Goal: Task Accomplishment & Management: Manage account settings

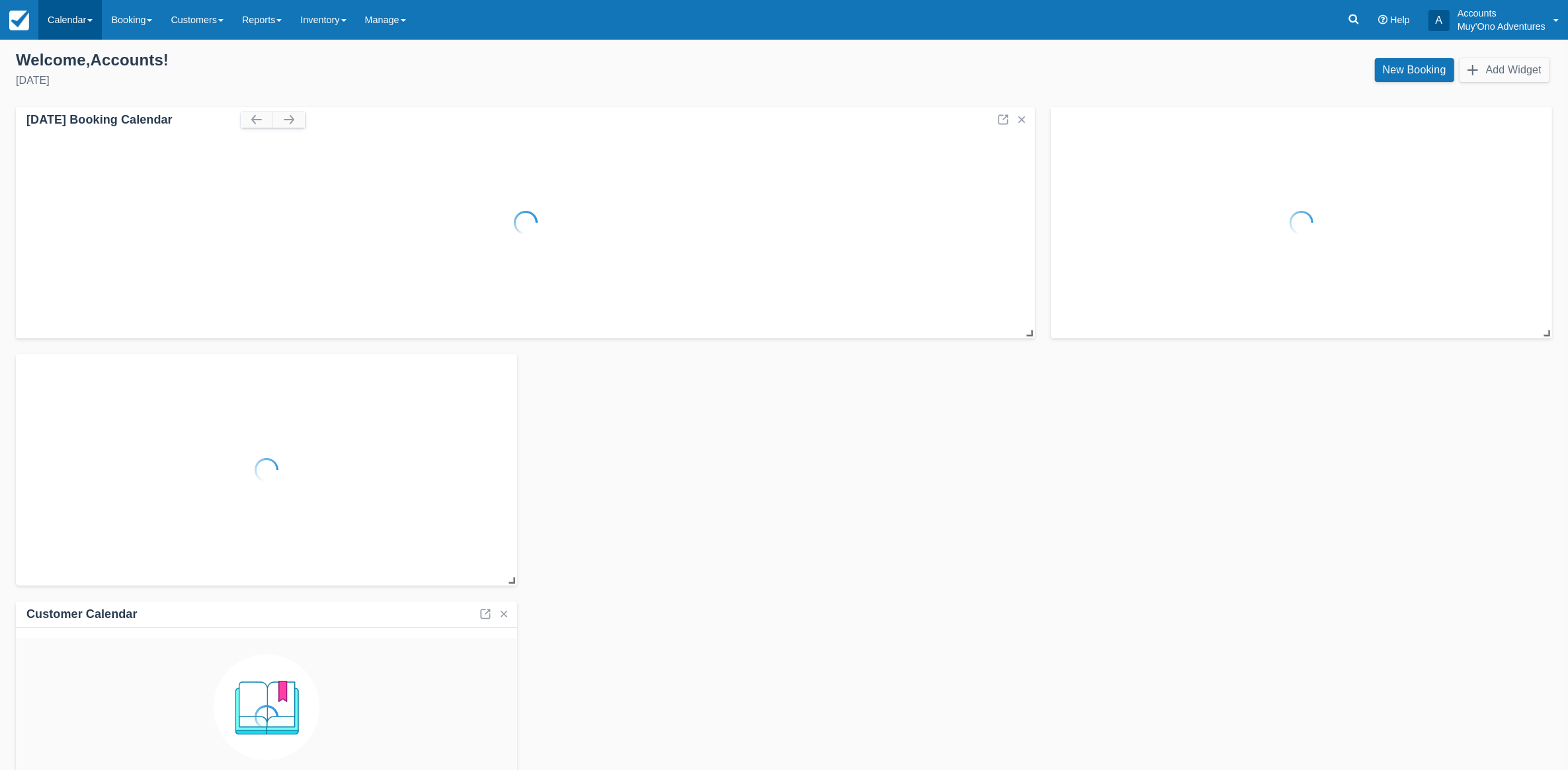
click at [74, 27] on link "Calendar" at bounding box center [70, 20] width 63 height 40
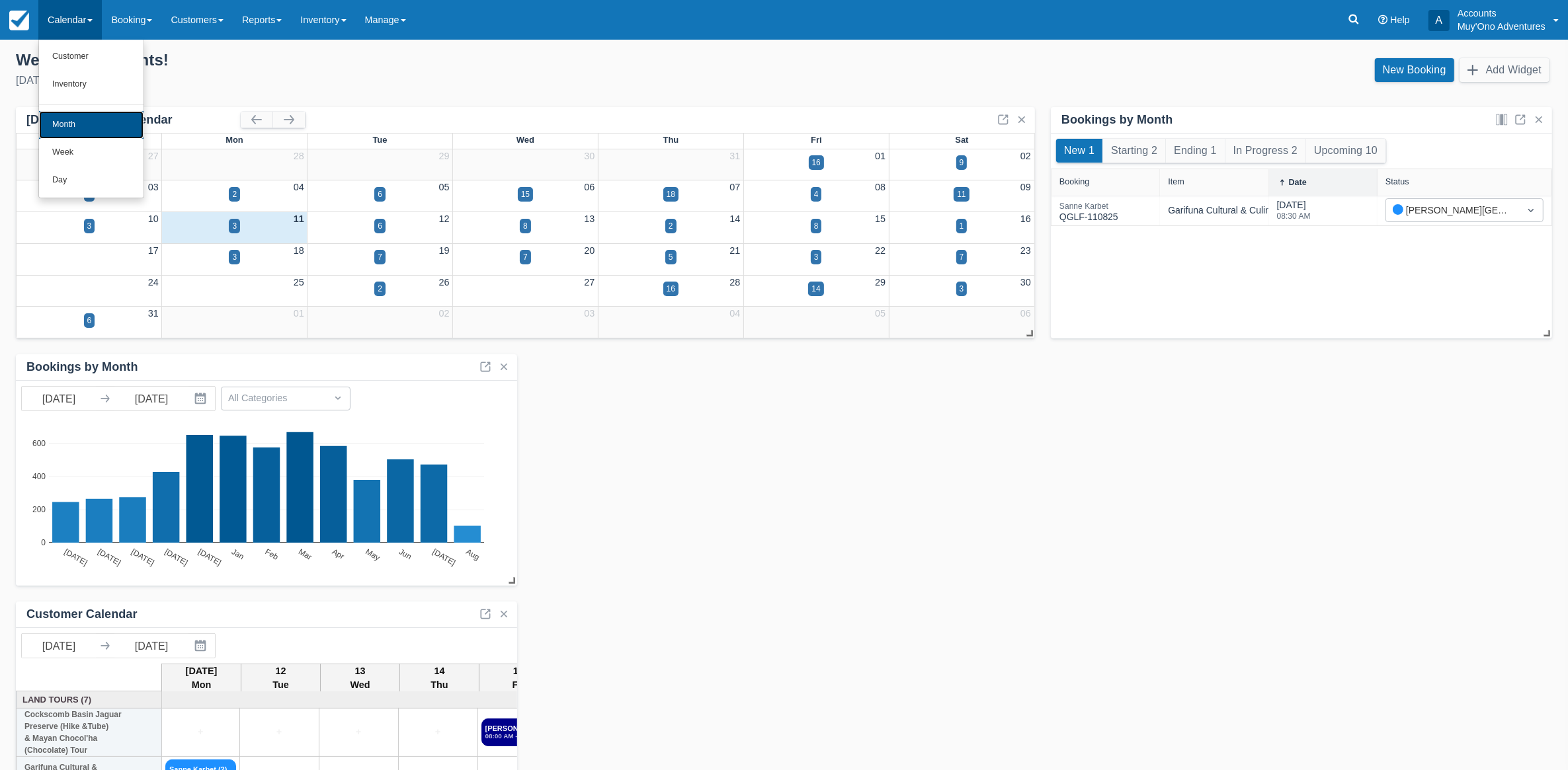
click at [62, 121] on link "Month" at bounding box center [91, 124] width 104 height 27
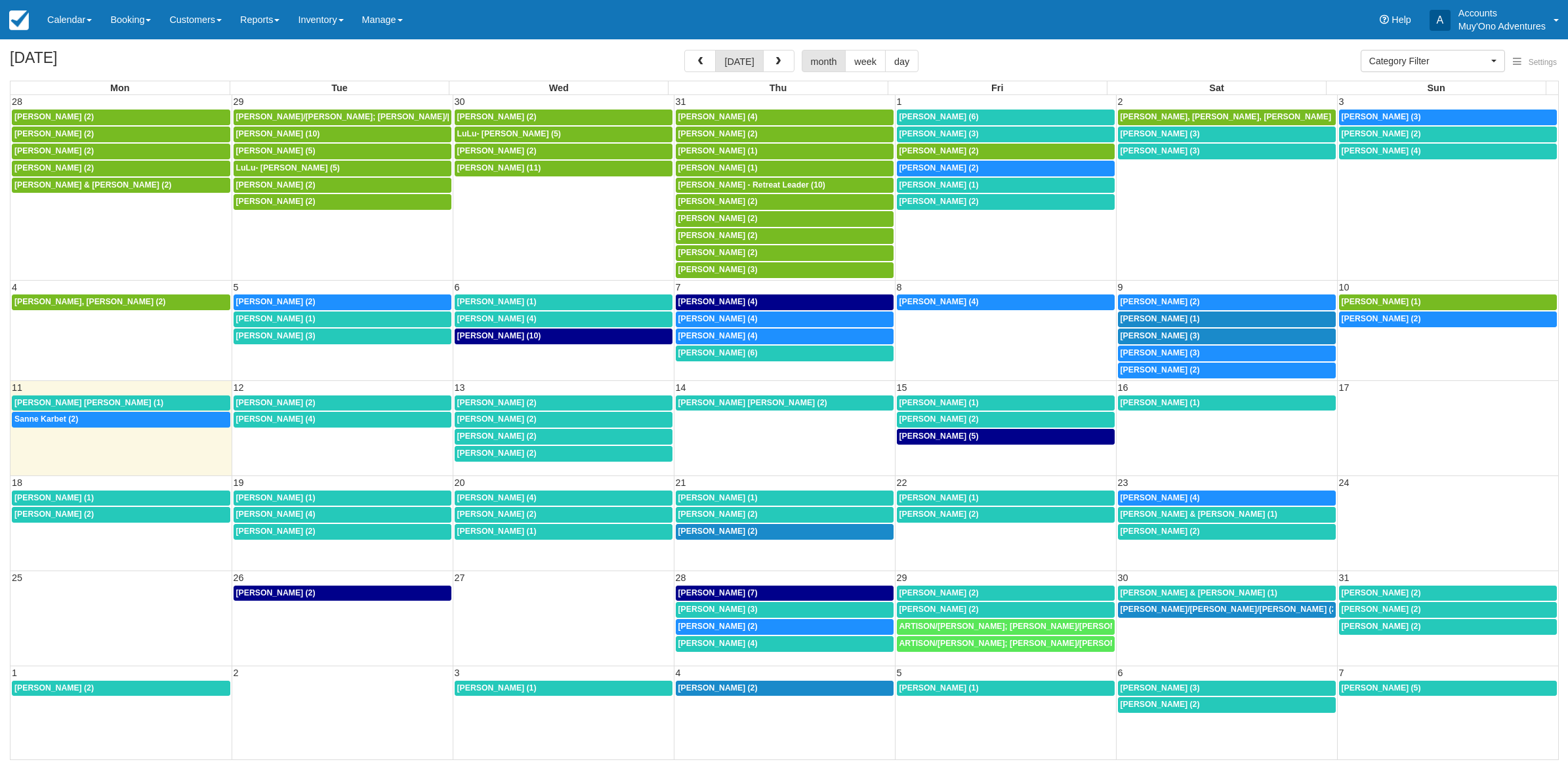
select select
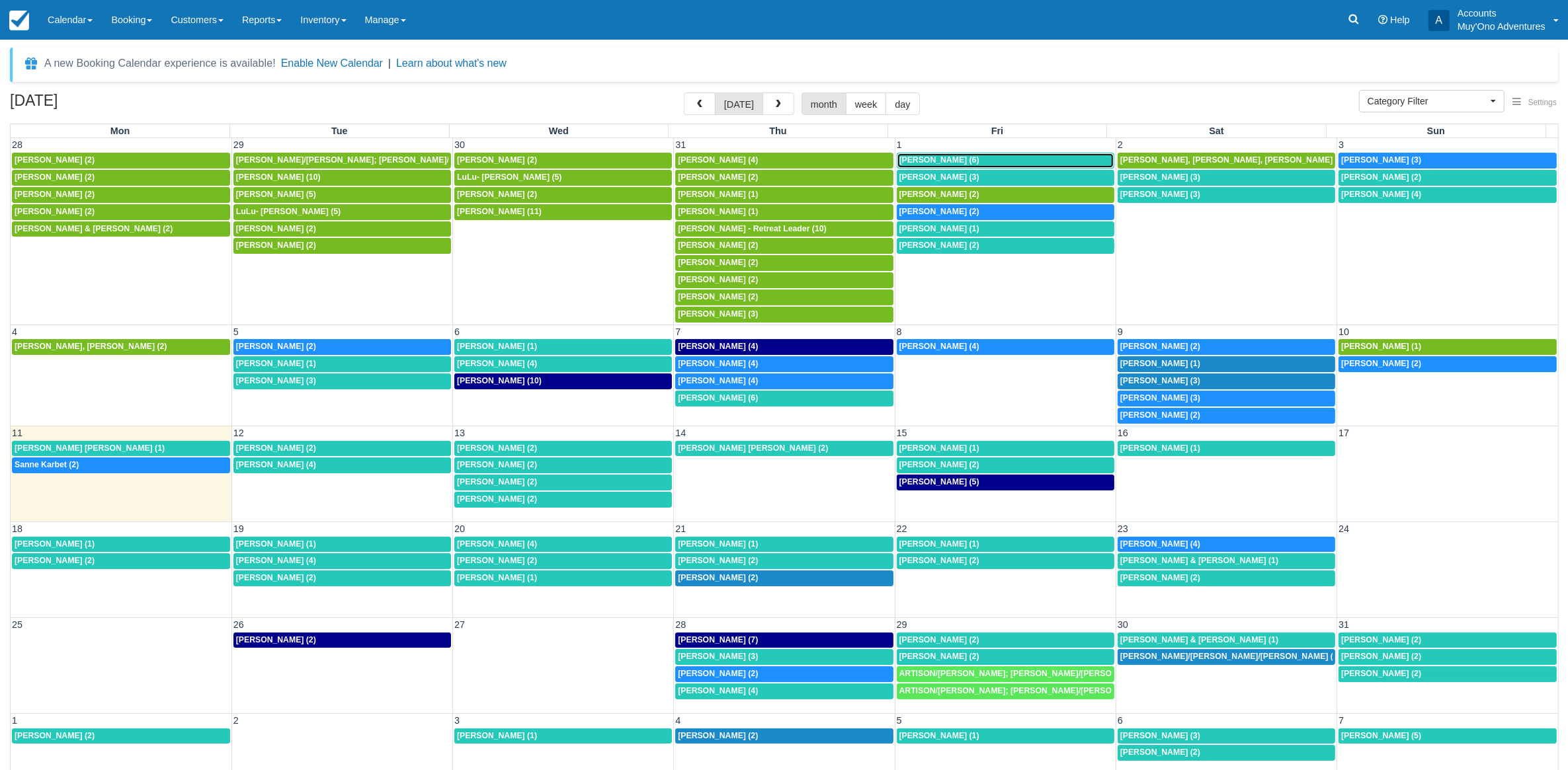
click at [941, 163] on span "John Calhoun (6)" at bounding box center [939, 160] width 80 height 9
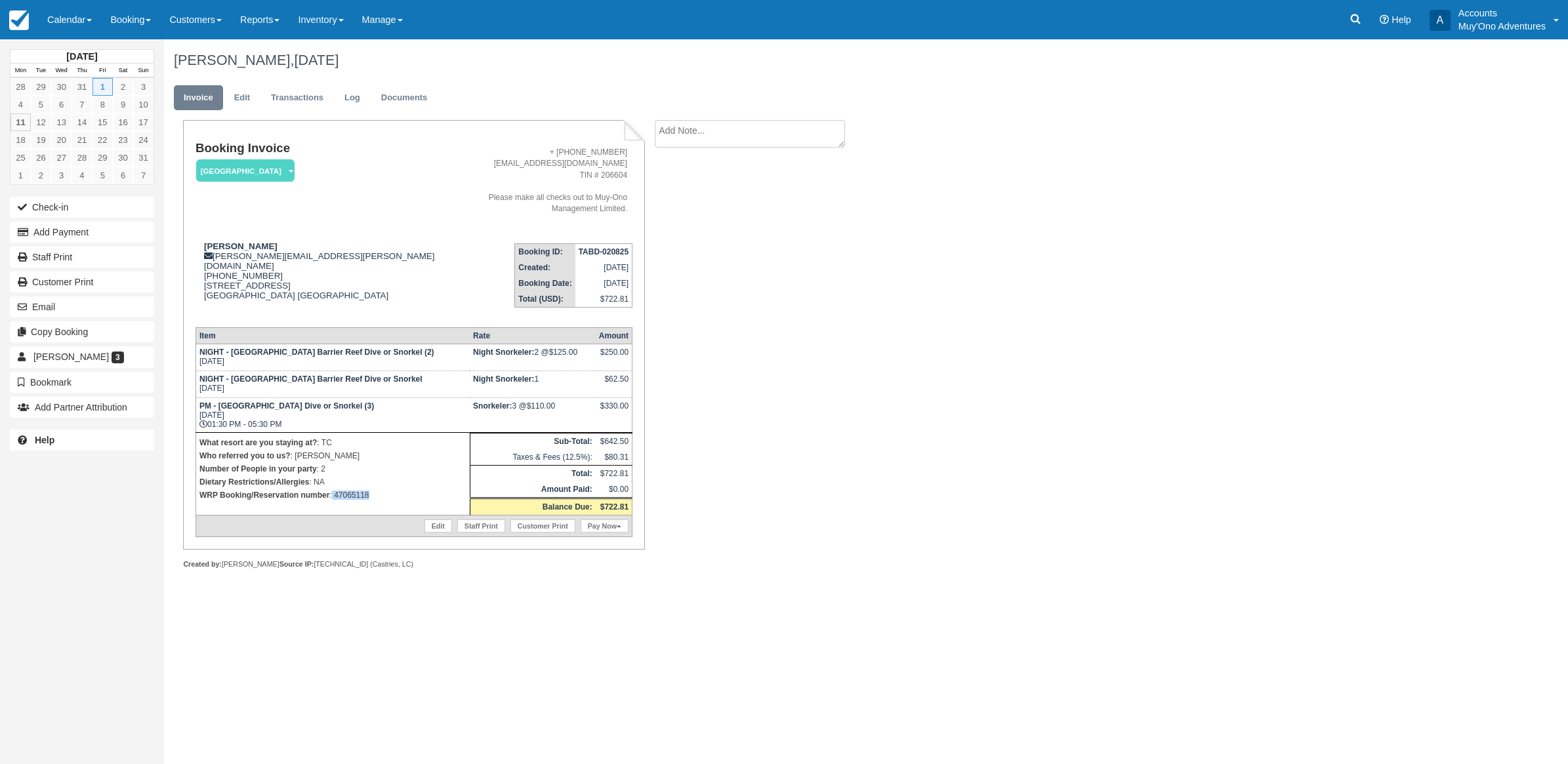
drag, startPoint x: 397, startPoint y: 483, endPoint x: 332, endPoint y: 482, distance: 65.0
click at [332, 482] on td "What resort are you staying at? : TC Who referred you to us? : LUIS Number of P…" at bounding box center [332, 474] width 274 height 82
copy p "47065118"
click at [37, 238] on button "Add Payment" at bounding box center [82, 232] width 144 height 21
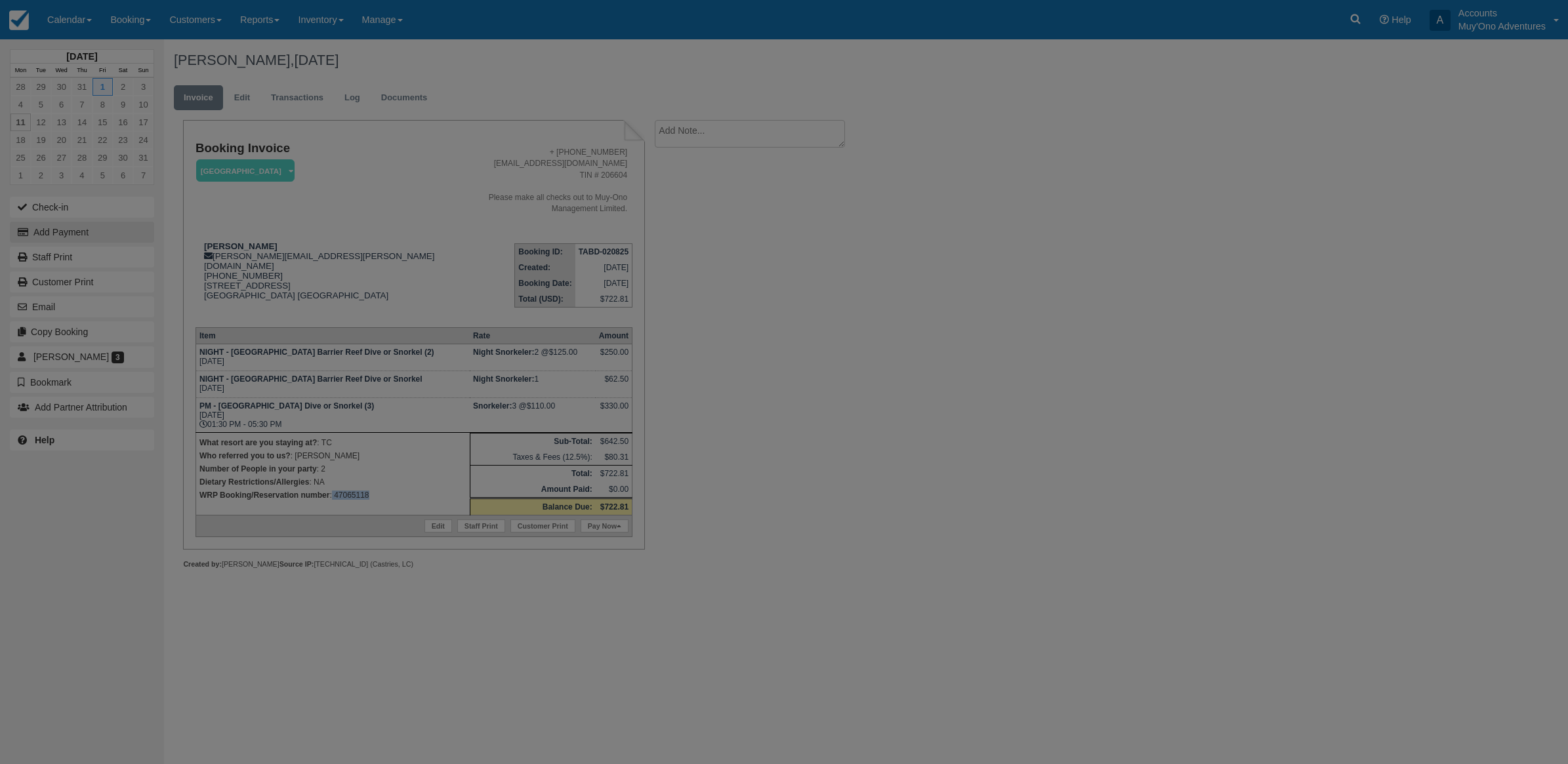
type input "08/11/25"
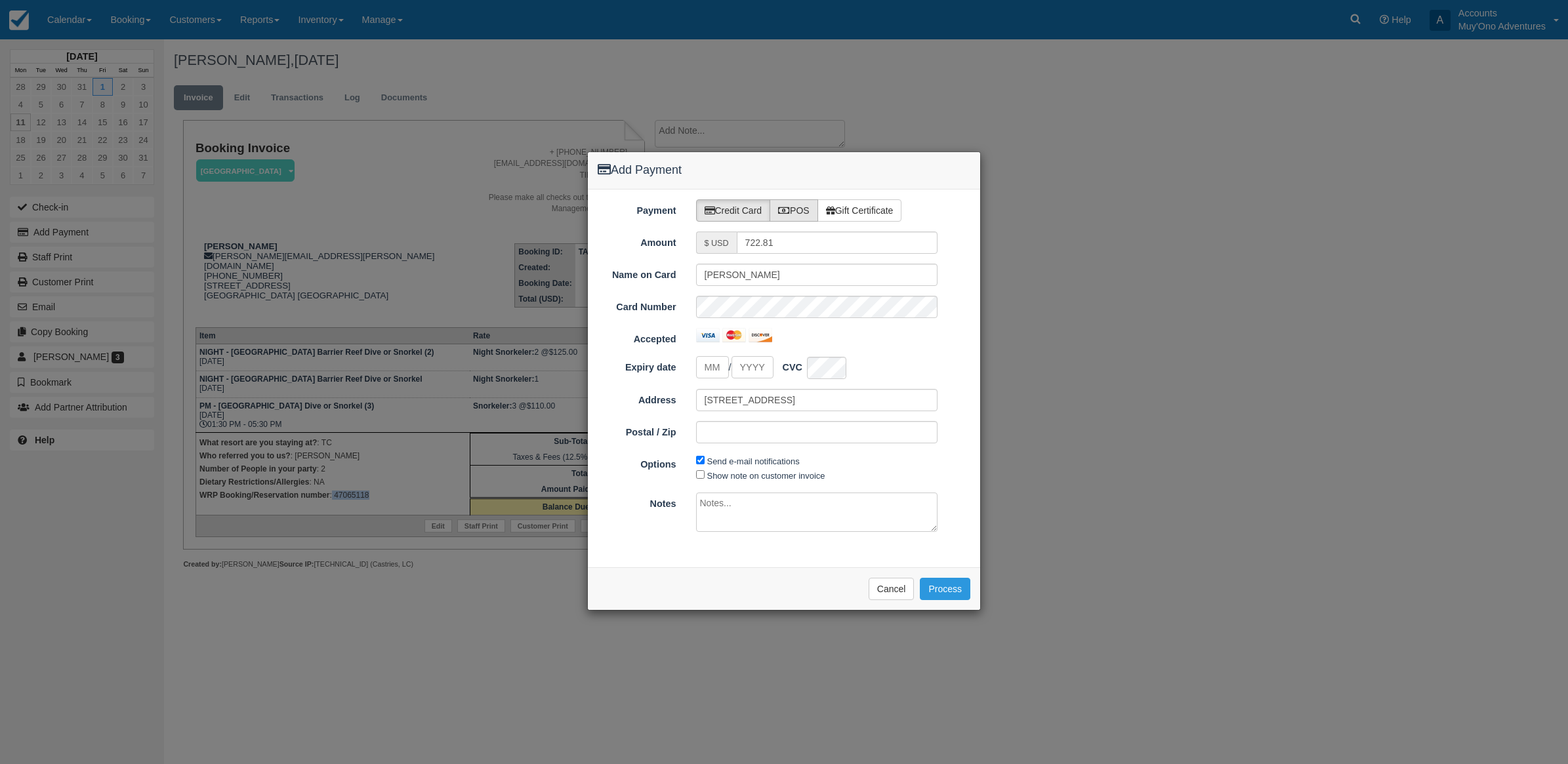
click at [788, 208] on icon at bounding box center [784, 210] width 12 height 9
radio input "true"
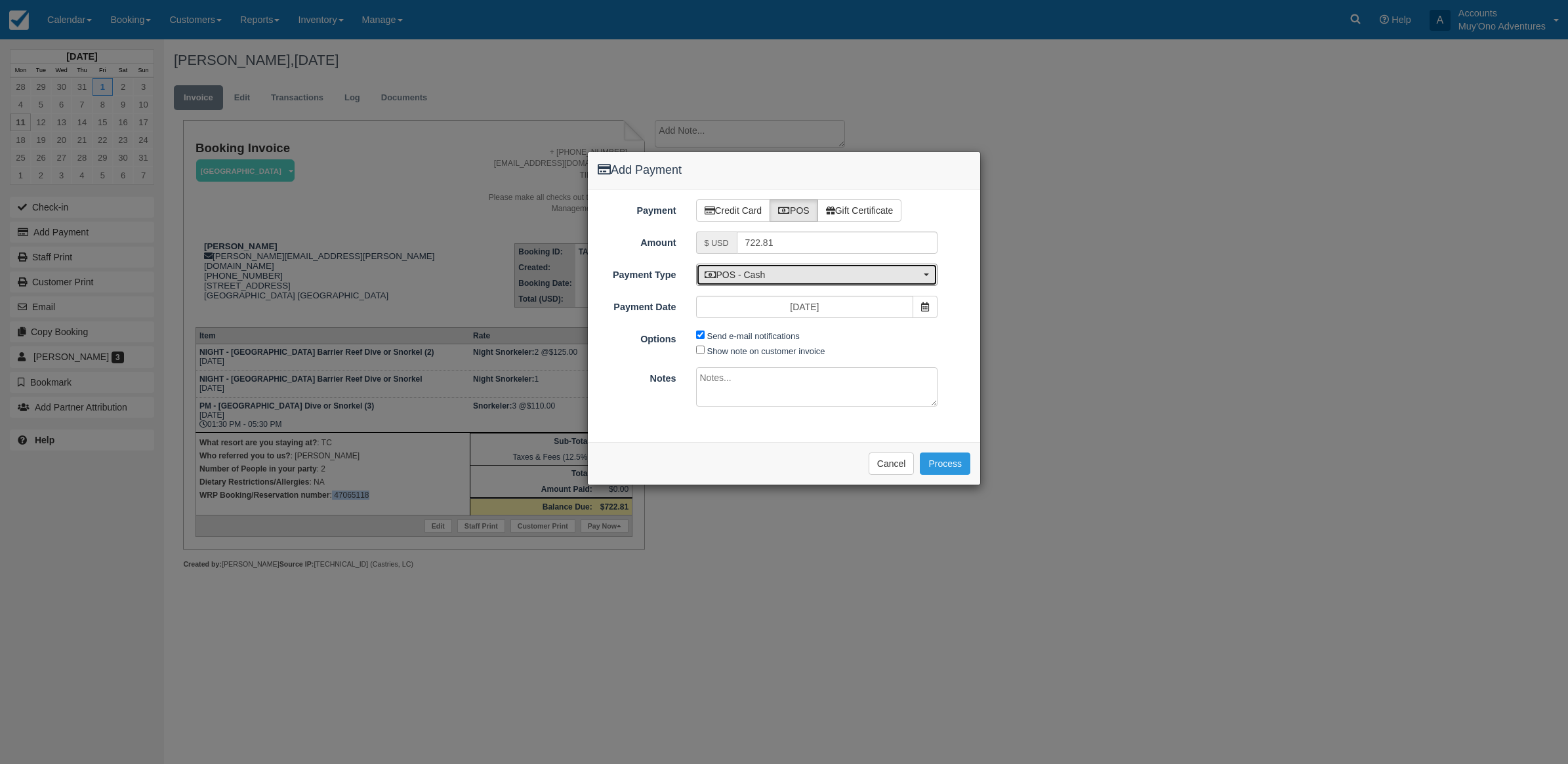
drag, startPoint x: 758, startPoint y: 276, endPoint x: 753, endPoint y: 295, distance: 19.6
click at [756, 276] on span "POS - Cash" at bounding box center [812, 274] width 217 height 13
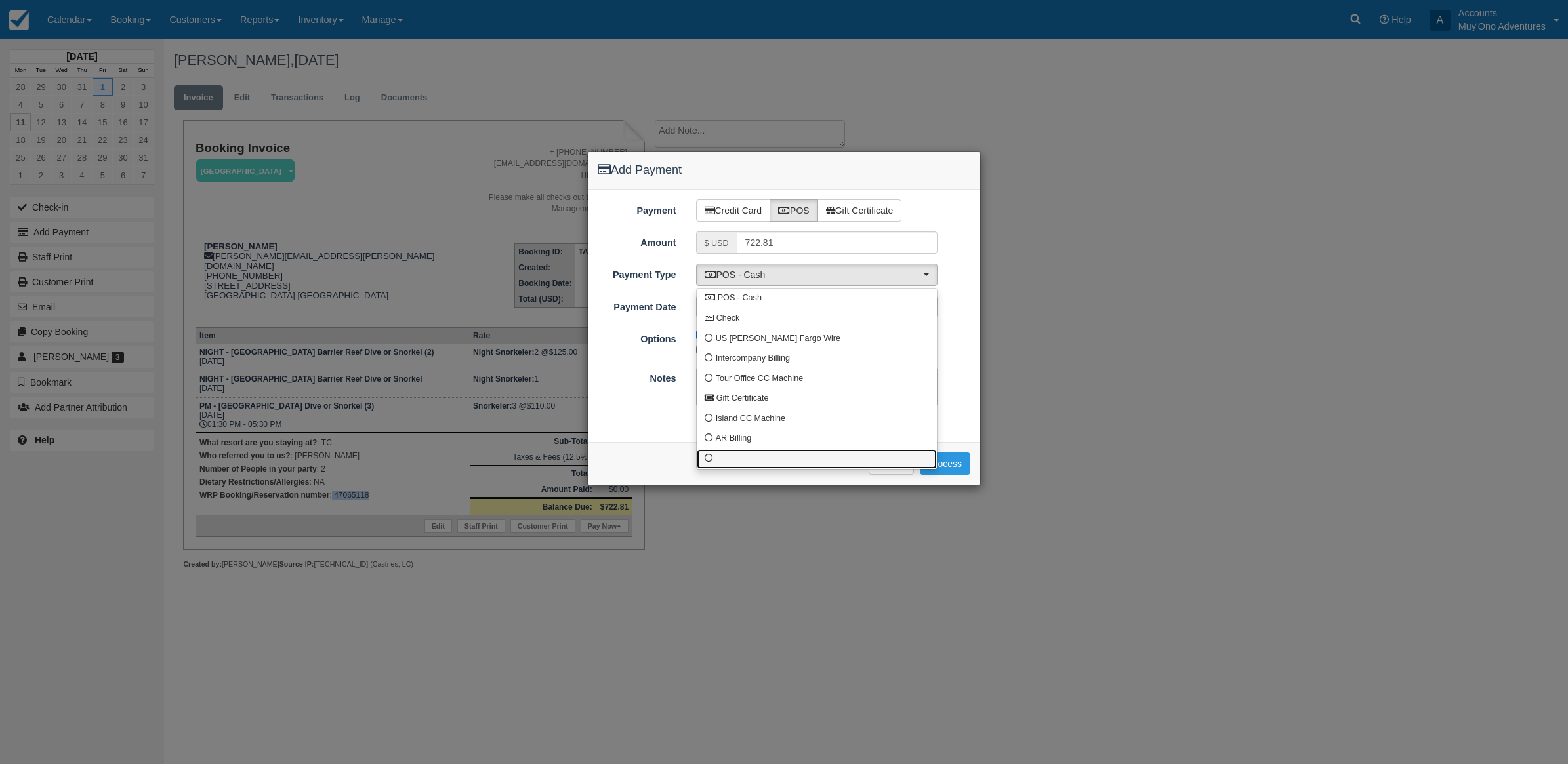
click at [742, 460] on link at bounding box center [816, 460] width 240 height 20
select select "custom10"
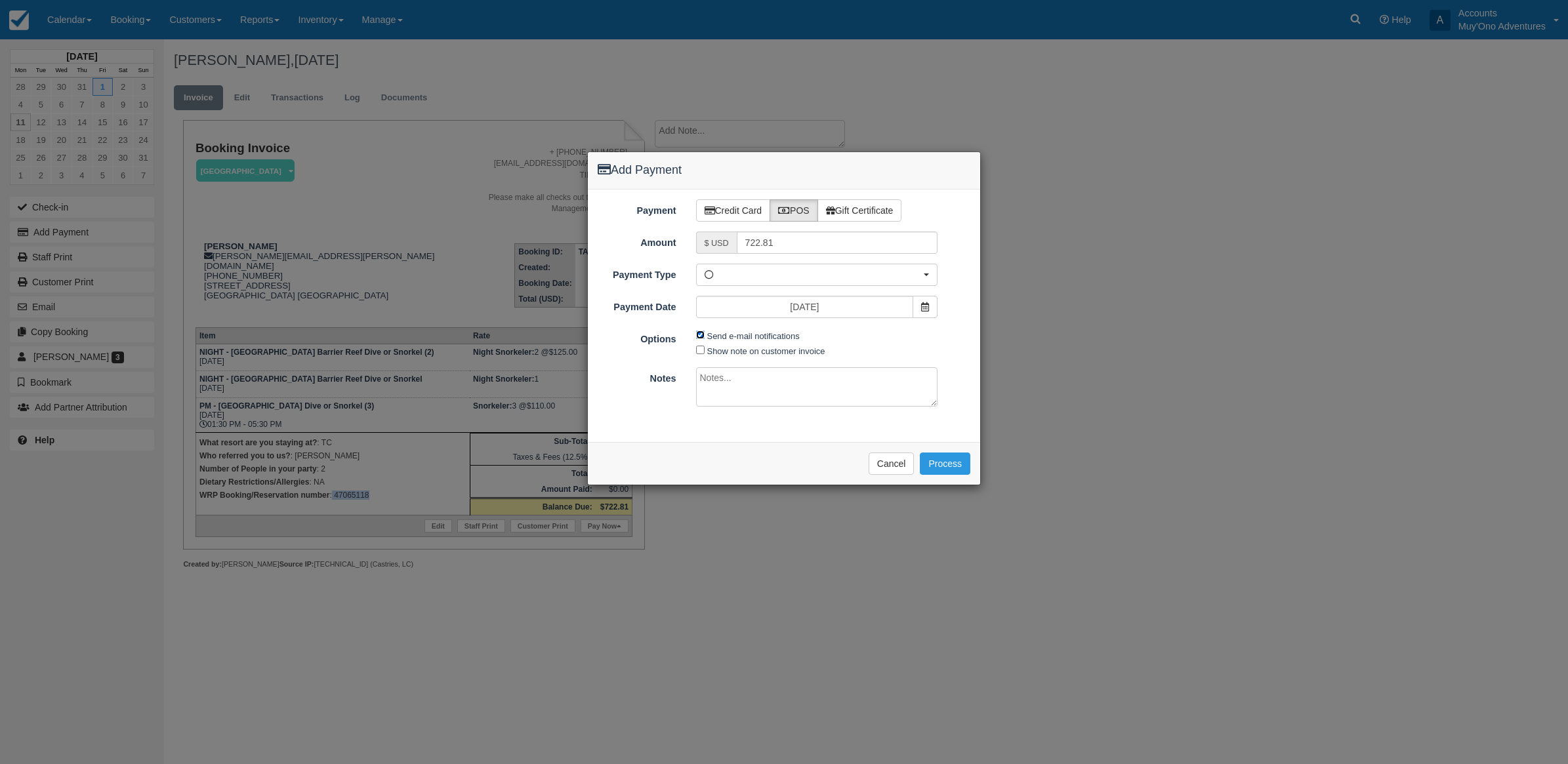
click at [699, 335] on input "Send e-mail notifications" at bounding box center [700, 335] width 9 height 9
checkbox input "false"
click at [780, 391] on textarea at bounding box center [817, 387] width 242 height 40
type textarea "I"
type textarea "Paid in WRP CT"
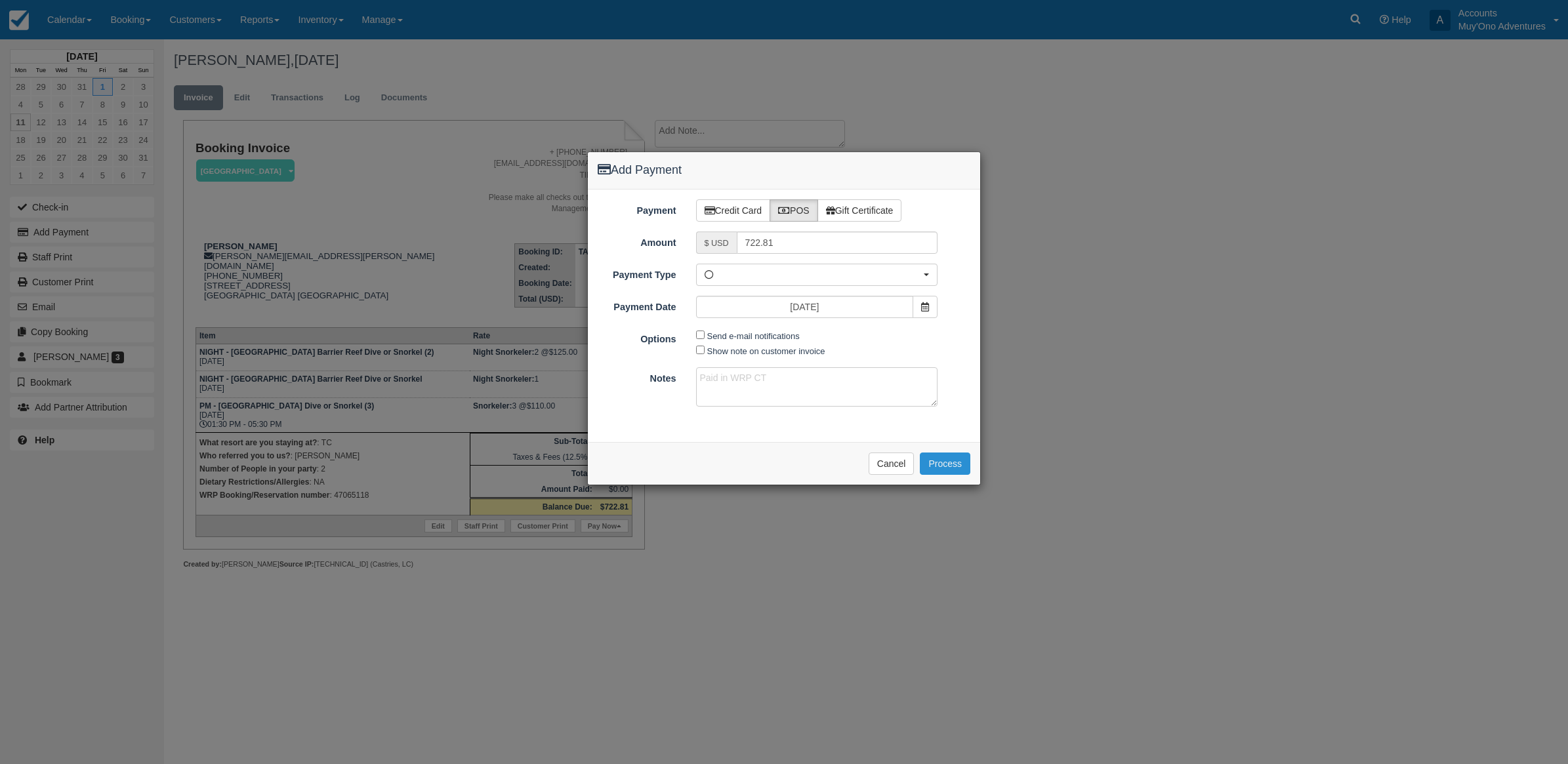
click at [933, 467] on button "Process" at bounding box center [944, 464] width 50 height 23
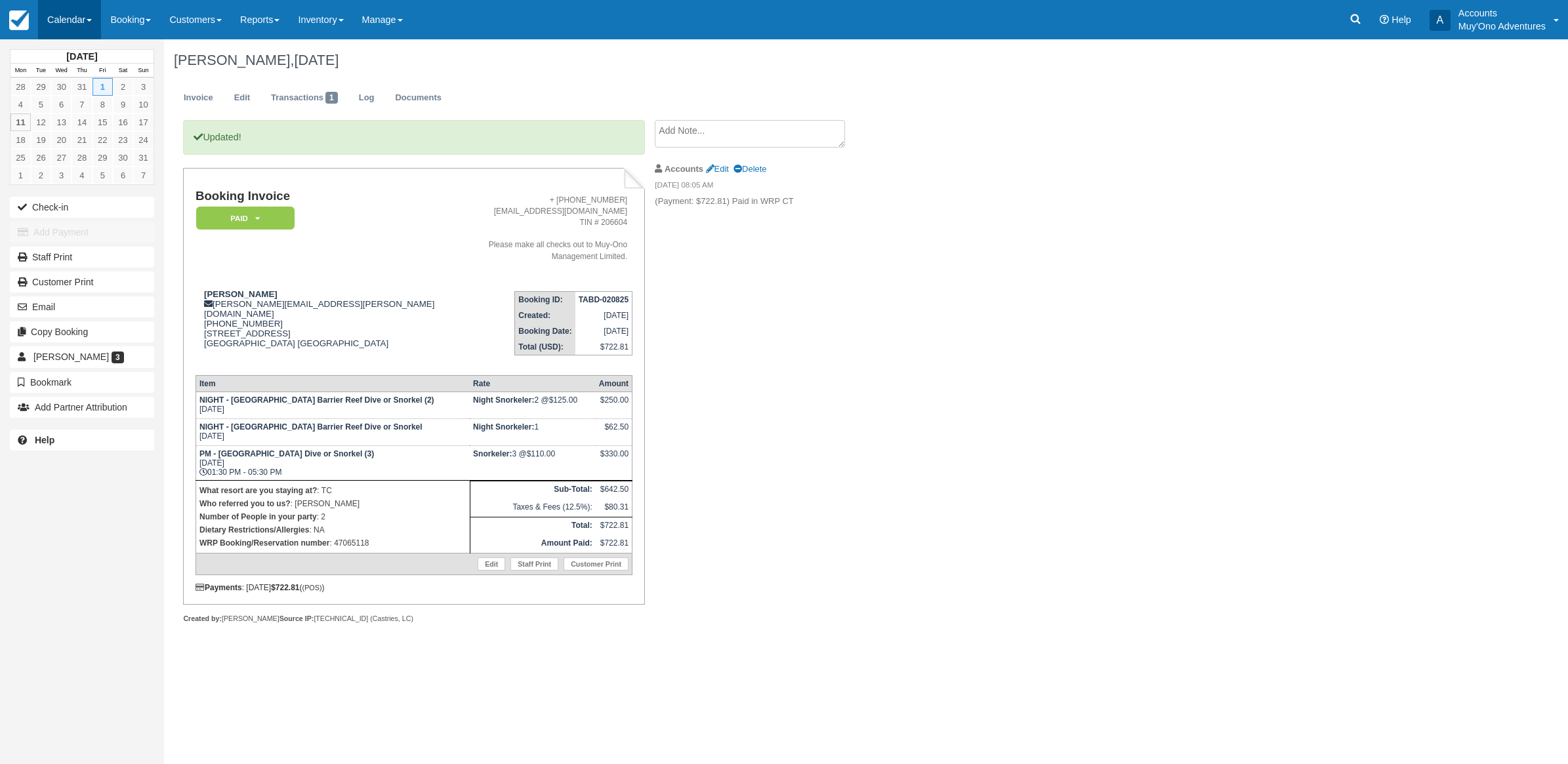
click at [72, 22] on link "Calendar" at bounding box center [69, 19] width 63 height 40
click at [86, 122] on link "Month" at bounding box center [90, 123] width 103 height 27
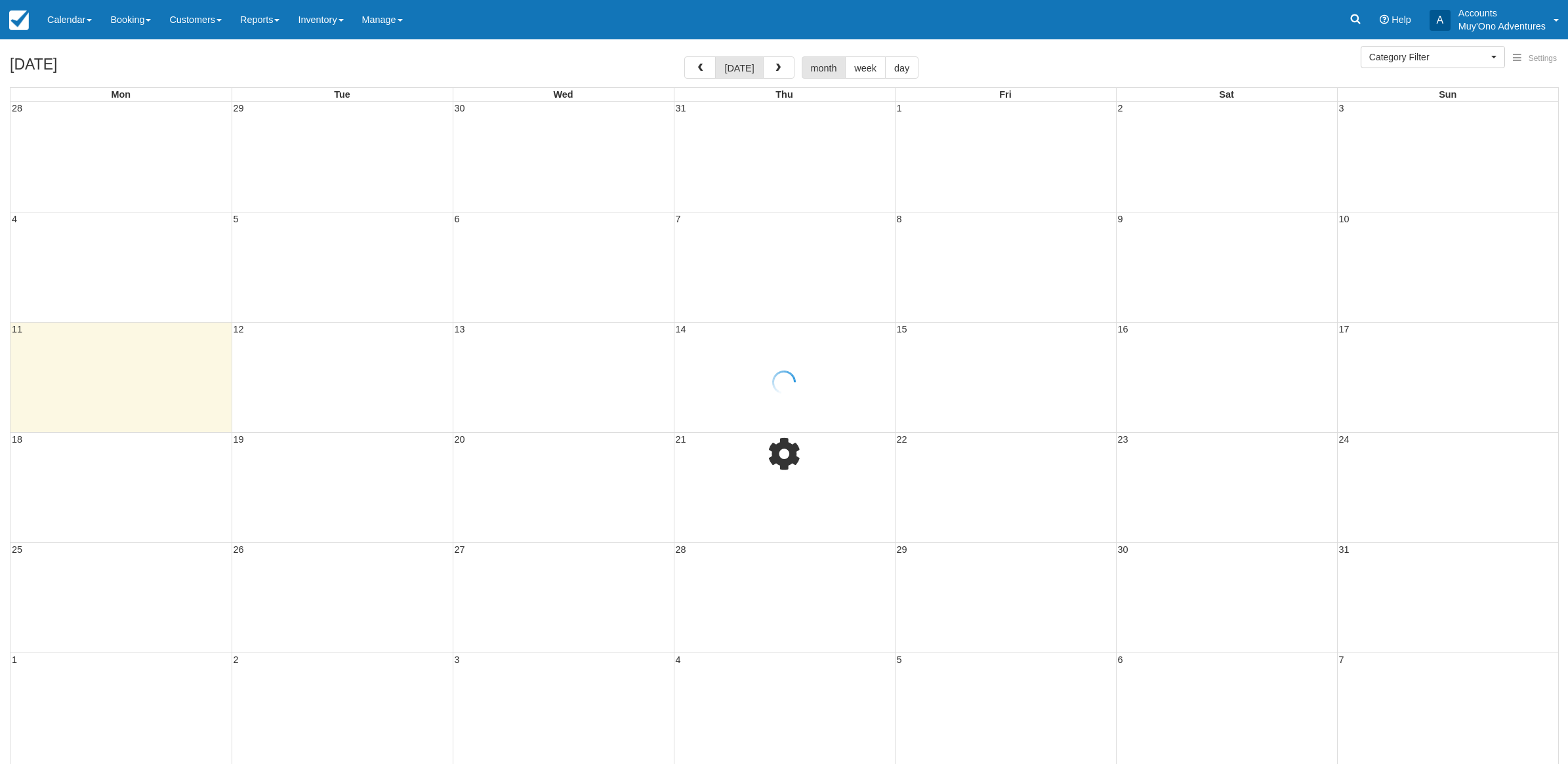
select select
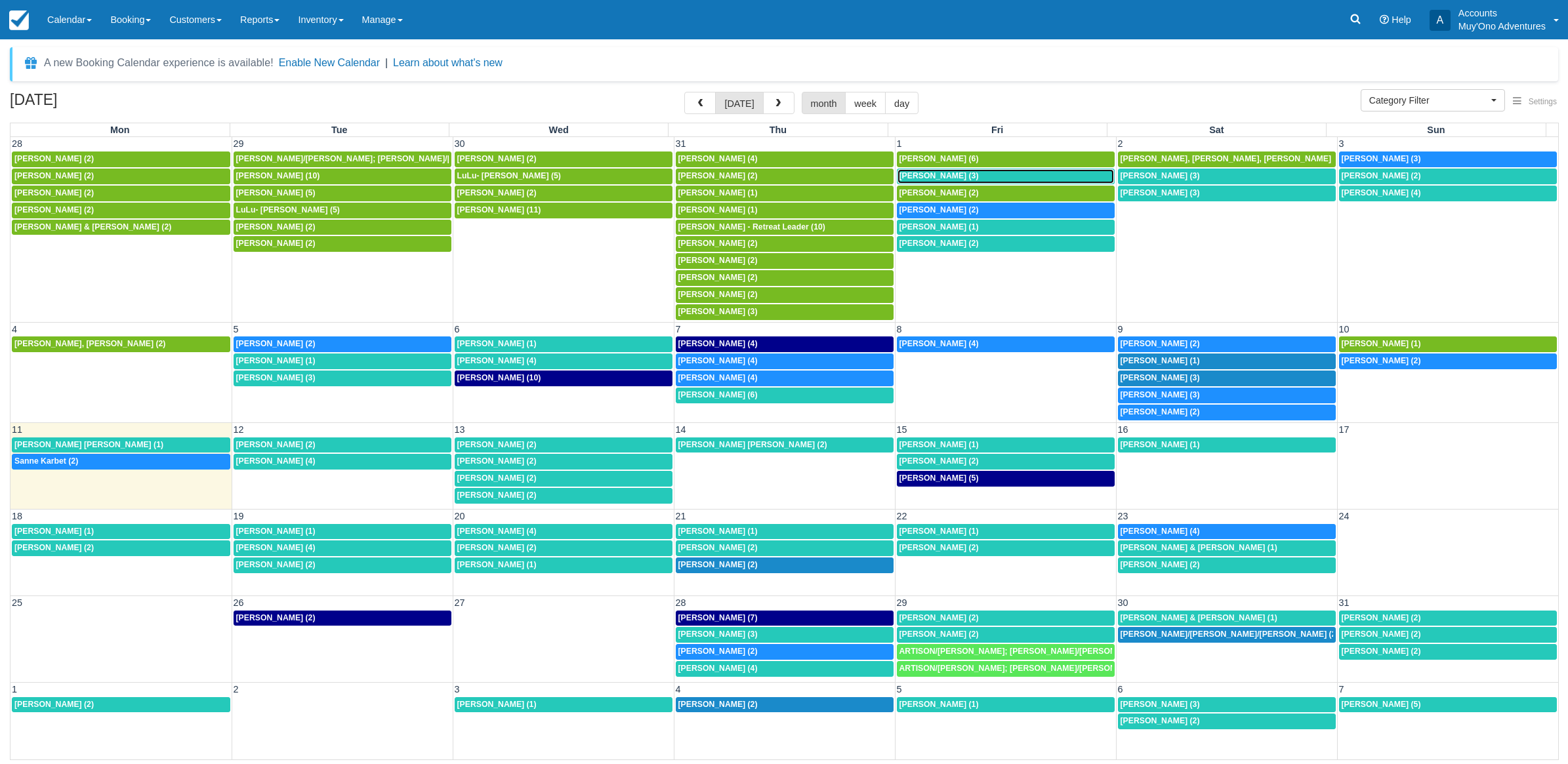
click at [1004, 175] on div "Keith Richey (3)" at bounding box center [1006, 176] width 213 height 11
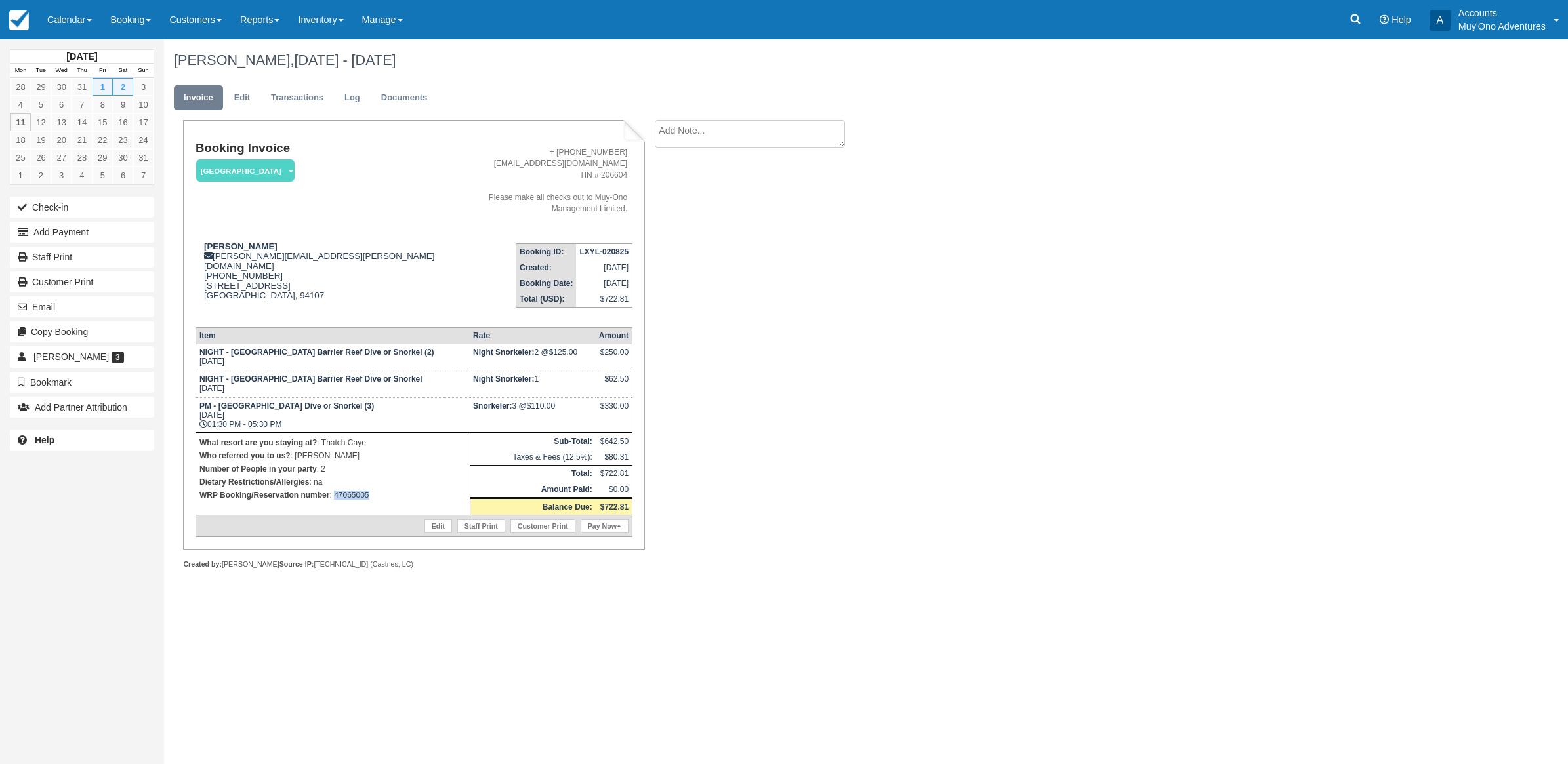
drag, startPoint x: 384, startPoint y: 474, endPoint x: 335, endPoint y: 485, distance: 50.2
click at [335, 485] on td "What resort are you staying at? : Thatch Caye Who referred you to us? : LUIS Nu…" at bounding box center [332, 474] width 274 height 82
copy p "47065005"
click at [617, 433] on td "$642.50" at bounding box center [614, 441] width 37 height 16
click at [86, 234] on button "Add Payment" at bounding box center [82, 232] width 144 height 21
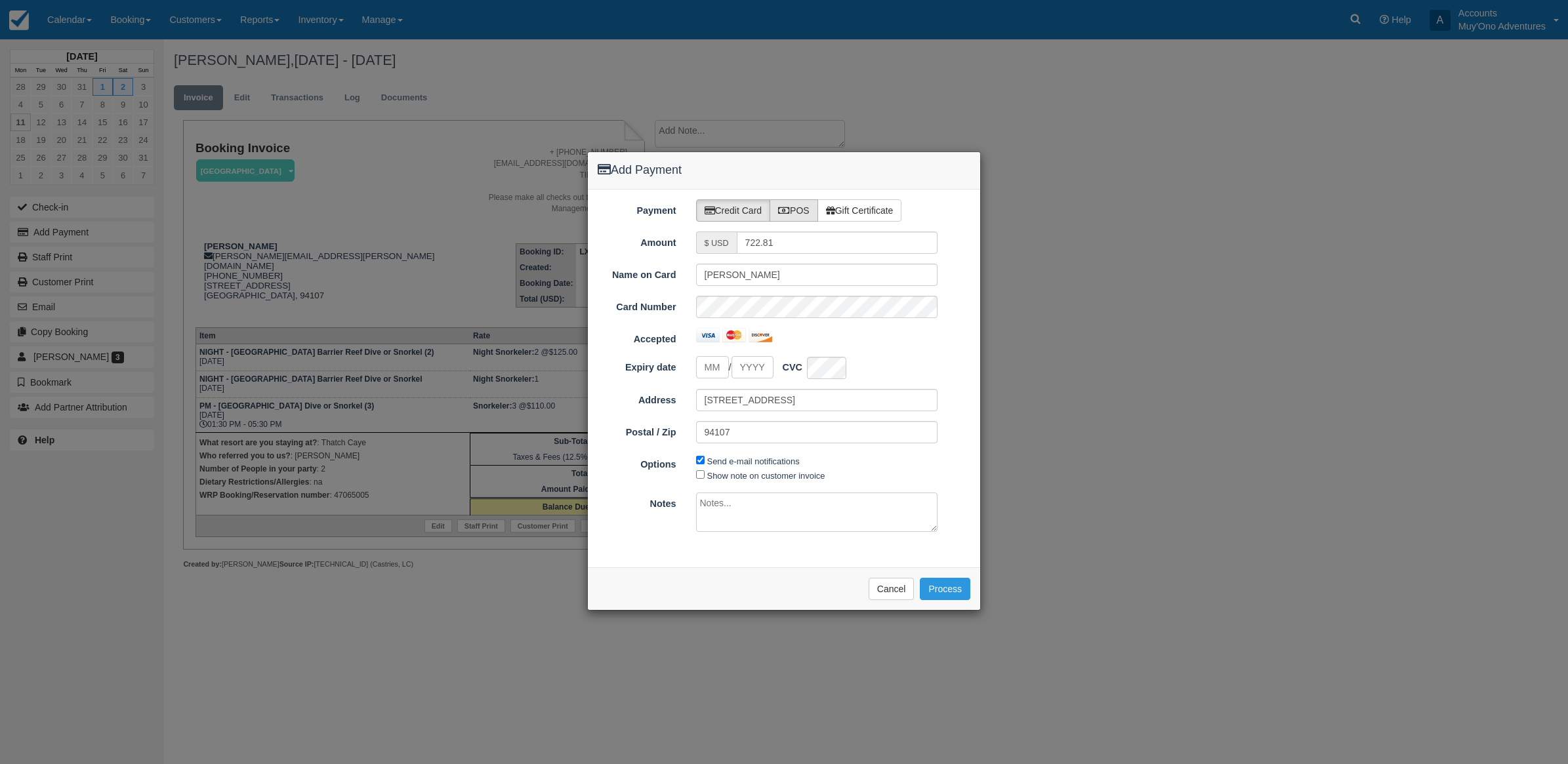
click at [801, 212] on label "POS" at bounding box center [794, 210] width 49 height 23
radio input "true"
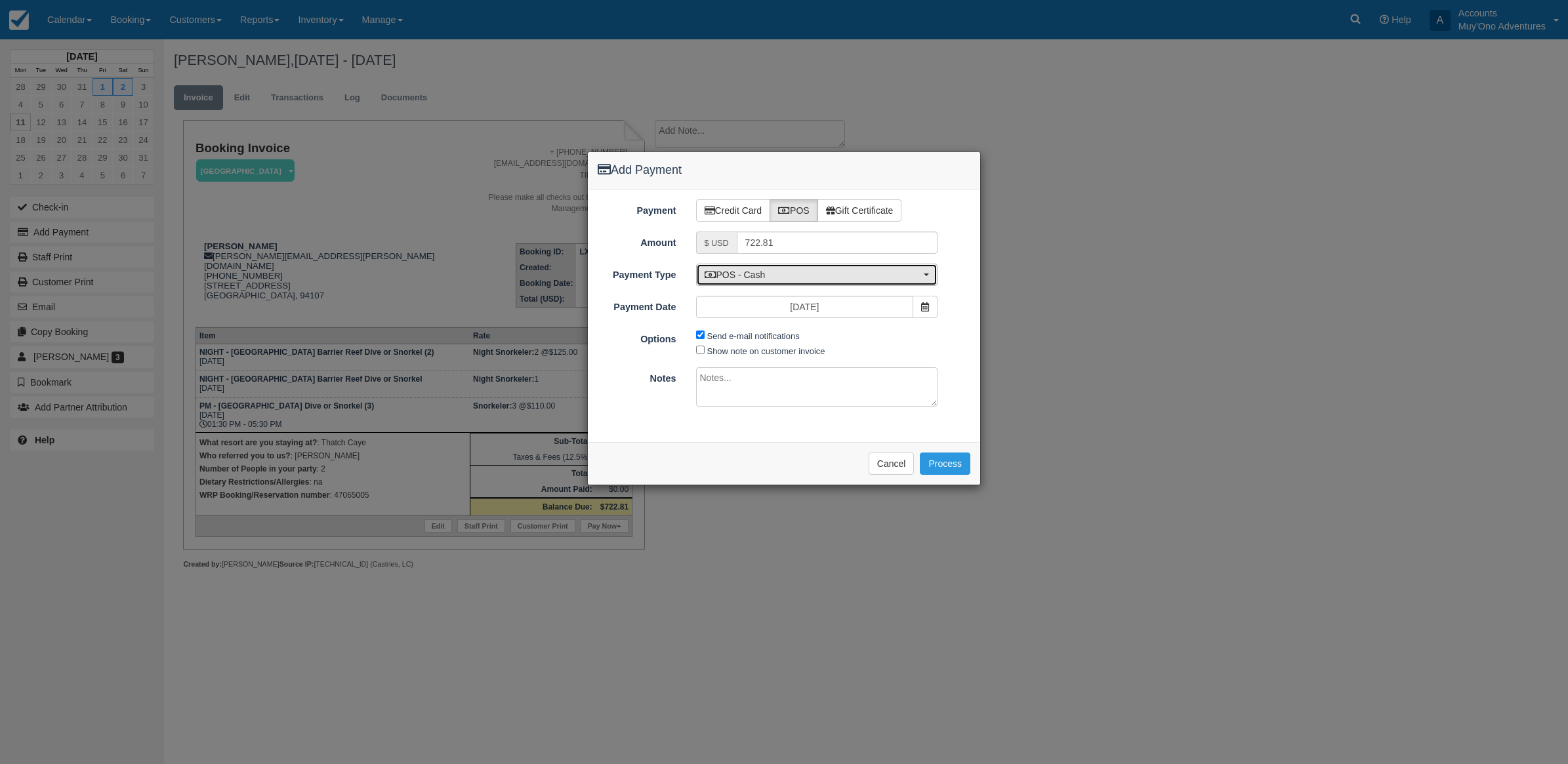
click at [756, 273] on span "POS - Cash" at bounding box center [812, 274] width 217 height 13
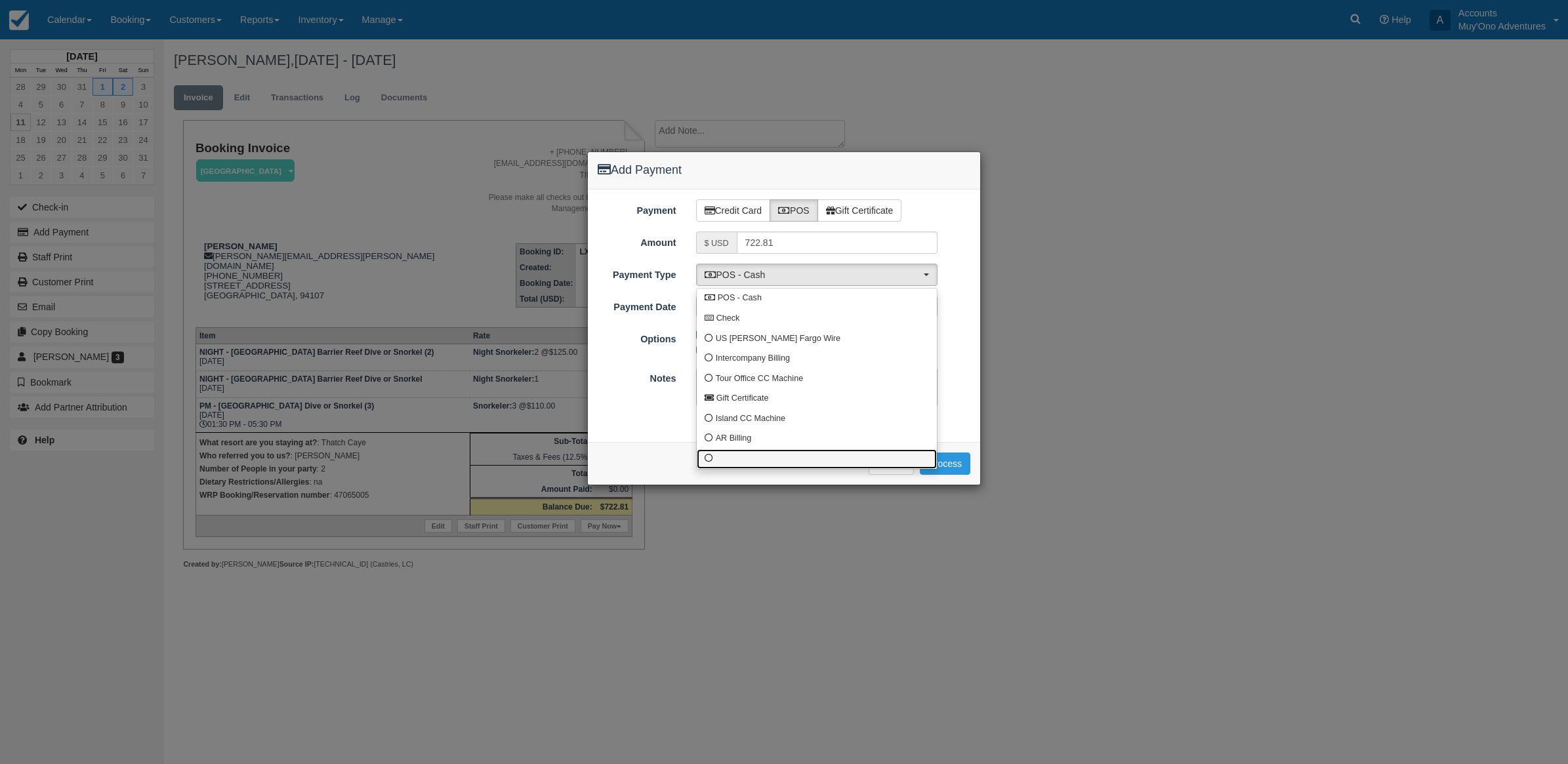
click at [733, 454] on link at bounding box center [816, 460] width 240 height 20
select select "custom10"
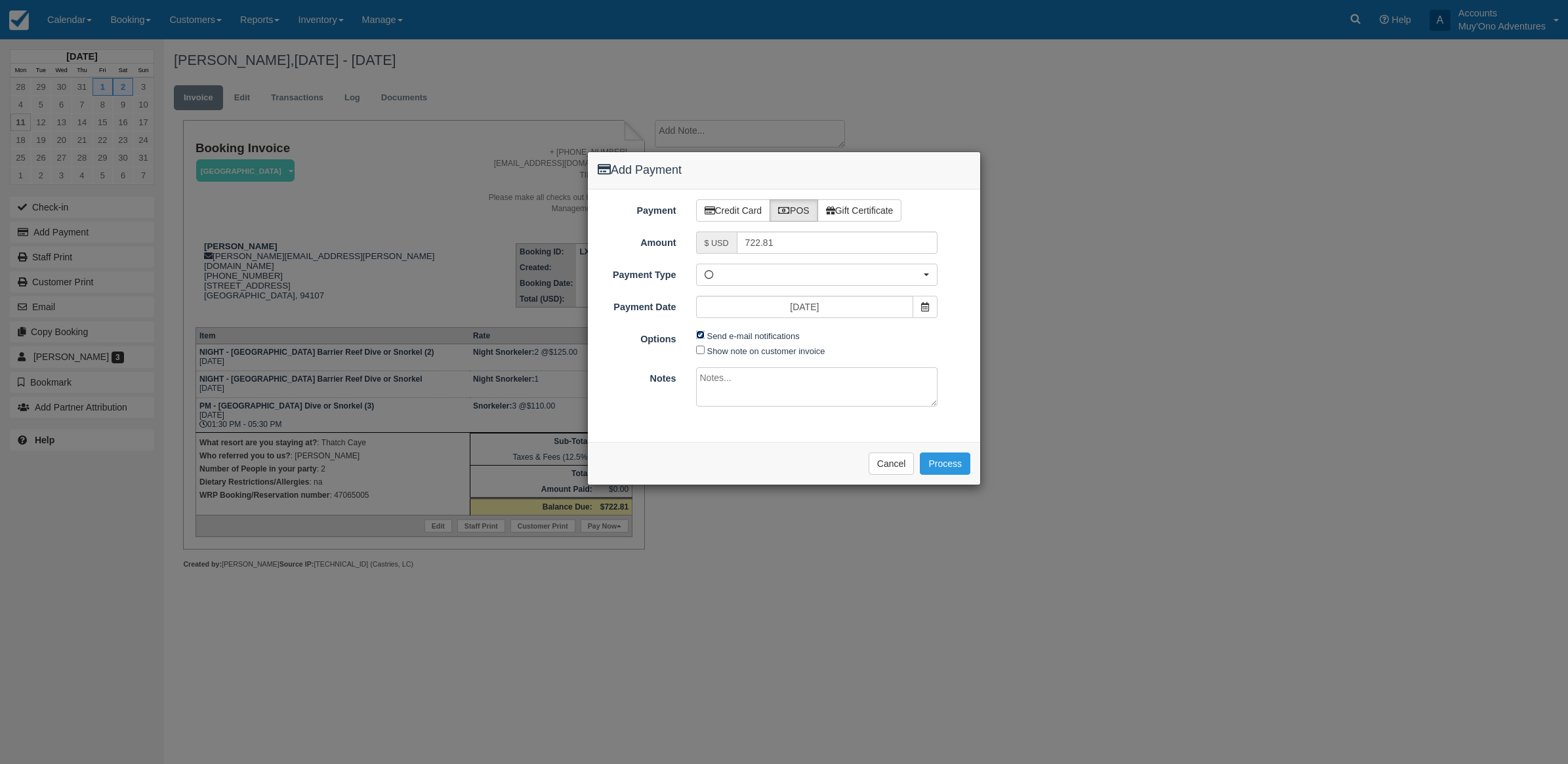
click at [699, 332] on input "Send e-mail notifications" at bounding box center [700, 335] width 9 height 9
checkbox input "false"
click at [709, 384] on textarea at bounding box center [817, 387] width 242 height 40
type textarea "Paid in WRP CT"
click at [936, 466] on button "Process" at bounding box center [944, 464] width 50 height 23
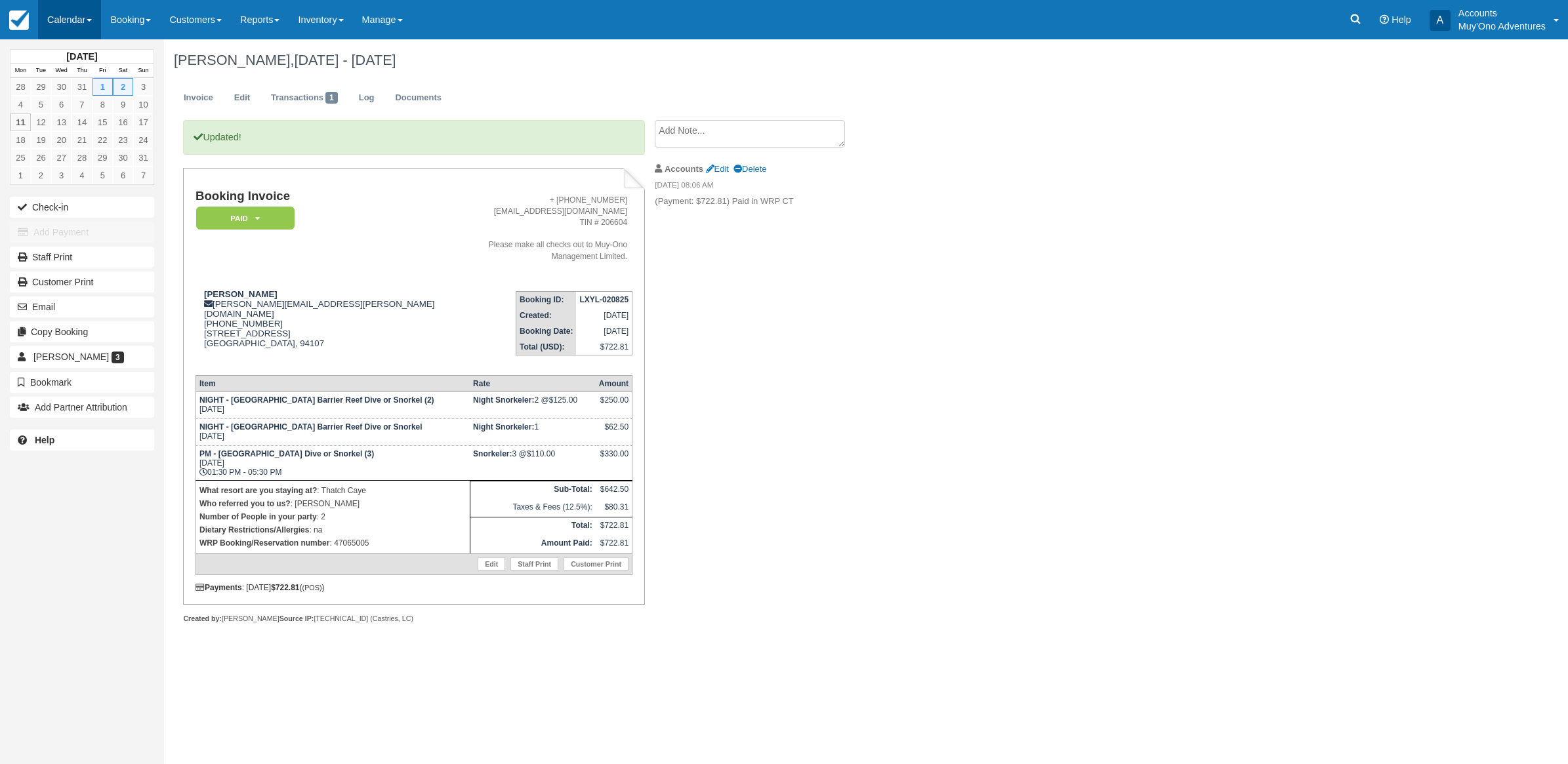
click at [61, 13] on link "Calendar" at bounding box center [69, 19] width 63 height 40
click at [76, 129] on link "Month" at bounding box center [90, 123] width 103 height 27
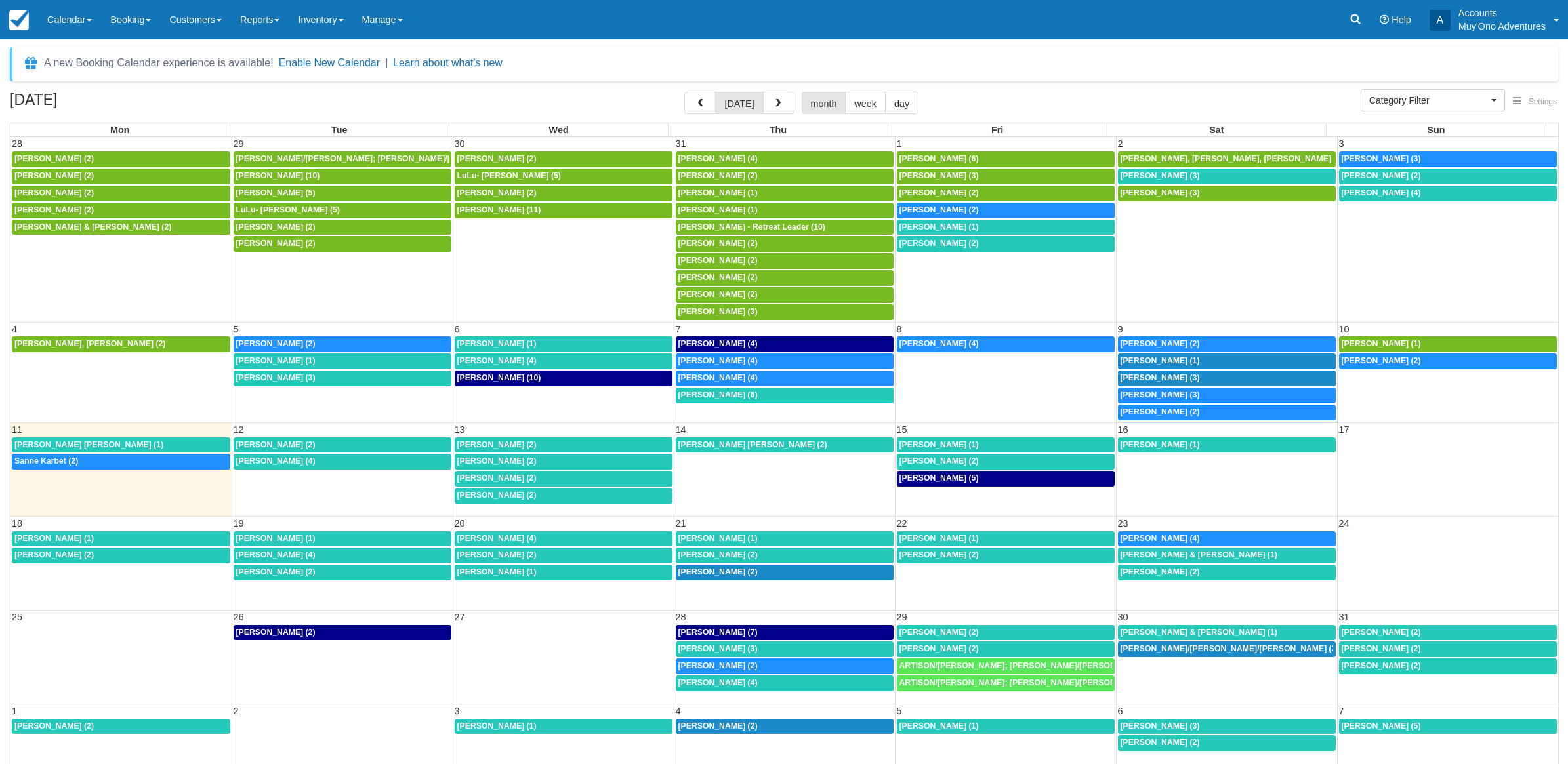
select select
click at [935, 231] on span "[PERSON_NAME] (1)" at bounding box center [932, 227] width 79 height 9
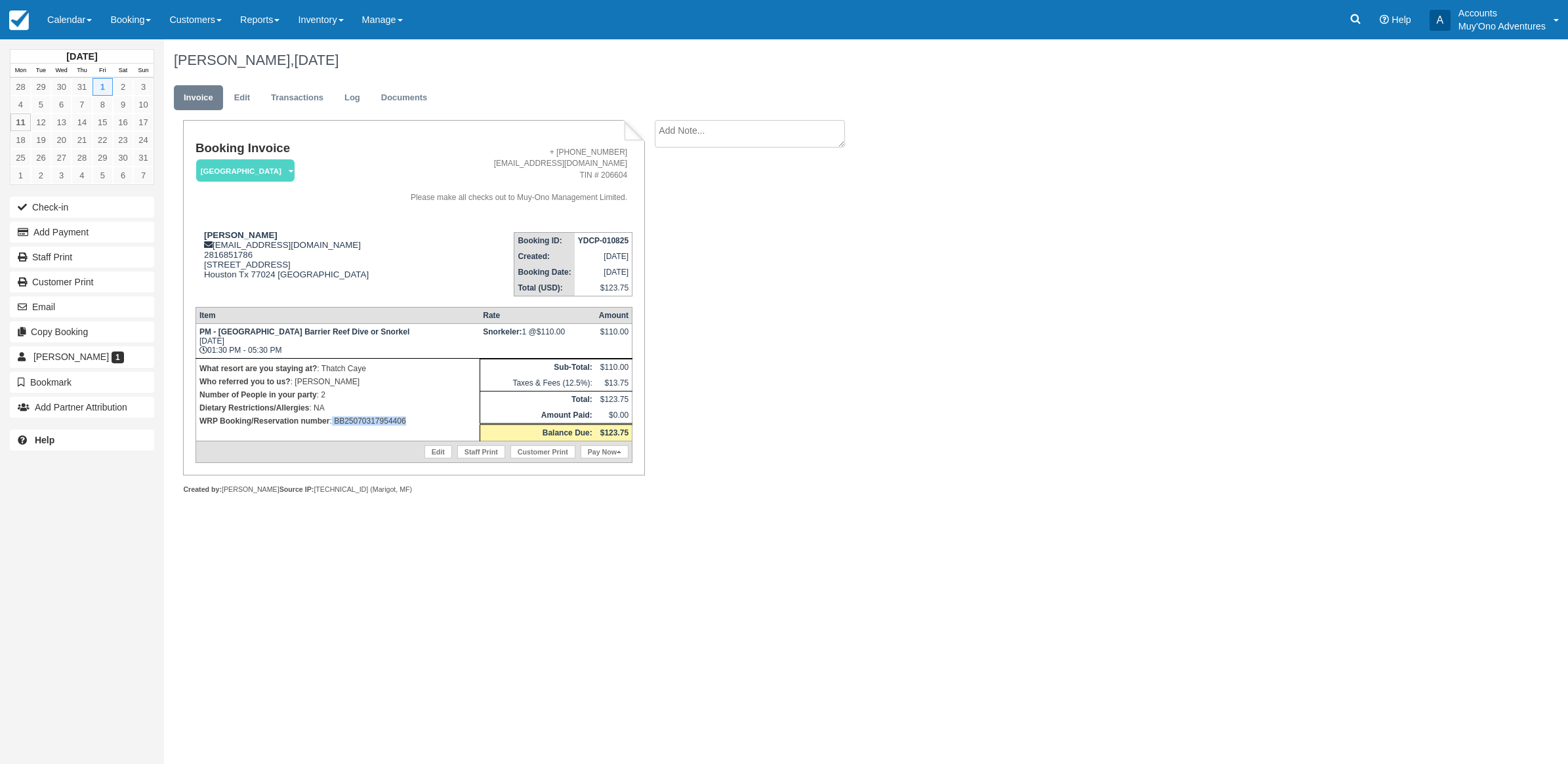
drag, startPoint x: 415, startPoint y: 425, endPoint x: 332, endPoint y: 420, distance: 83.2
click at [332, 420] on p "WRP Booking/Reservation number : BB25070317954406" at bounding box center [338, 421] width 276 height 13
copy p "BB25070317954406"
click at [85, 237] on button "Add Payment" at bounding box center [82, 232] width 144 height 21
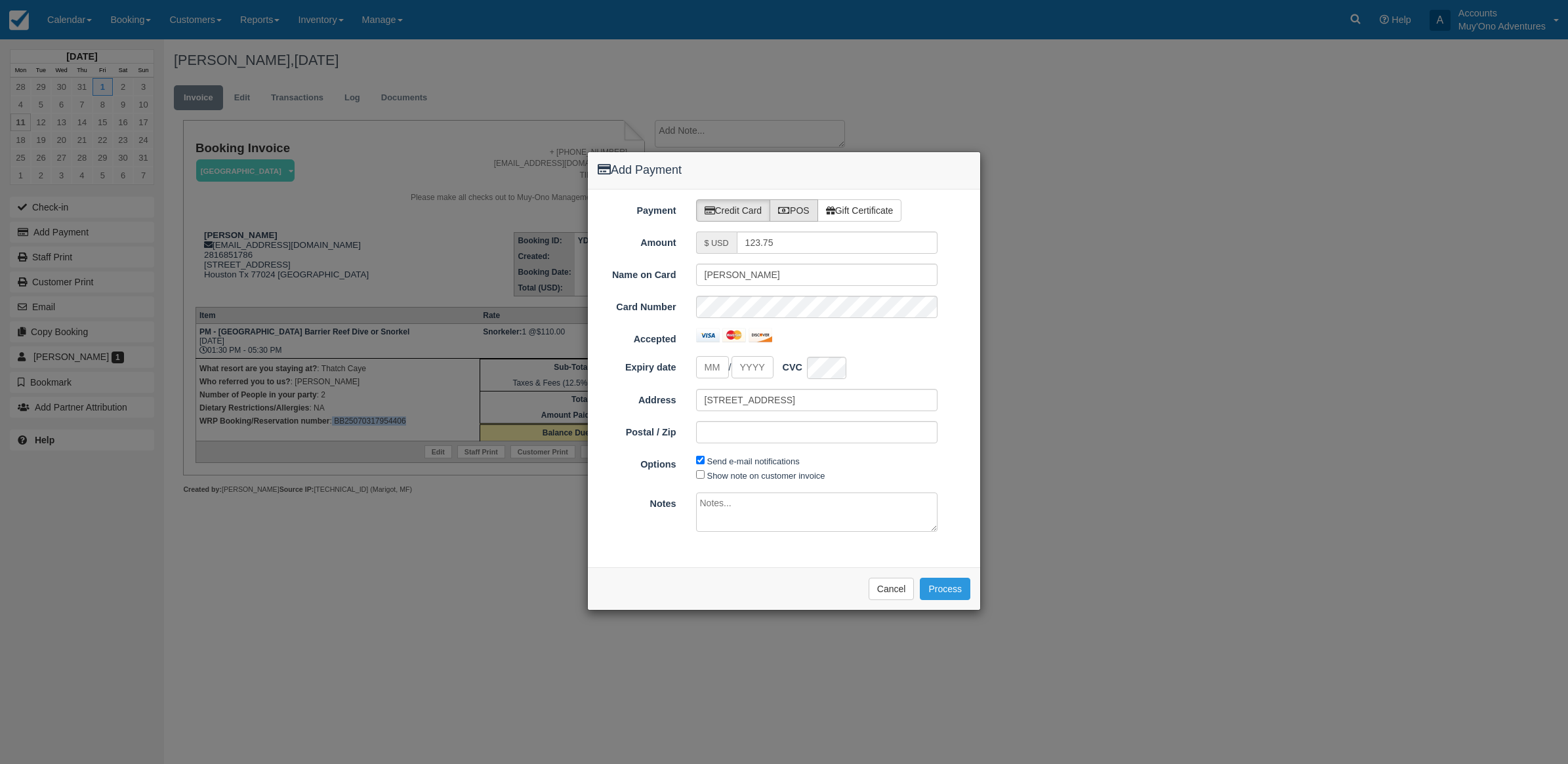
click at [789, 215] on label "POS" at bounding box center [794, 210] width 49 height 23
radio input "true"
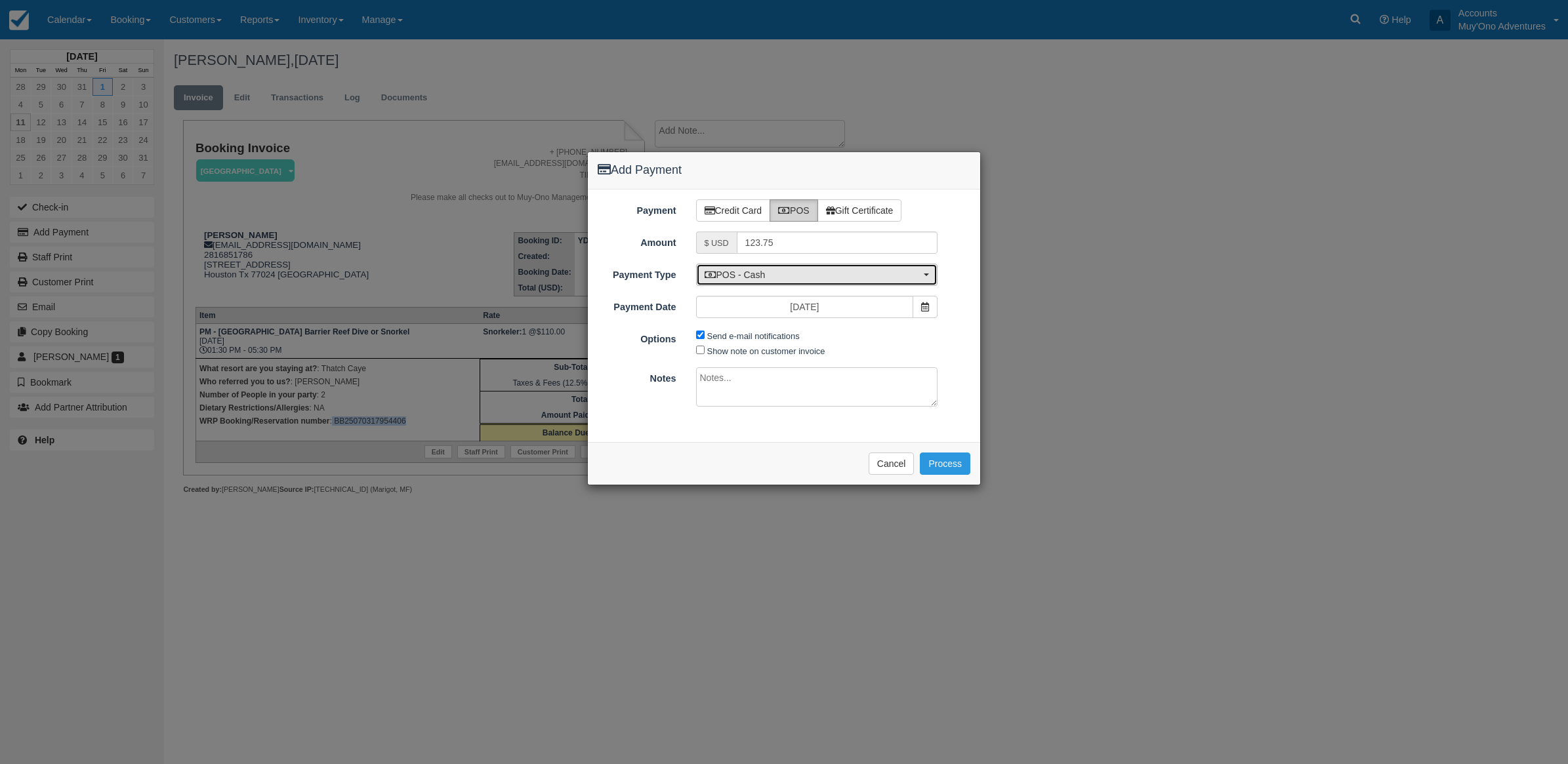
drag, startPoint x: 781, startPoint y: 273, endPoint x: 776, endPoint y: 282, distance: 10.3
click at [781, 274] on span "POS - Cash" at bounding box center [812, 274] width 217 height 13
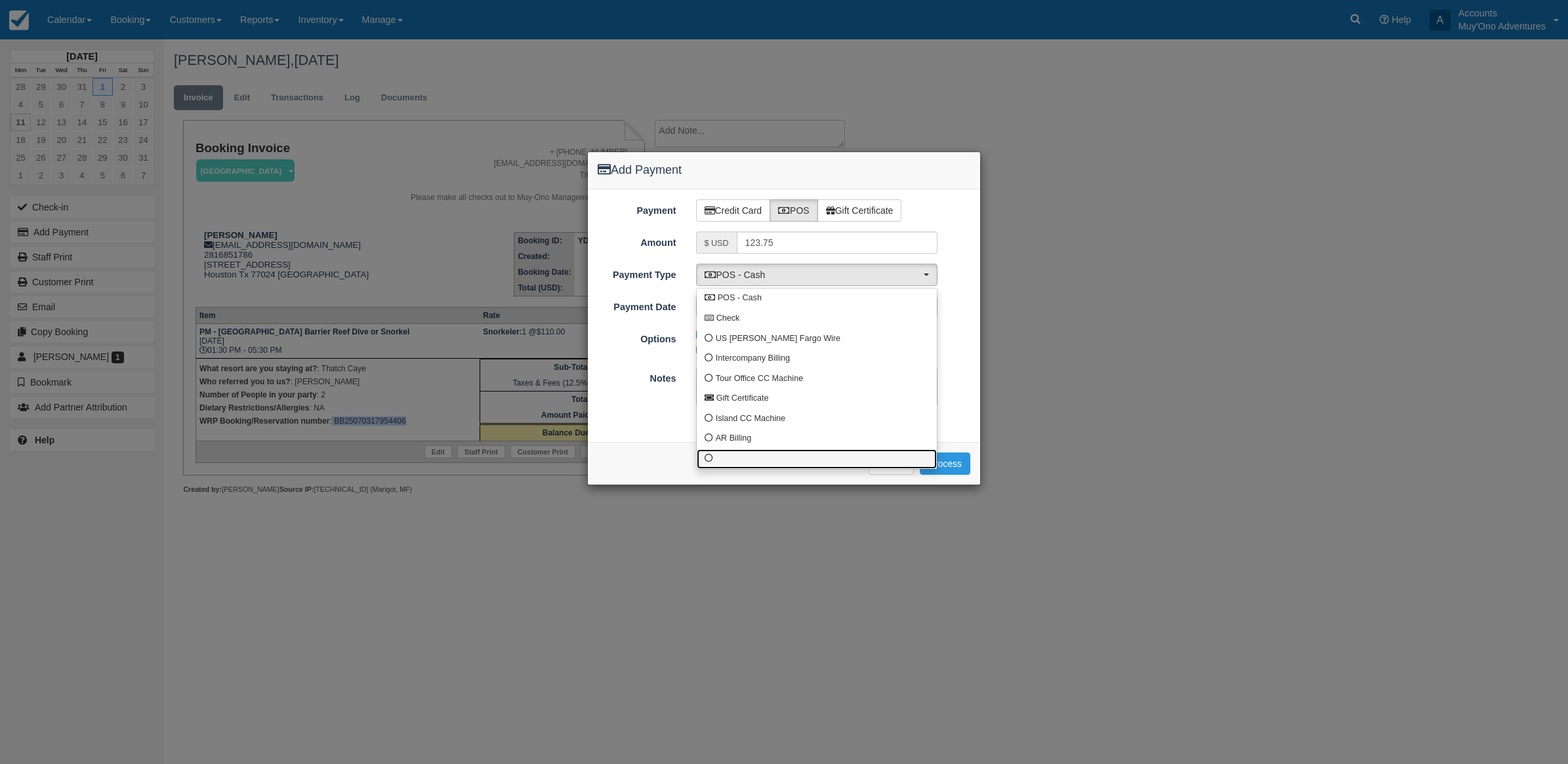
click at [715, 458] on link at bounding box center [816, 460] width 240 height 20
select select "custom10"
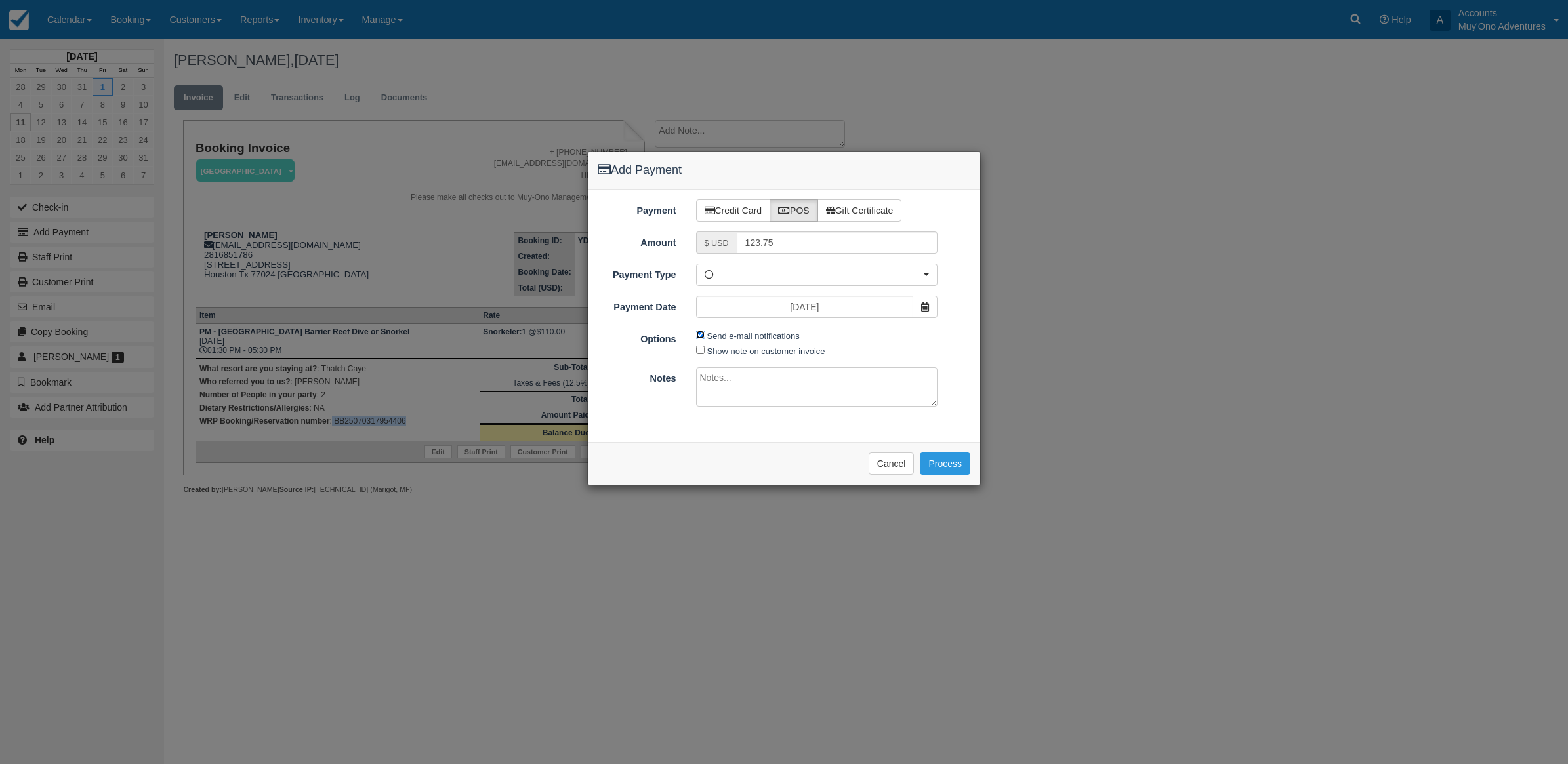
click at [703, 333] on input "Send e-mail notifications" at bounding box center [700, 335] width 9 height 9
checkbox input "false"
click at [719, 387] on textarea at bounding box center [817, 387] width 242 height 40
type textarea "Paid in WRP CT"
click at [959, 464] on button "Process" at bounding box center [944, 464] width 50 height 23
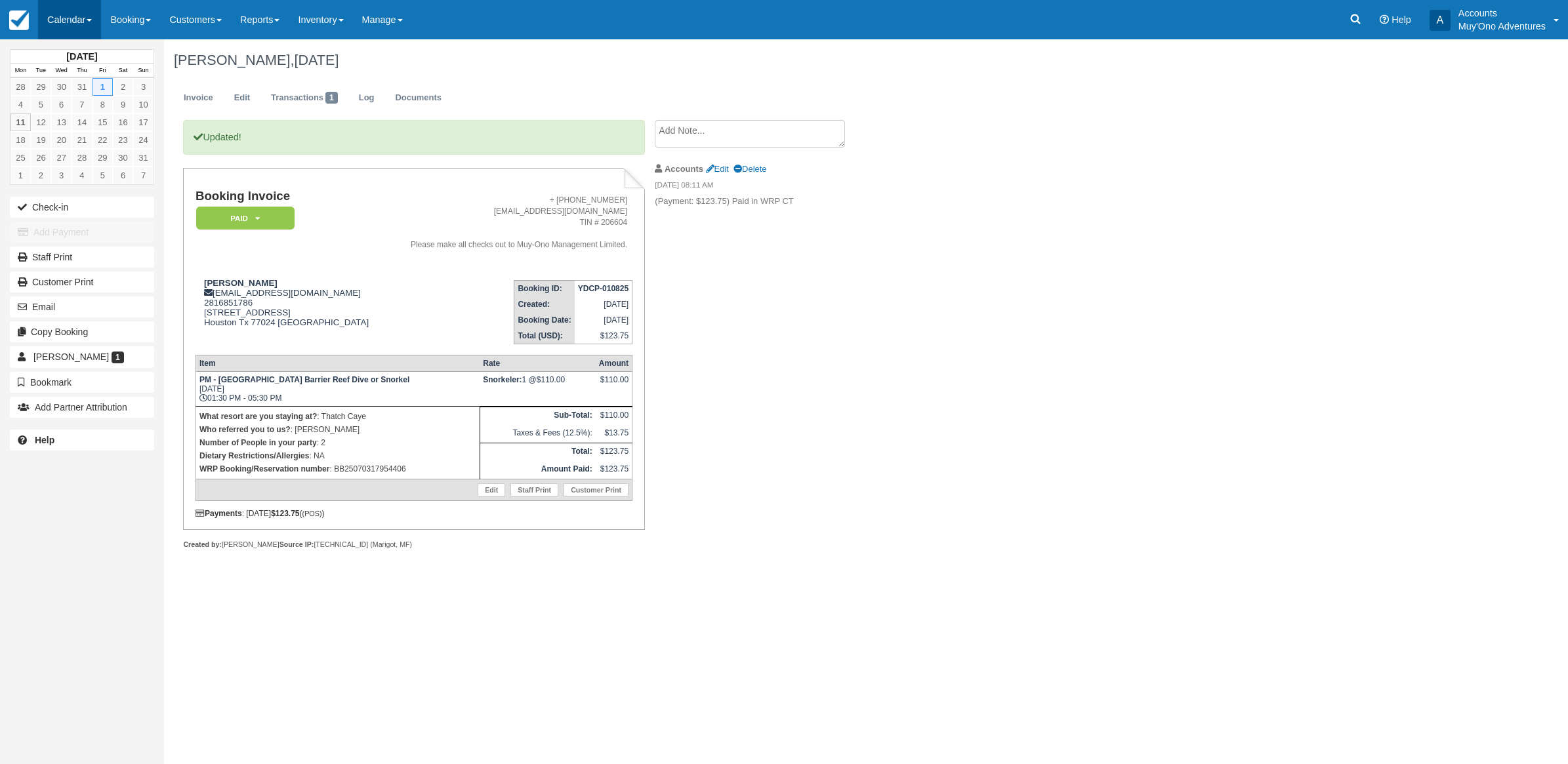
click at [82, 17] on link "Calendar" at bounding box center [69, 19] width 63 height 40
click at [119, 131] on link "Month" at bounding box center [90, 123] width 103 height 27
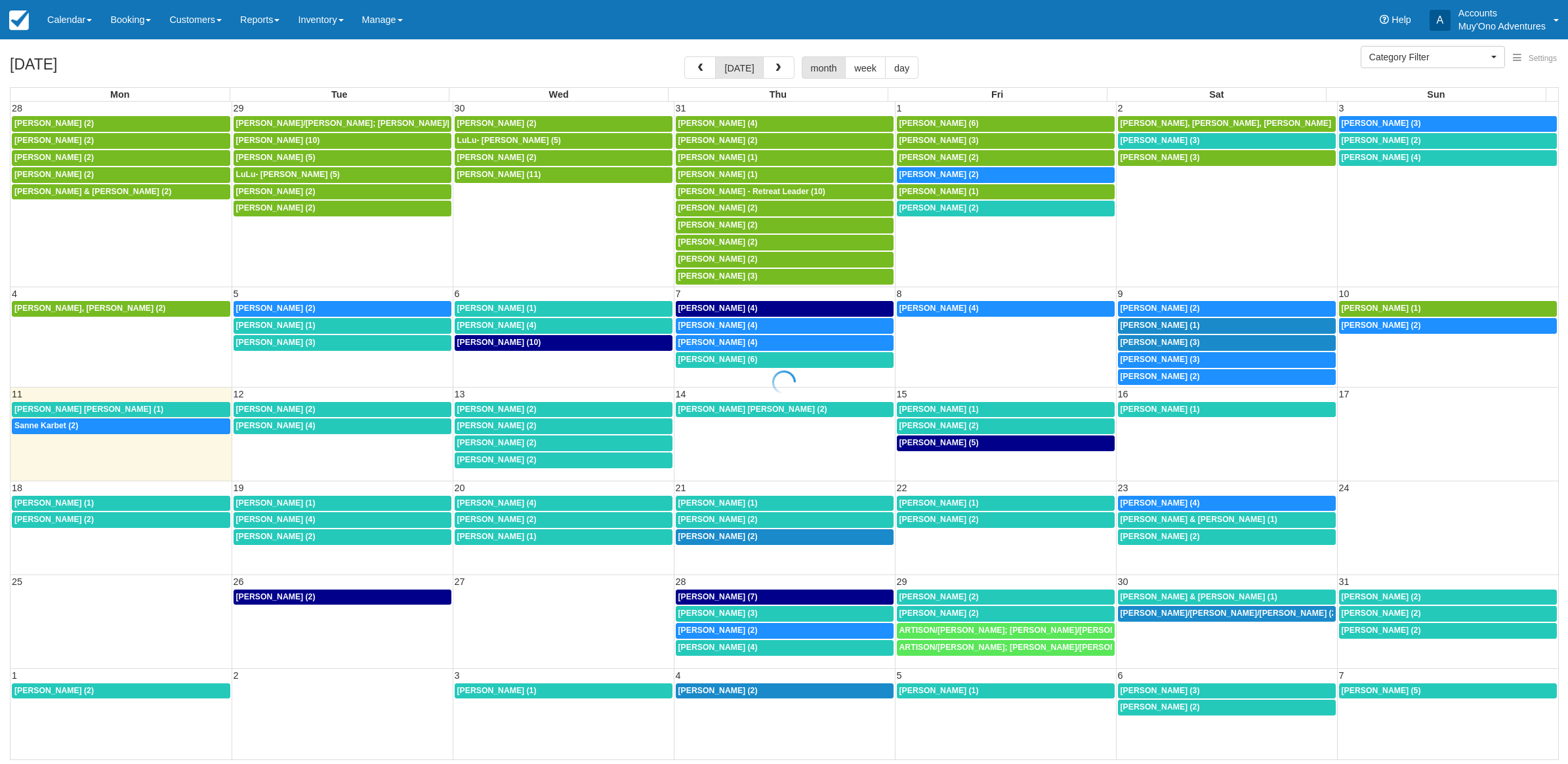
select select
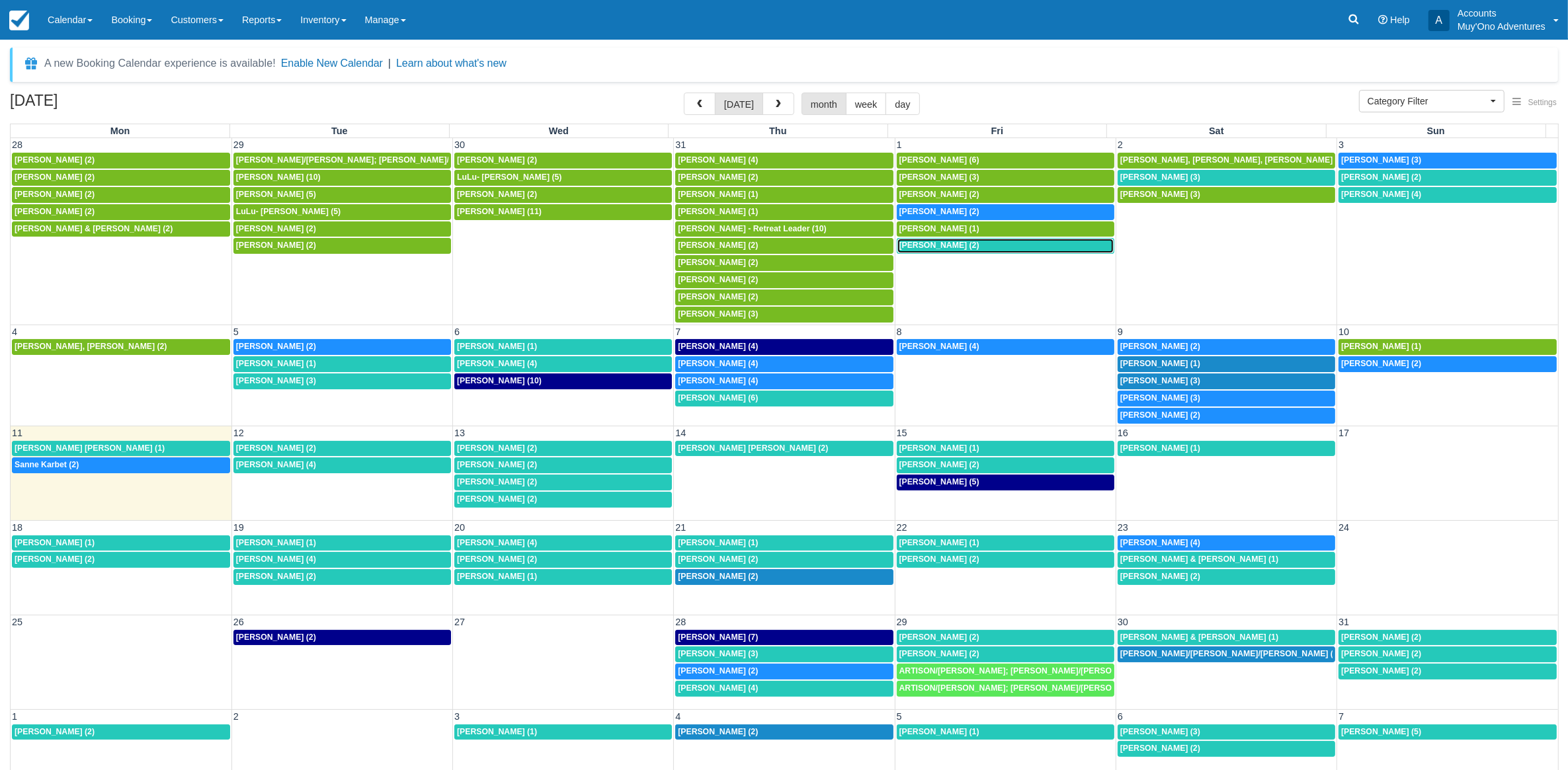
click at [964, 249] on div "1:30p [PERSON_NAME] (2)" at bounding box center [1005, 246] width 212 height 11
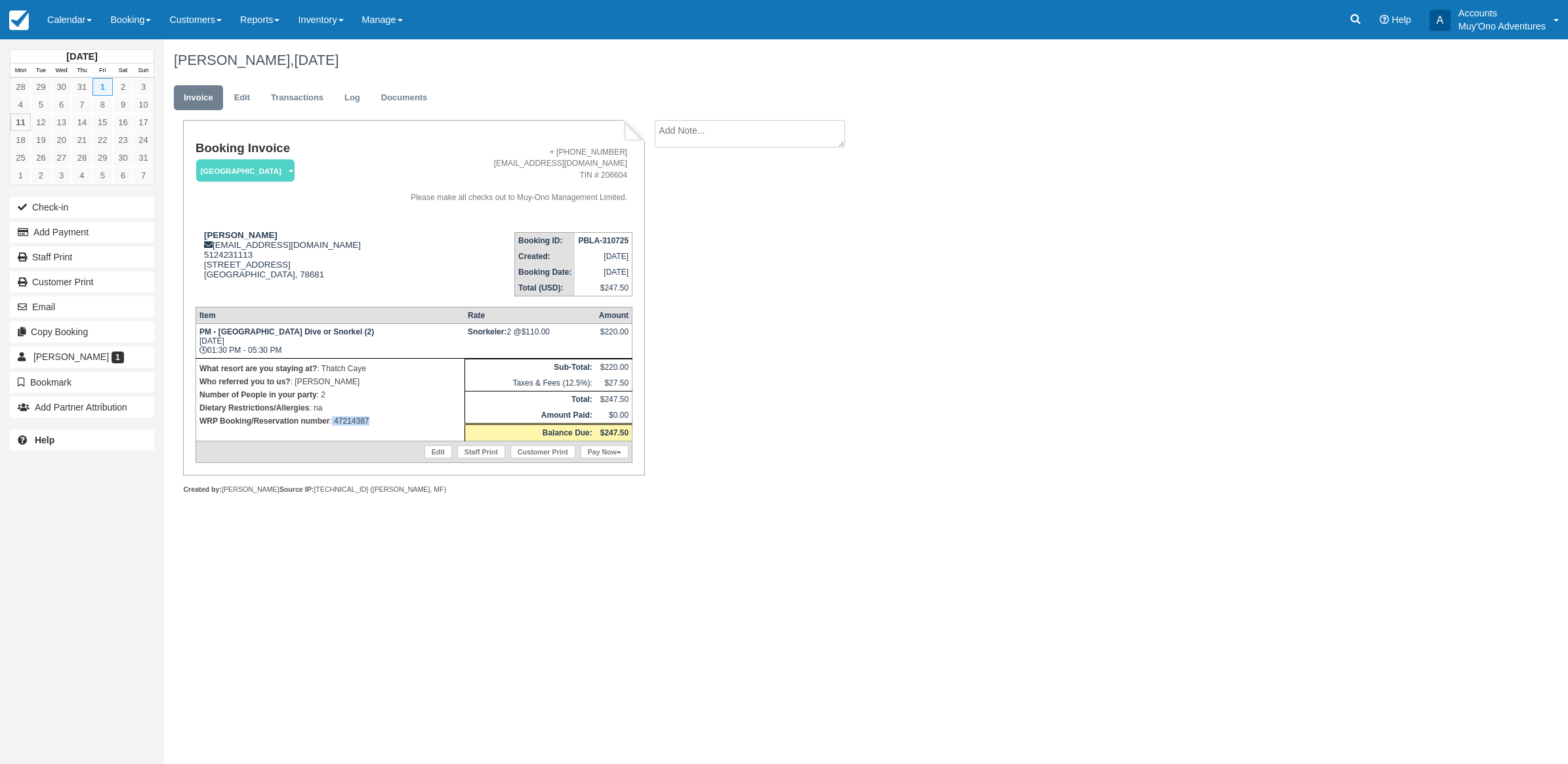
drag, startPoint x: 378, startPoint y: 417, endPoint x: 332, endPoint y: 424, distance: 46.5
click at [332, 424] on p "WRP Booking/Reservation number : 47214387" at bounding box center [330, 421] width 262 height 13
copy p "47214387"
click at [99, 234] on button "Add Payment" at bounding box center [82, 232] width 144 height 21
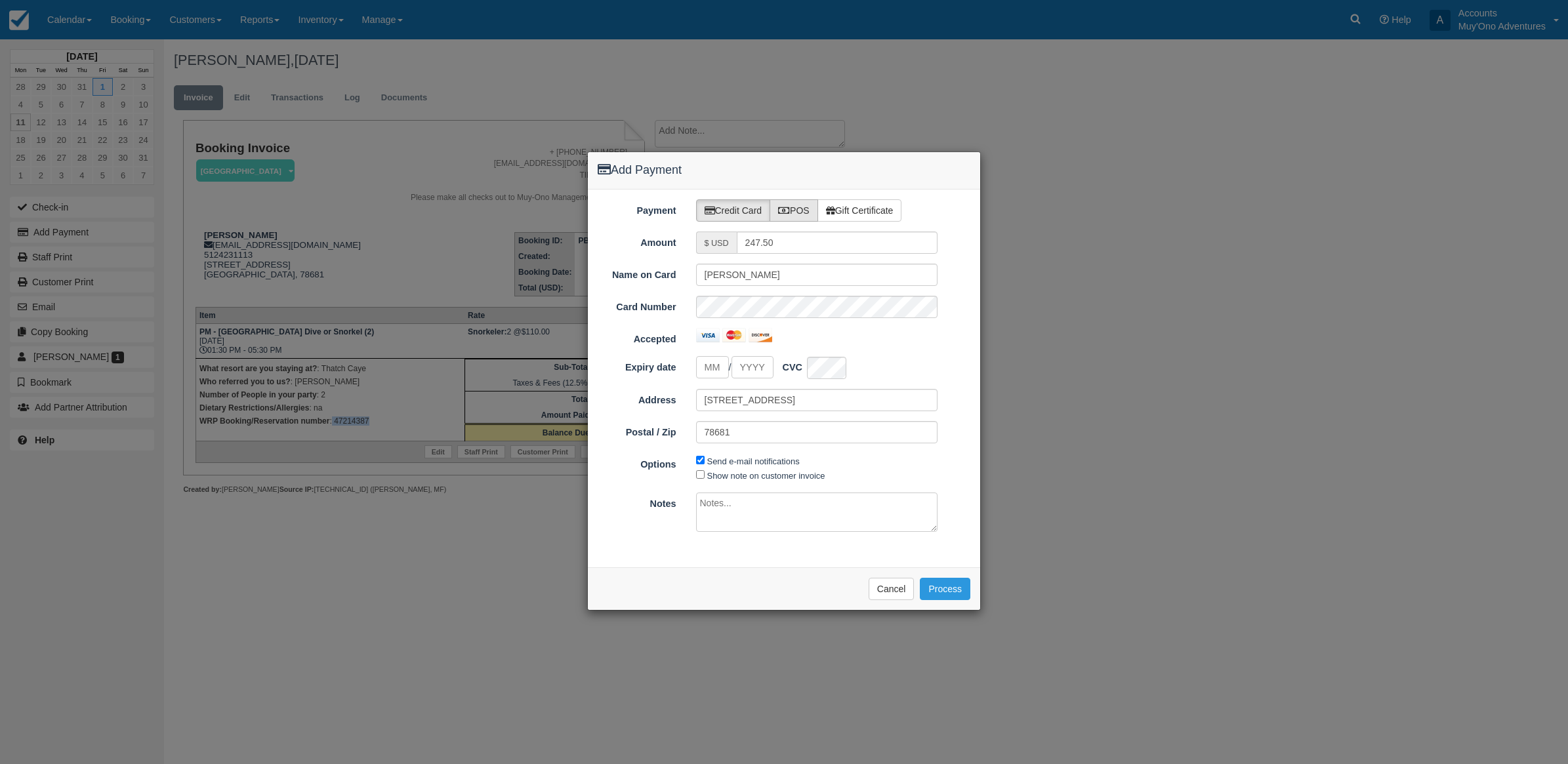
click at [798, 200] on label "POS" at bounding box center [794, 210] width 49 height 23
radio input "true"
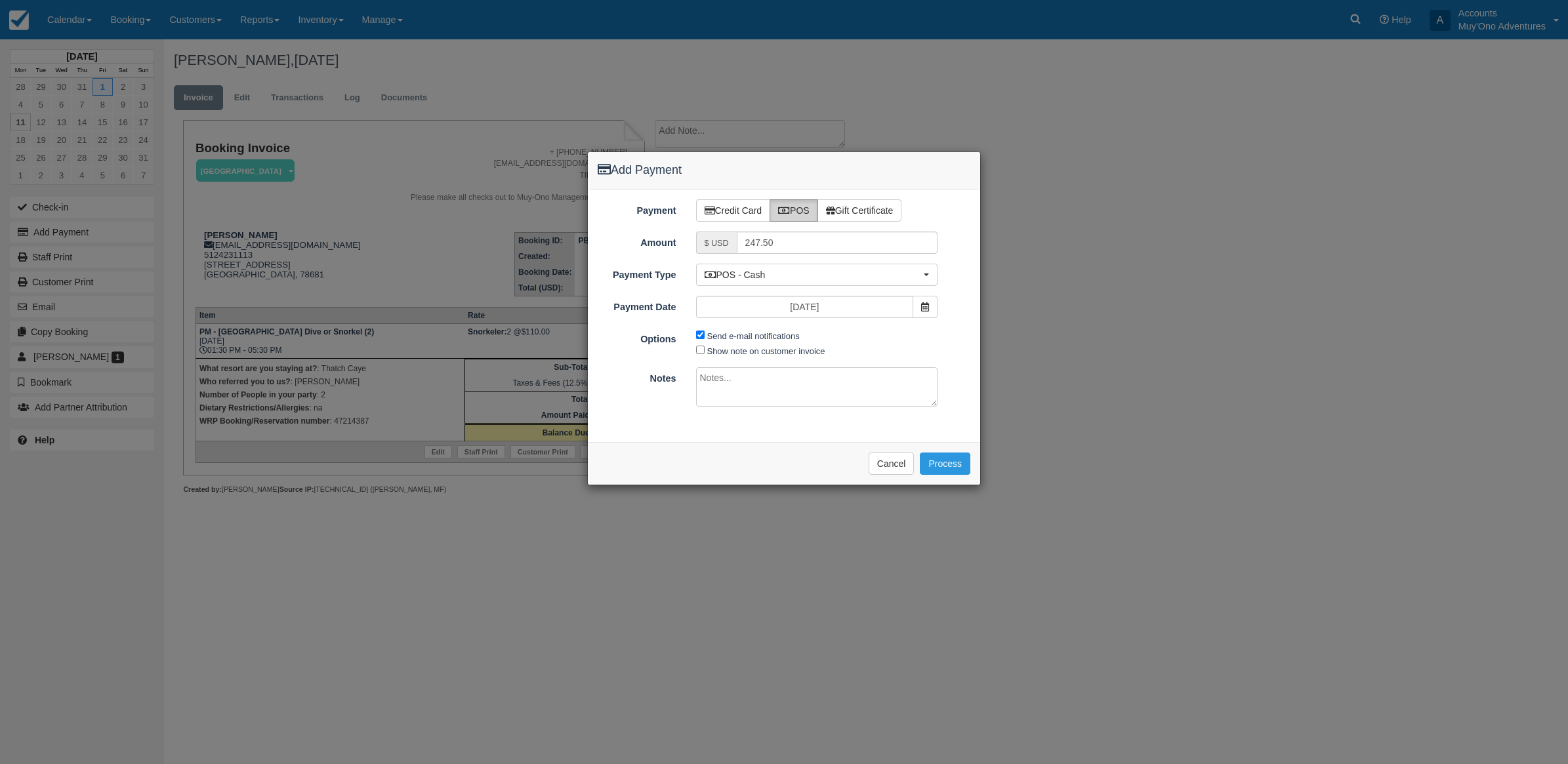
click at [821, 290] on div "Payment Credit Card POS Gift Certificate Amount $ USD 247.50 Name on Card Yolan…" at bounding box center [784, 315] width 392 height 252
click at [788, 273] on span "POS - Cash" at bounding box center [812, 274] width 217 height 13
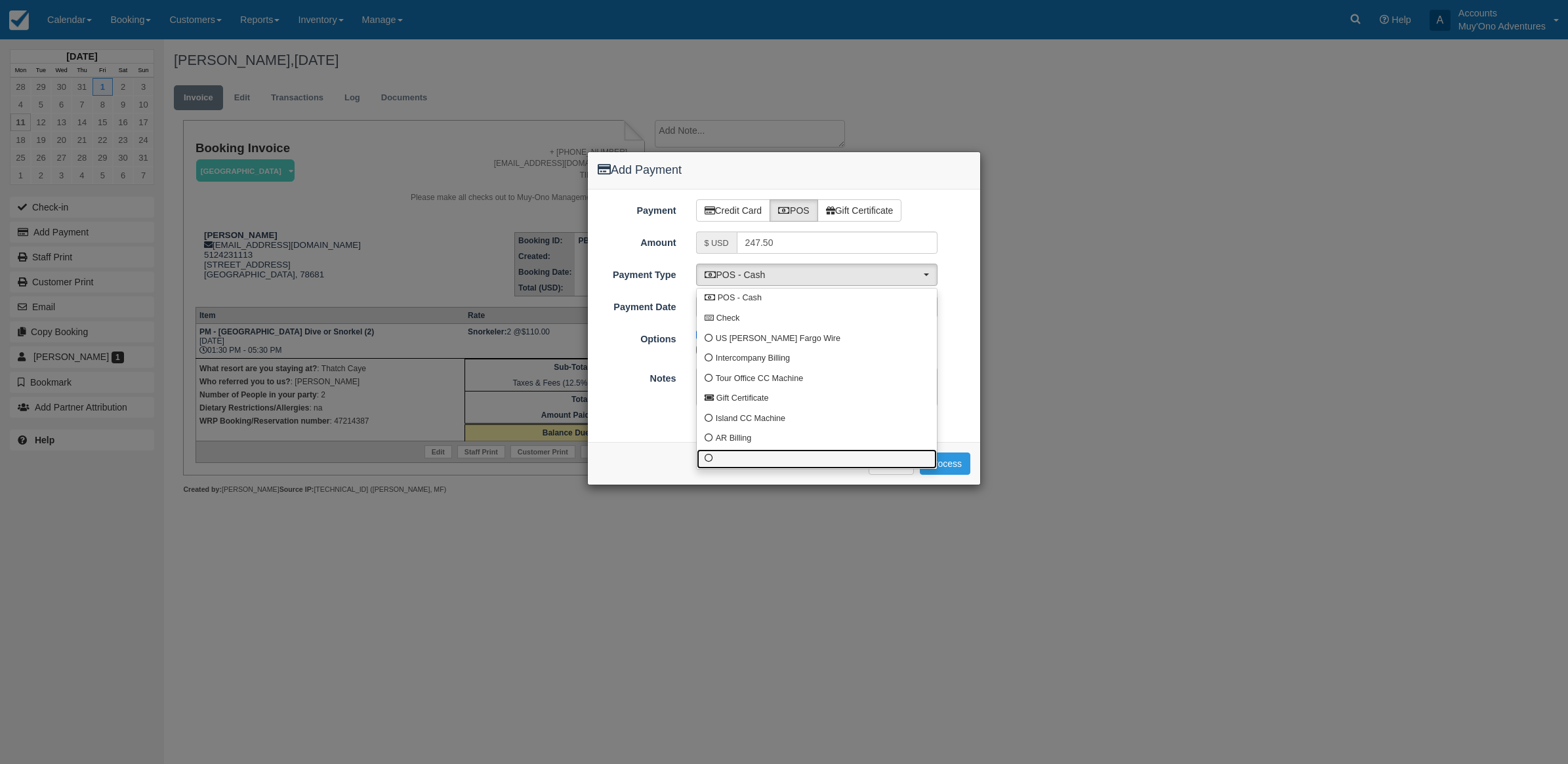
click at [759, 460] on link at bounding box center [816, 460] width 240 height 20
select select "custom10"
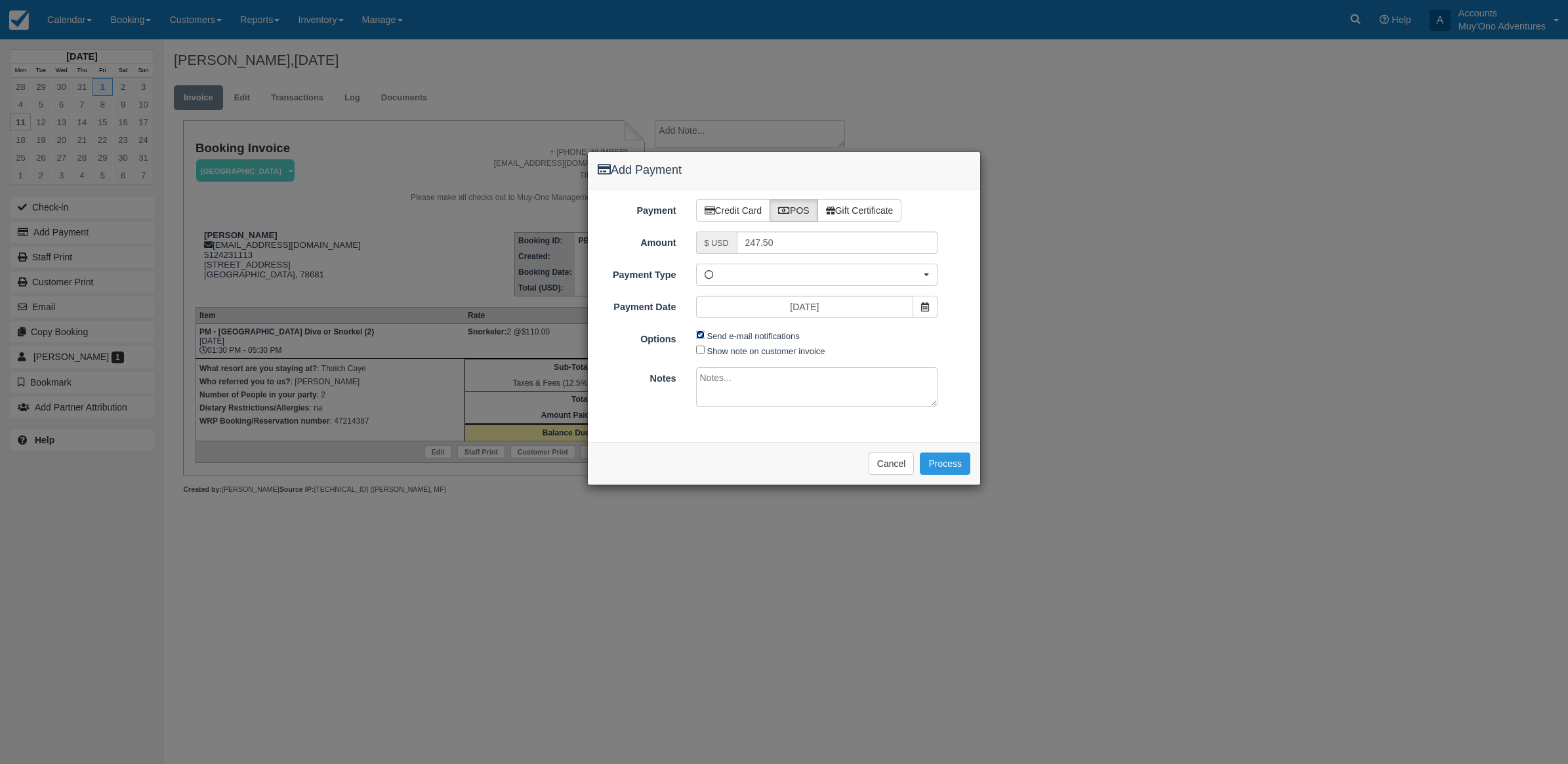
click at [699, 335] on input "Send e-mail notifications" at bounding box center [700, 335] width 9 height 9
checkbox input "false"
click at [725, 395] on textarea at bounding box center [817, 387] width 242 height 40
type textarea "p"
type textarea "Paid in WRP CT"
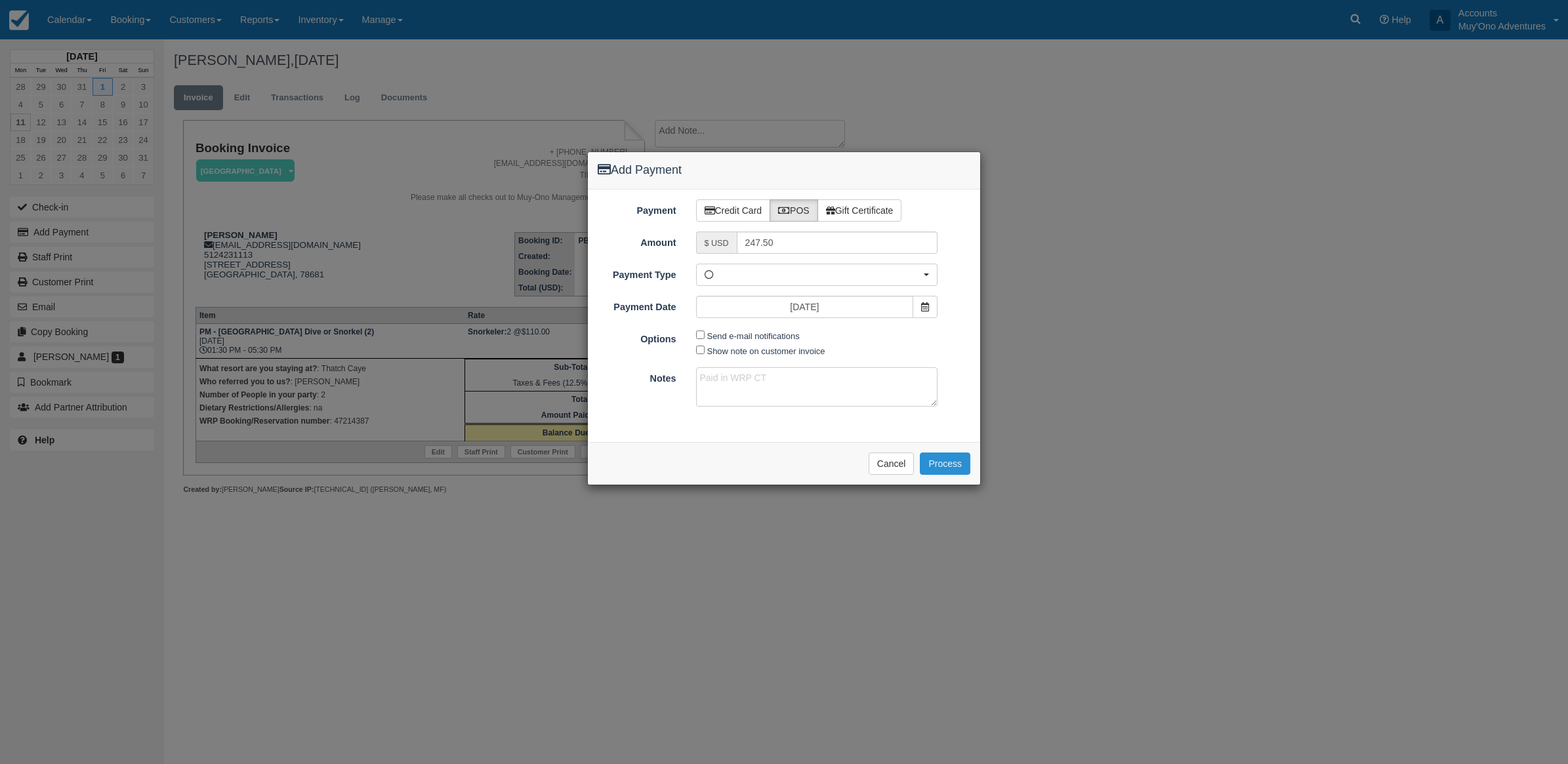
click at [929, 456] on button "Process" at bounding box center [944, 464] width 50 height 23
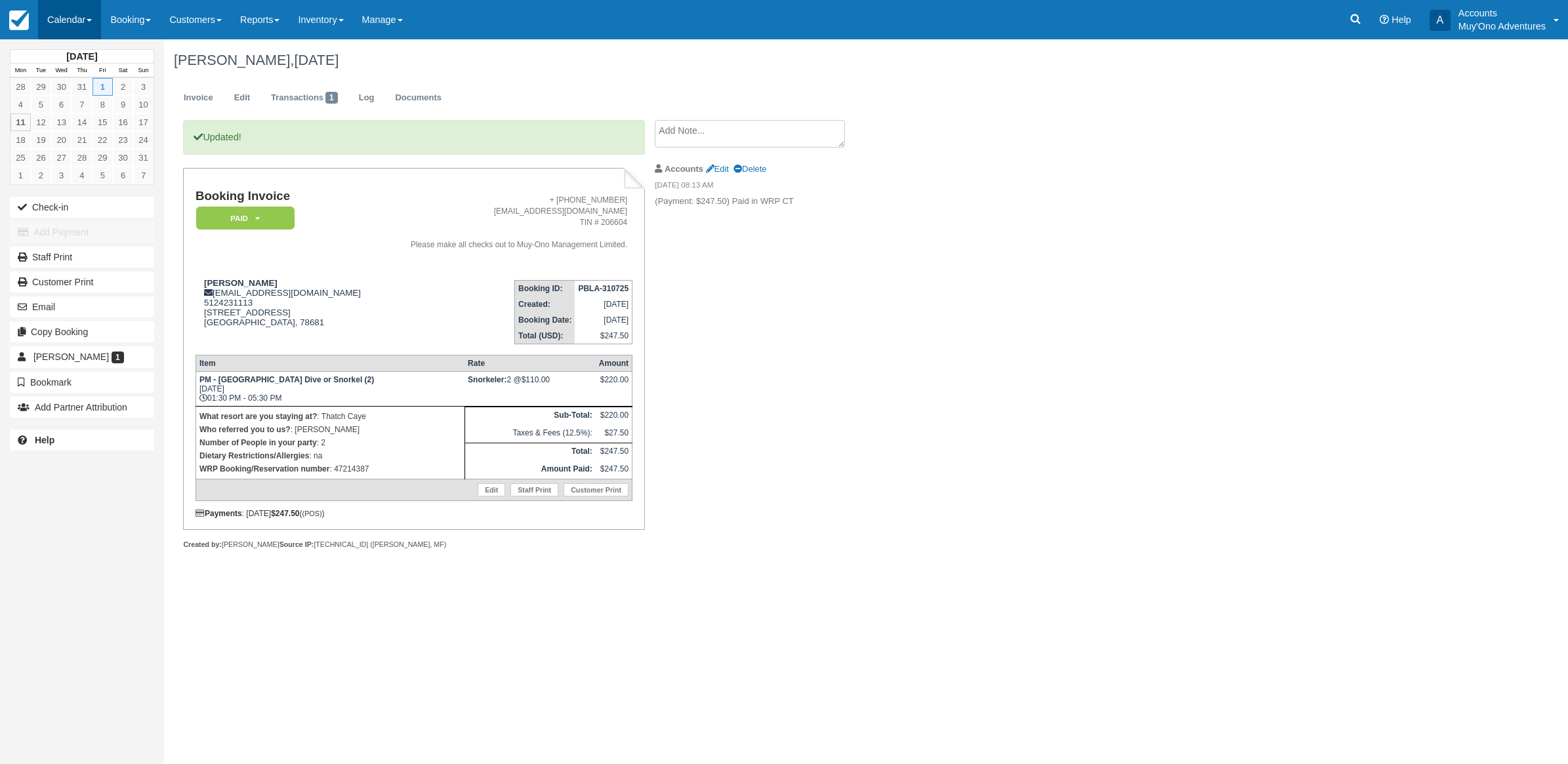
click at [78, 30] on link "Calendar" at bounding box center [69, 19] width 63 height 40
click at [77, 116] on link "Month" at bounding box center [90, 123] width 103 height 27
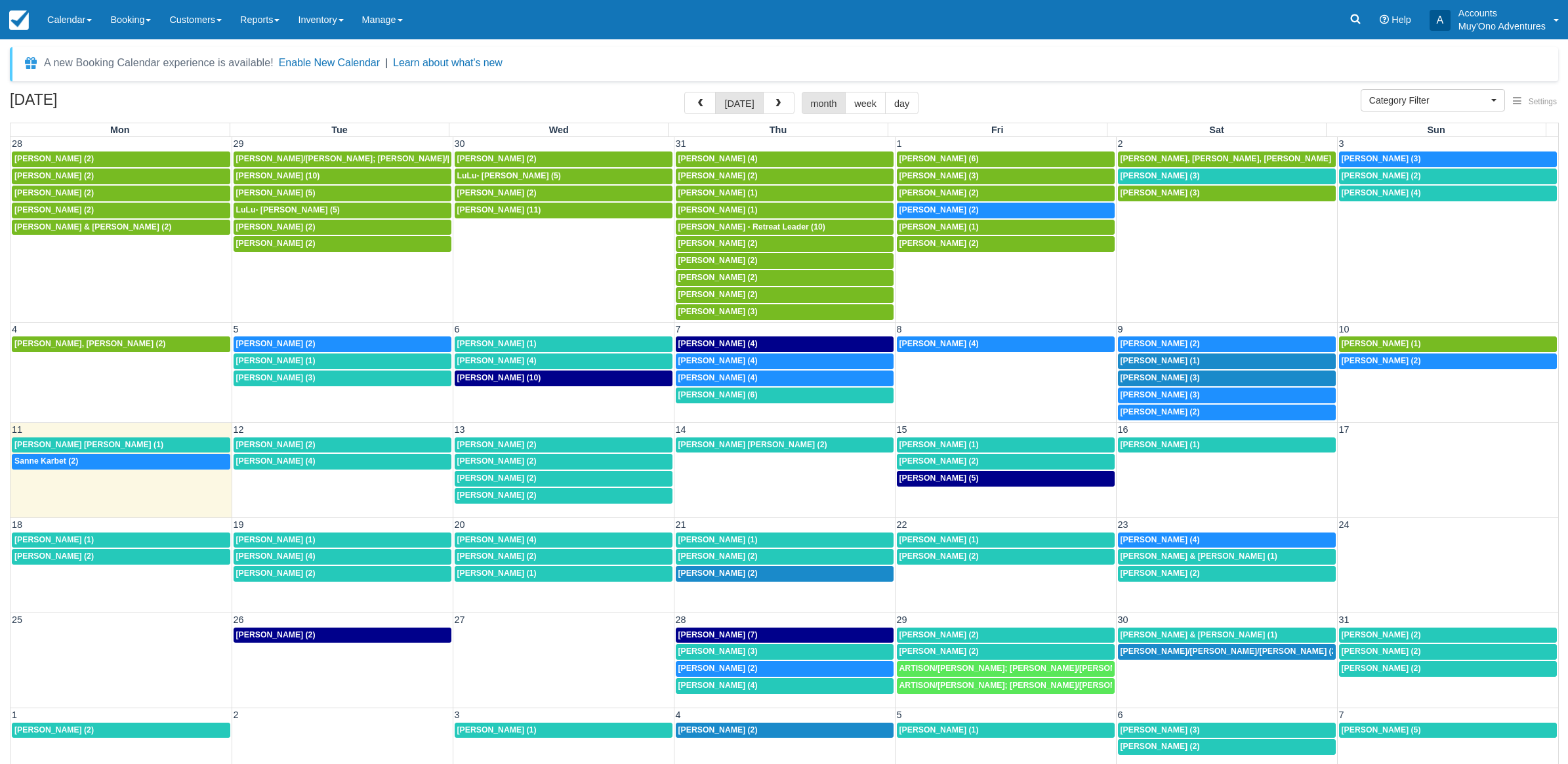
select select
click at [1205, 175] on div "8a [PERSON_NAME] (3)" at bounding box center [1216, 176] width 210 height 11
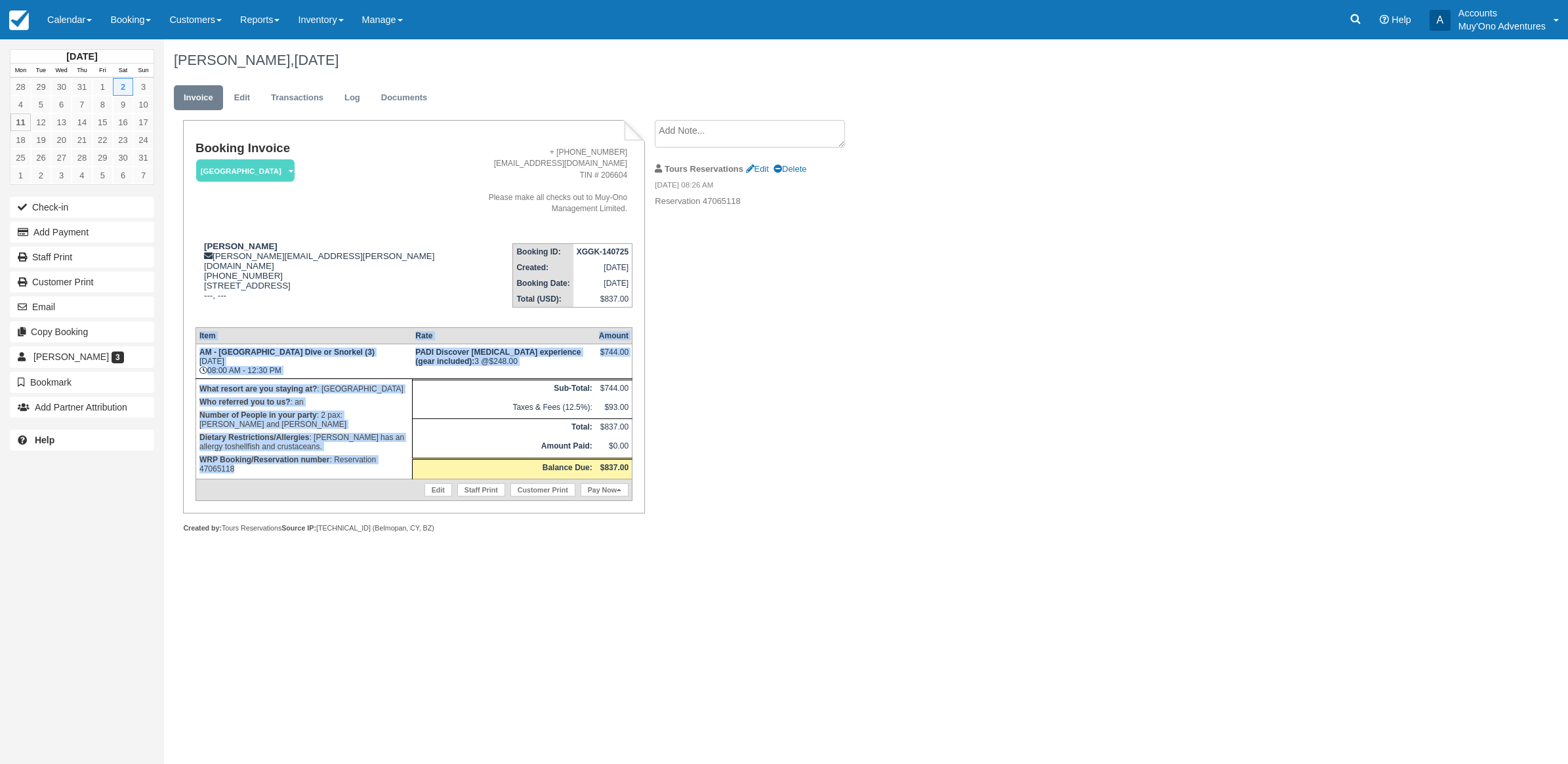
drag, startPoint x: 242, startPoint y: 469, endPoint x: 187, endPoint y: 467, distance: 55.0
click at [187, 467] on div "Booking Invoice Thatch Caye Resort   Pending HOLD Deposit Paid Cancelled Void M…" at bounding box center [414, 317] width 461 height 394
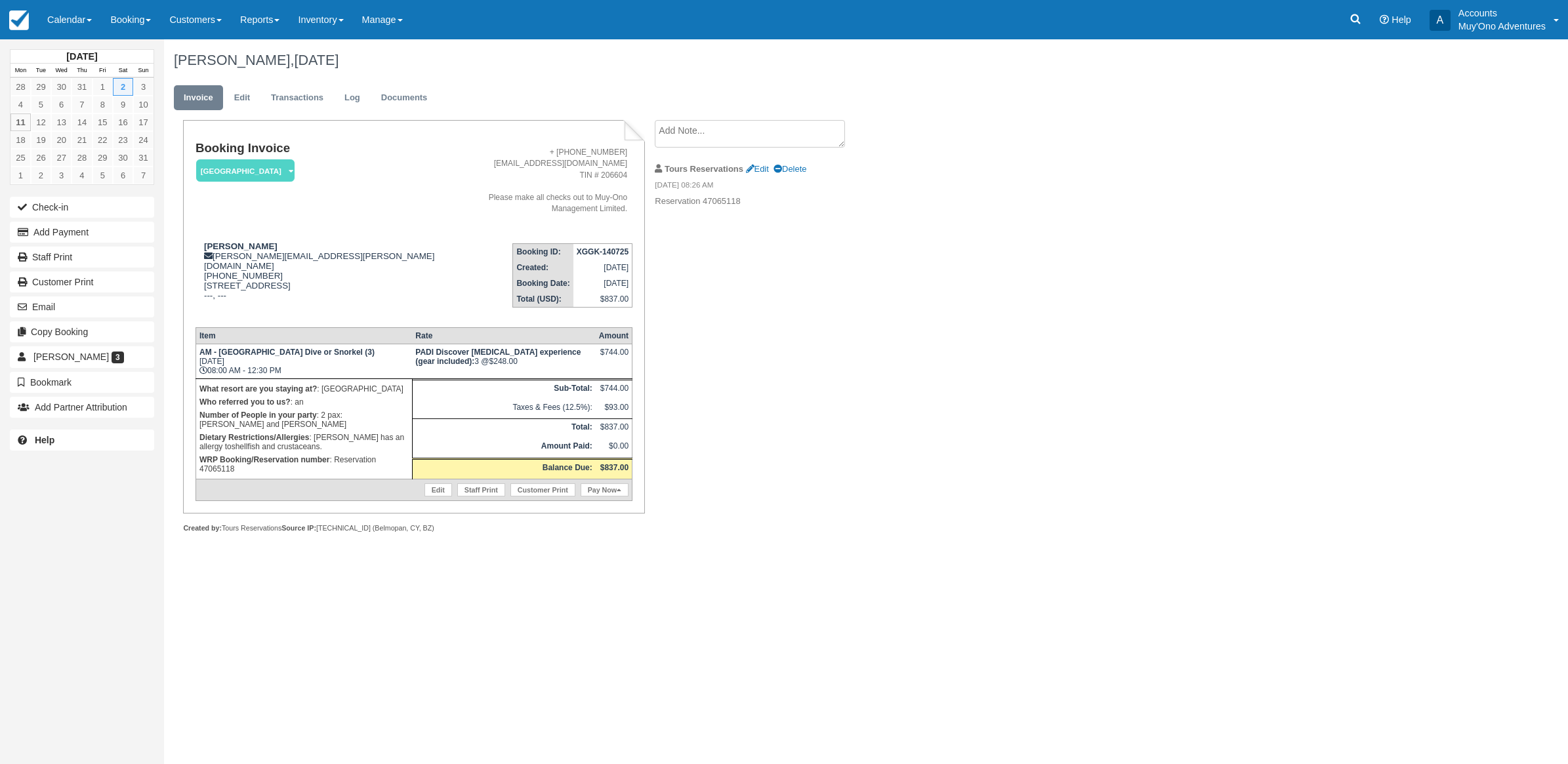
click at [881, 374] on div "Booking Invoice Thatch Caye Resort   Pending HOLD Deposit Paid Cancelled Void M…" at bounding box center [524, 341] width 721 height 442
drag, startPoint x: 241, startPoint y: 463, endPoint x: 244, endPoint y: 476, distance: 13.3
click at [244, 476] on td "What resort are you staying at? : Thatch Caye Resort Who referred you to us? : …" at bounding box center [304, 429] width 217 height 100
drag, startPoint x: 244, startPoint y: 476, endPoint x: 240, endPoint y: 470, distance: 7.2
click at [240, 470] on p "WRP Booking/Reservation number : Reservation 47065118" at bounding box center [304, 464] width 209 height 23
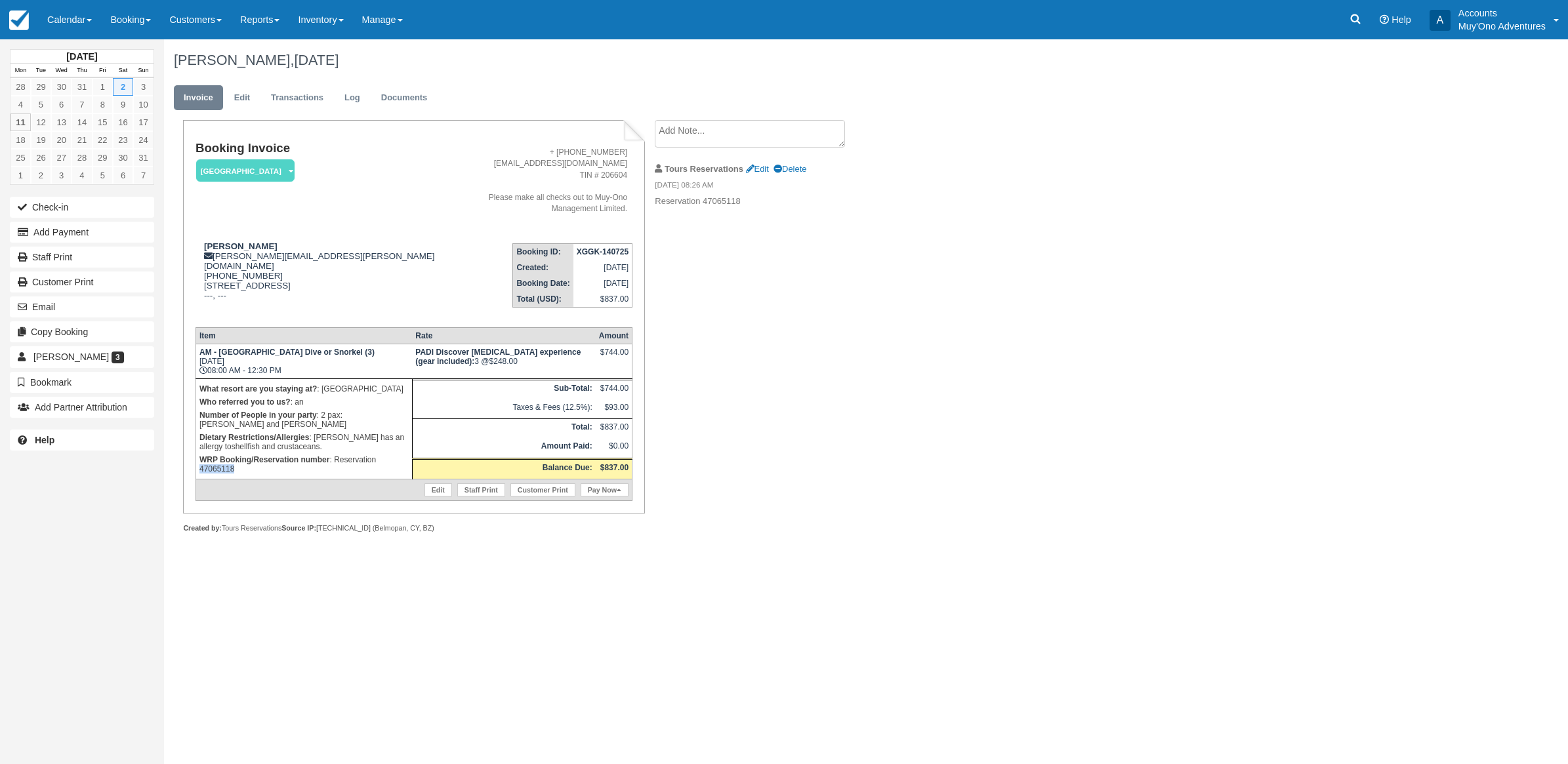
drag, startPoint x: 240, startPoint y: 469, endPoint x: 207, endPoint y: 469, distance: 33.0
click at [207, 469] on p "WRP Booking/Reservation number : Reservation 47065118" at bounding box center [304, 464] width 209 height 23
copy p "47065118"
click at [102, 231] on button "Add Payment" at bounding box center [82, 232] width 144 height 21
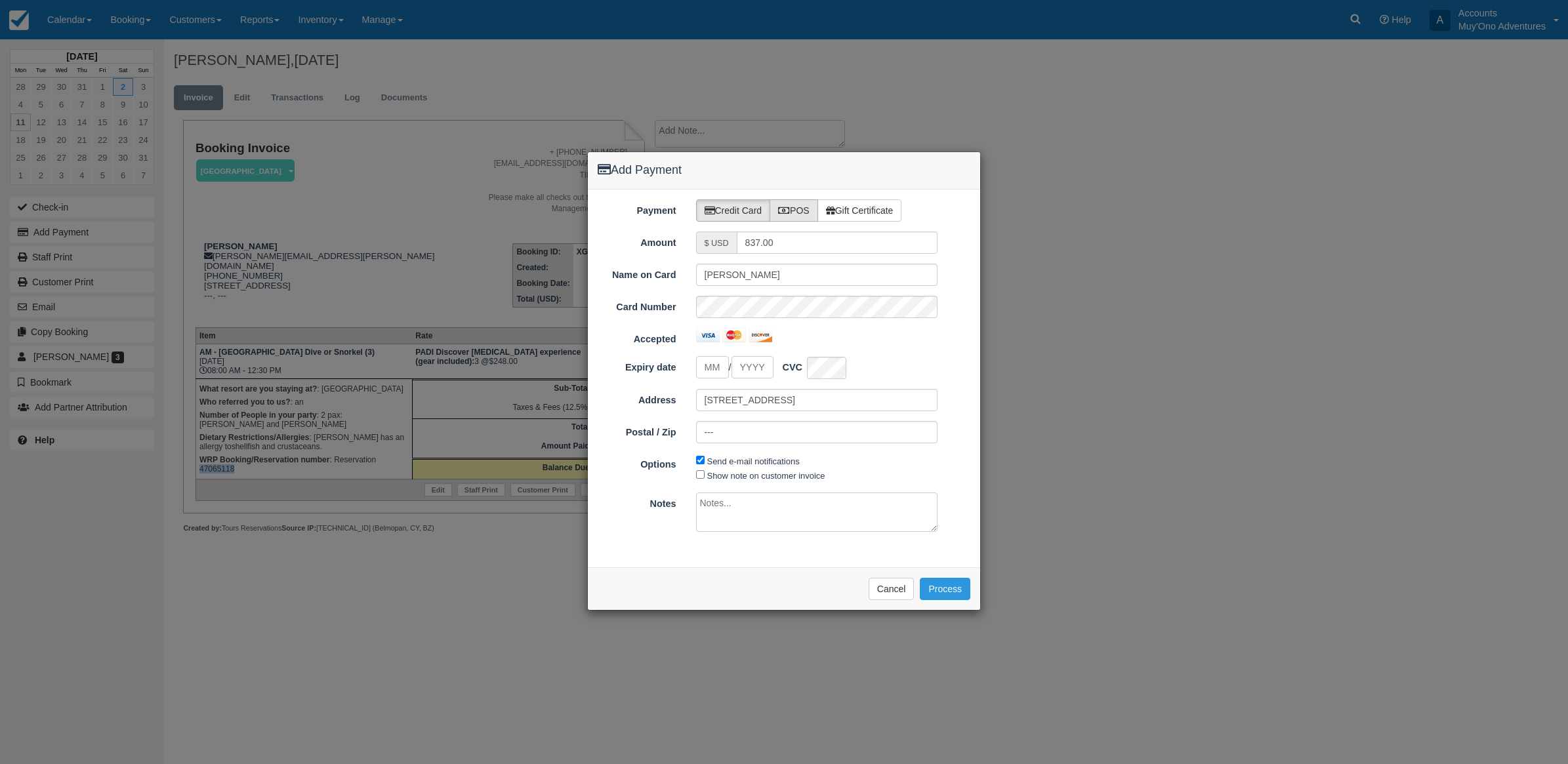
click at [797, 217] on label "POS" at bounding box center [794, 210] width 49 height 23
radio input "true"
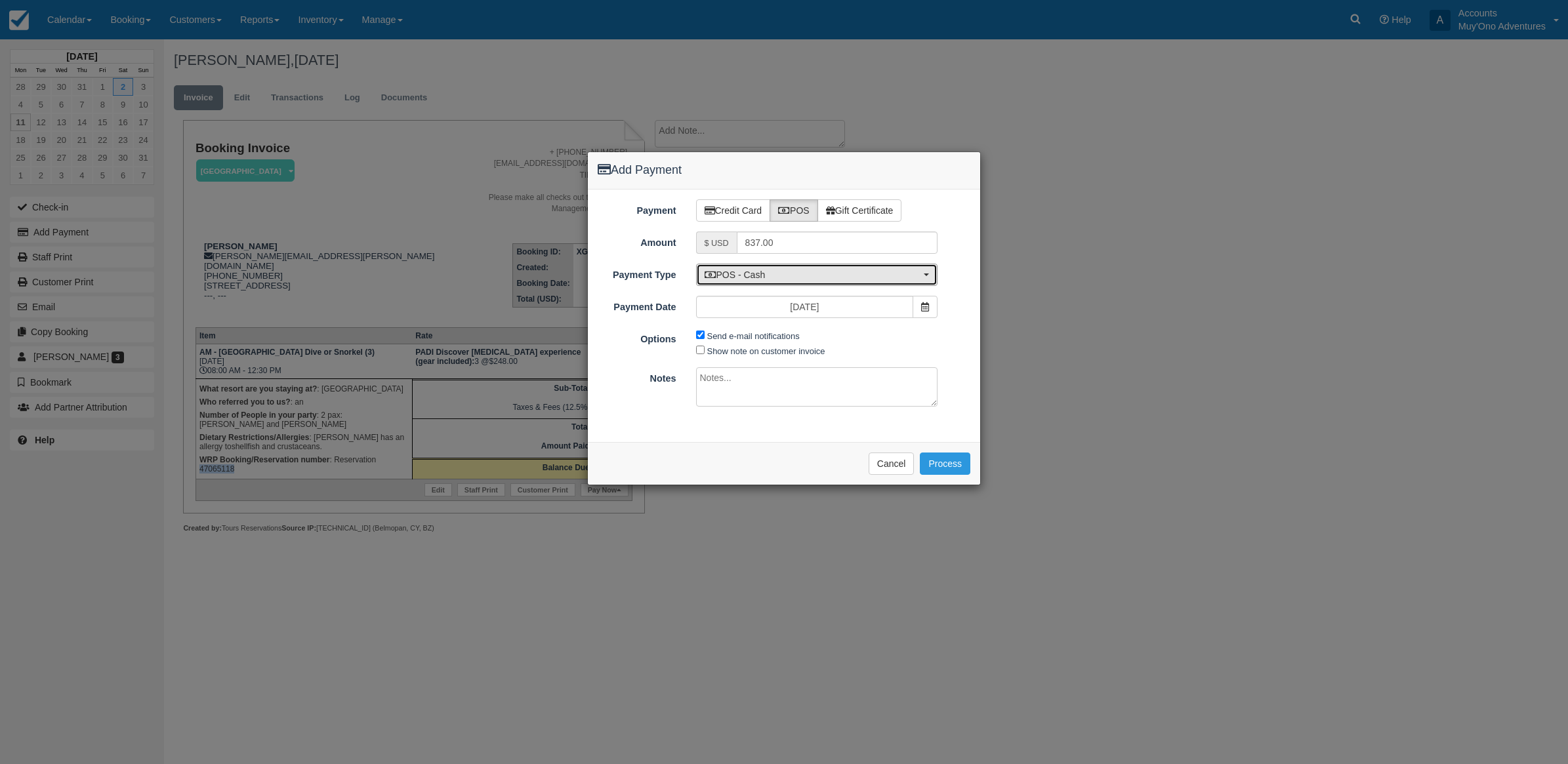
drag, startPoint x: 750, startPoint y: 274, endPoint x: 752, endPoint y: 323, distance: 49.0
click at [750, 276] on span "POS - Cash" at bounding box center [812, 274] width 217 height 13
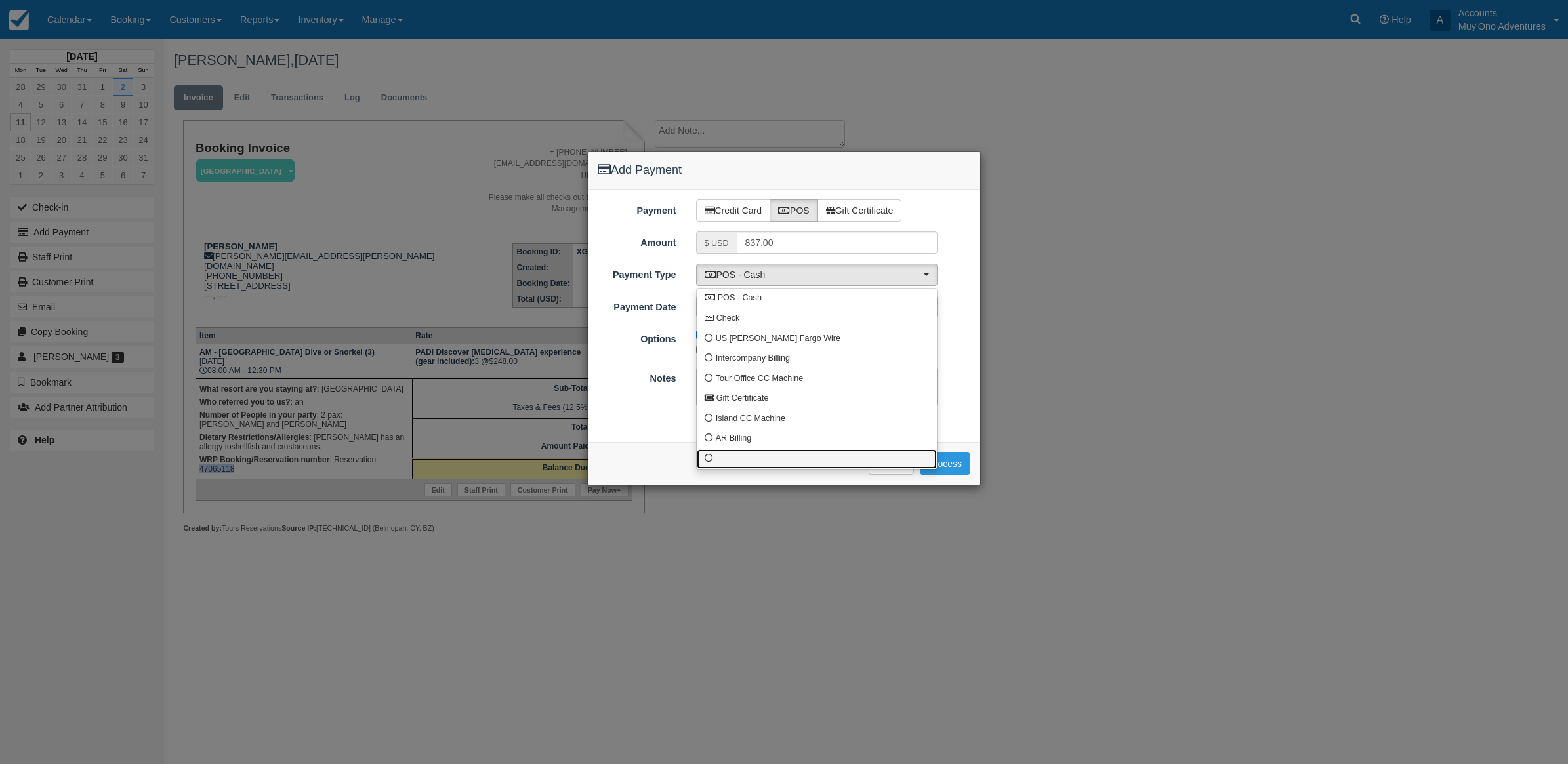
click at [725, 456] on link at bounding box center [816, 460] width 240 height 20
select select "custom10"
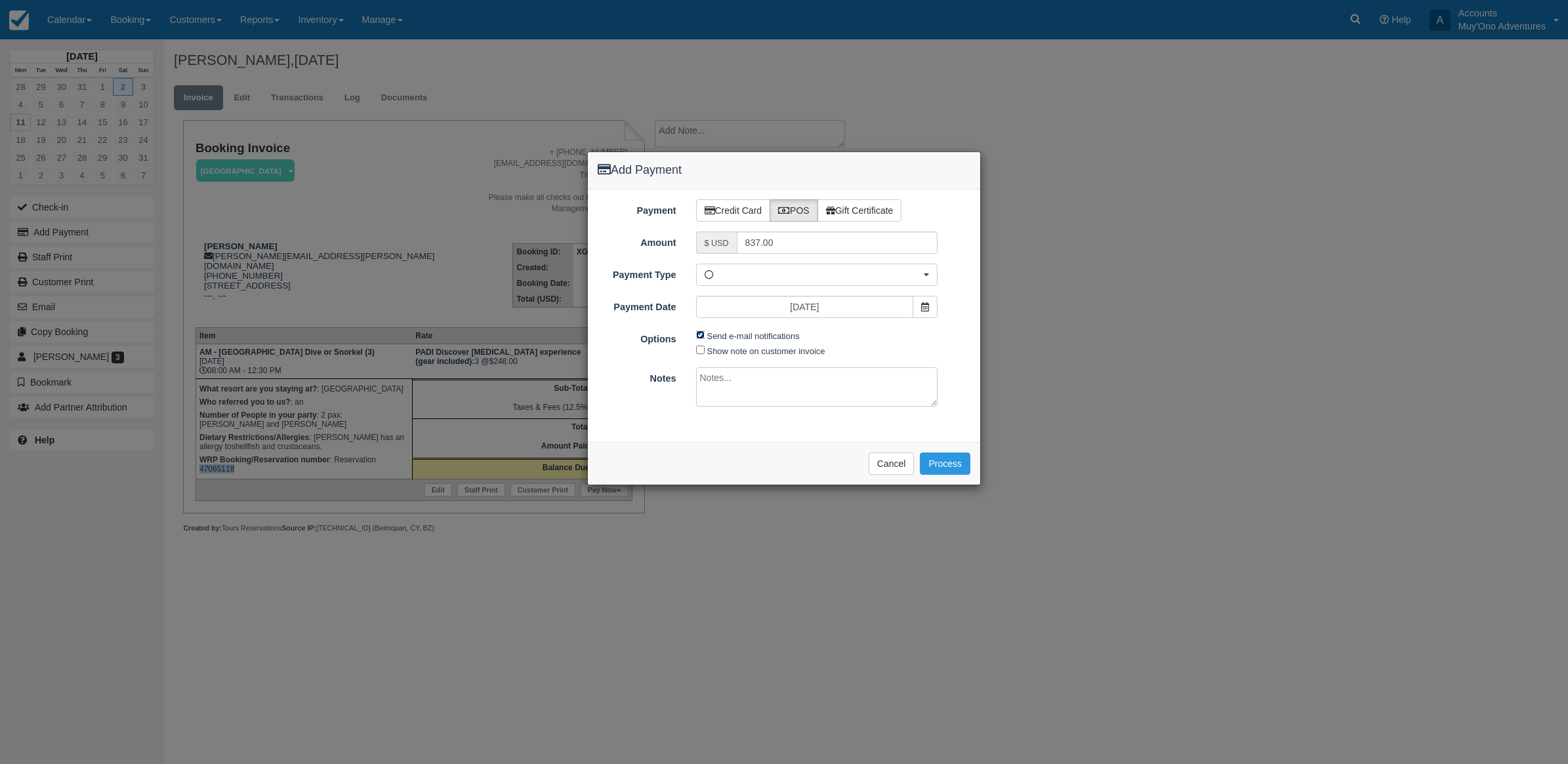
click at [701, 335] on input "Send e-mail notifications" at bounding box center [700, 335] width 9 height 9
checkbox input "false"
click at [725, 395] on textarea at bounding box center [817, 387] width 242 height 40
type textarea "p"
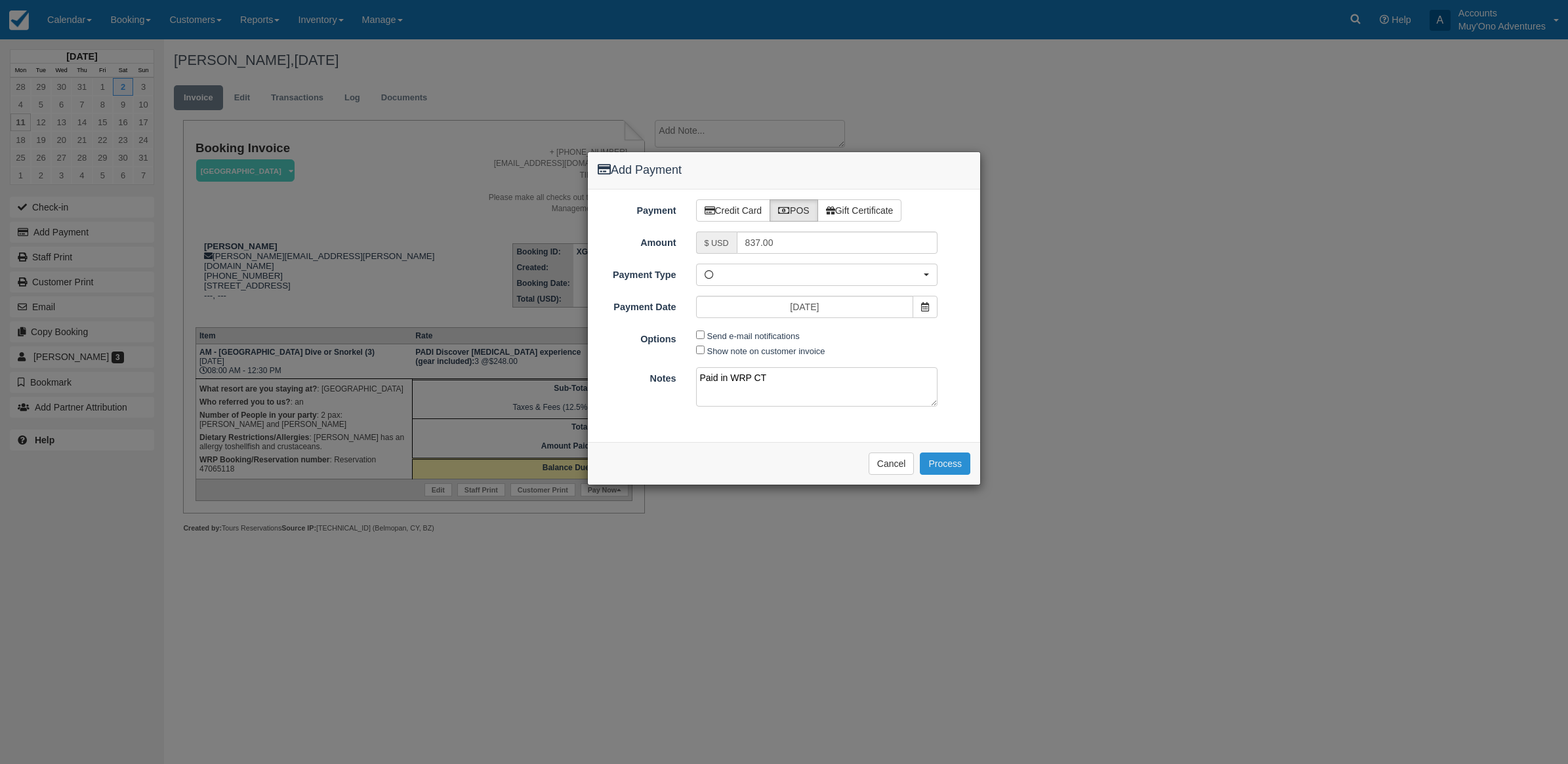
type textarea "Paid in WRP CT"
click at [937, 469] on button "Process" at bounding box center [944, 464] width 50 height 23
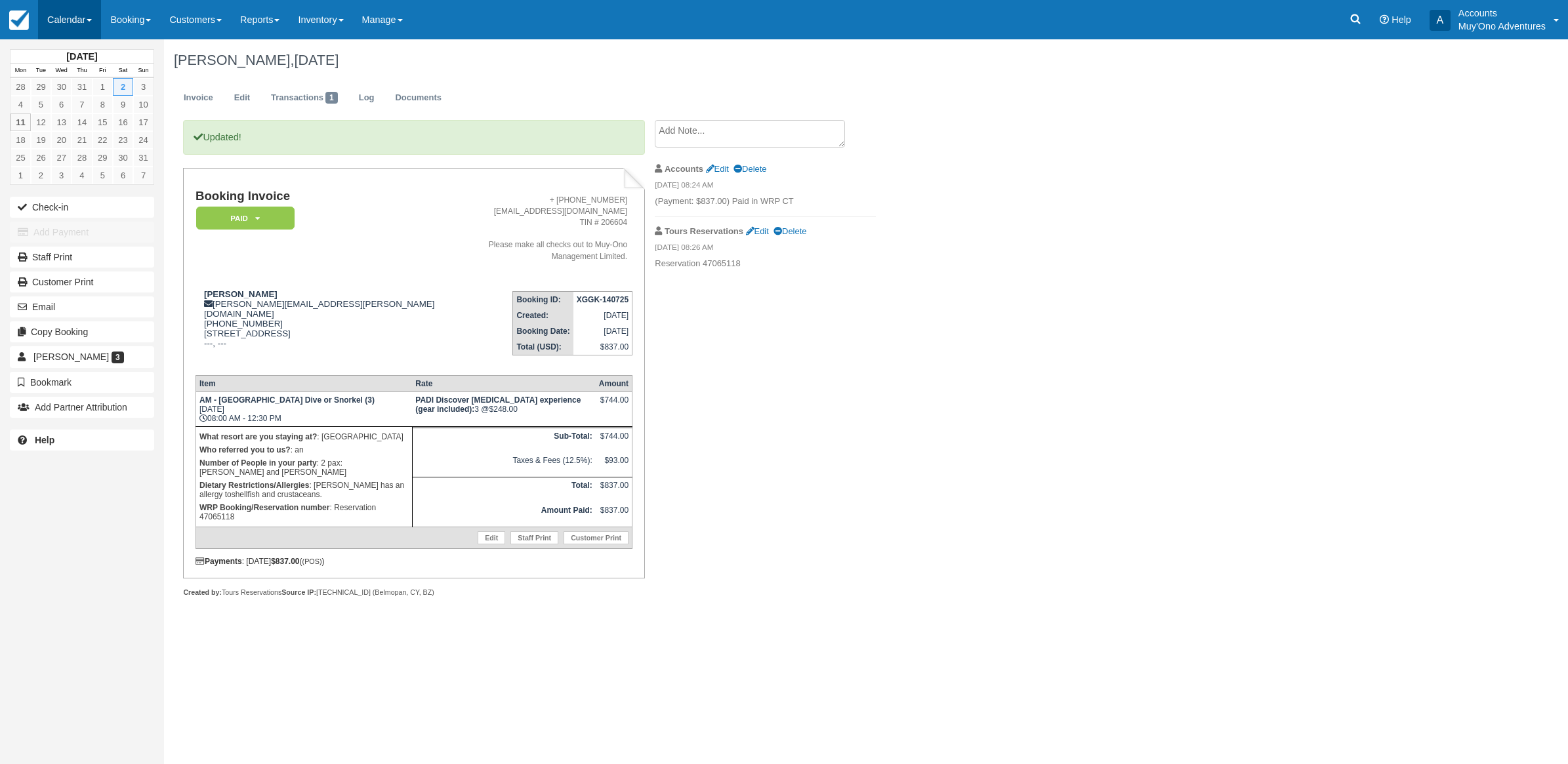
click at [89, 22] on link "Calendar" at bounding box center [69, 19] width 63 height 40
click at [73, 132] on link "Month" at bounding box center [90, 123] width 103 height 27
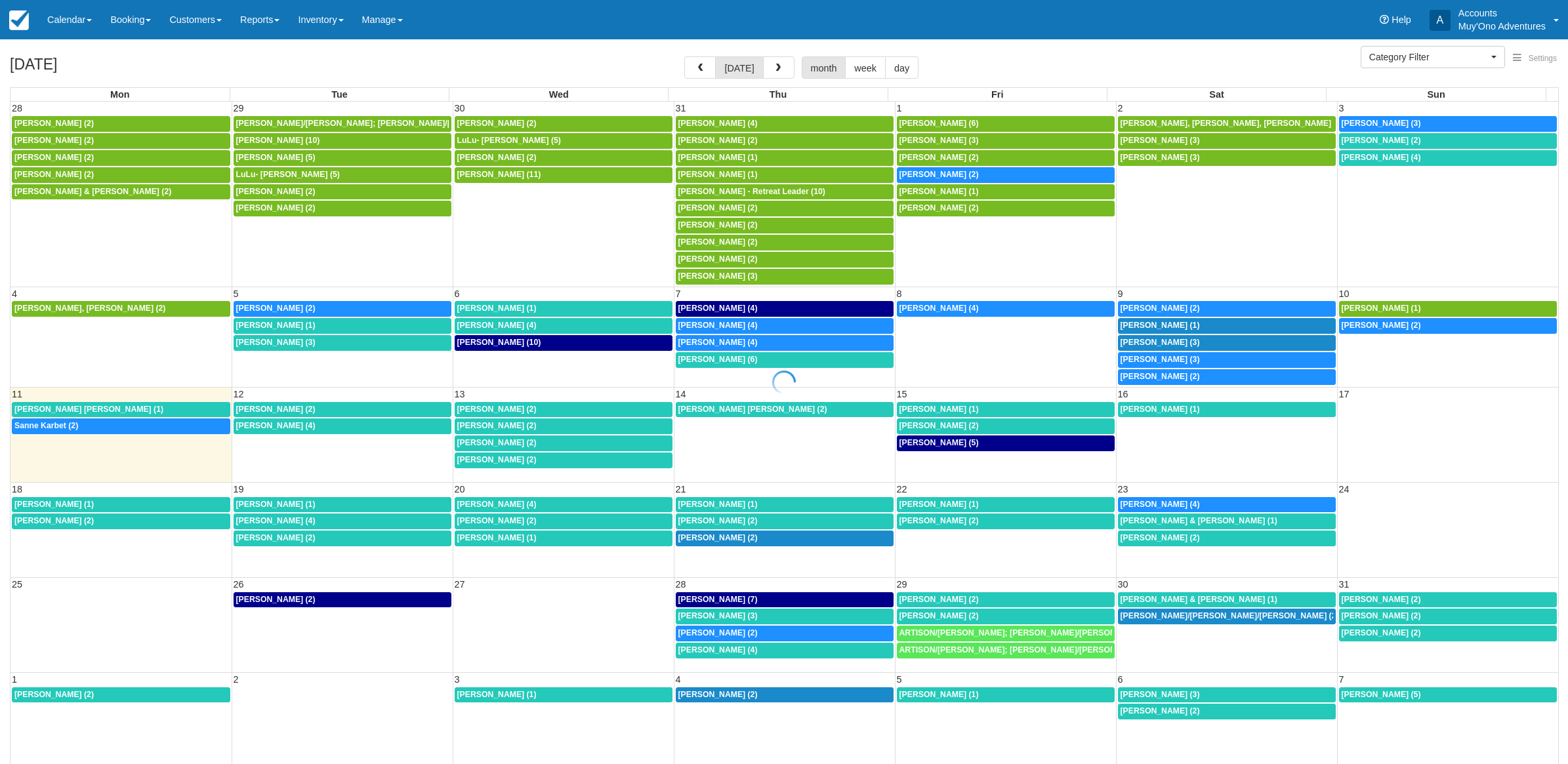
select select
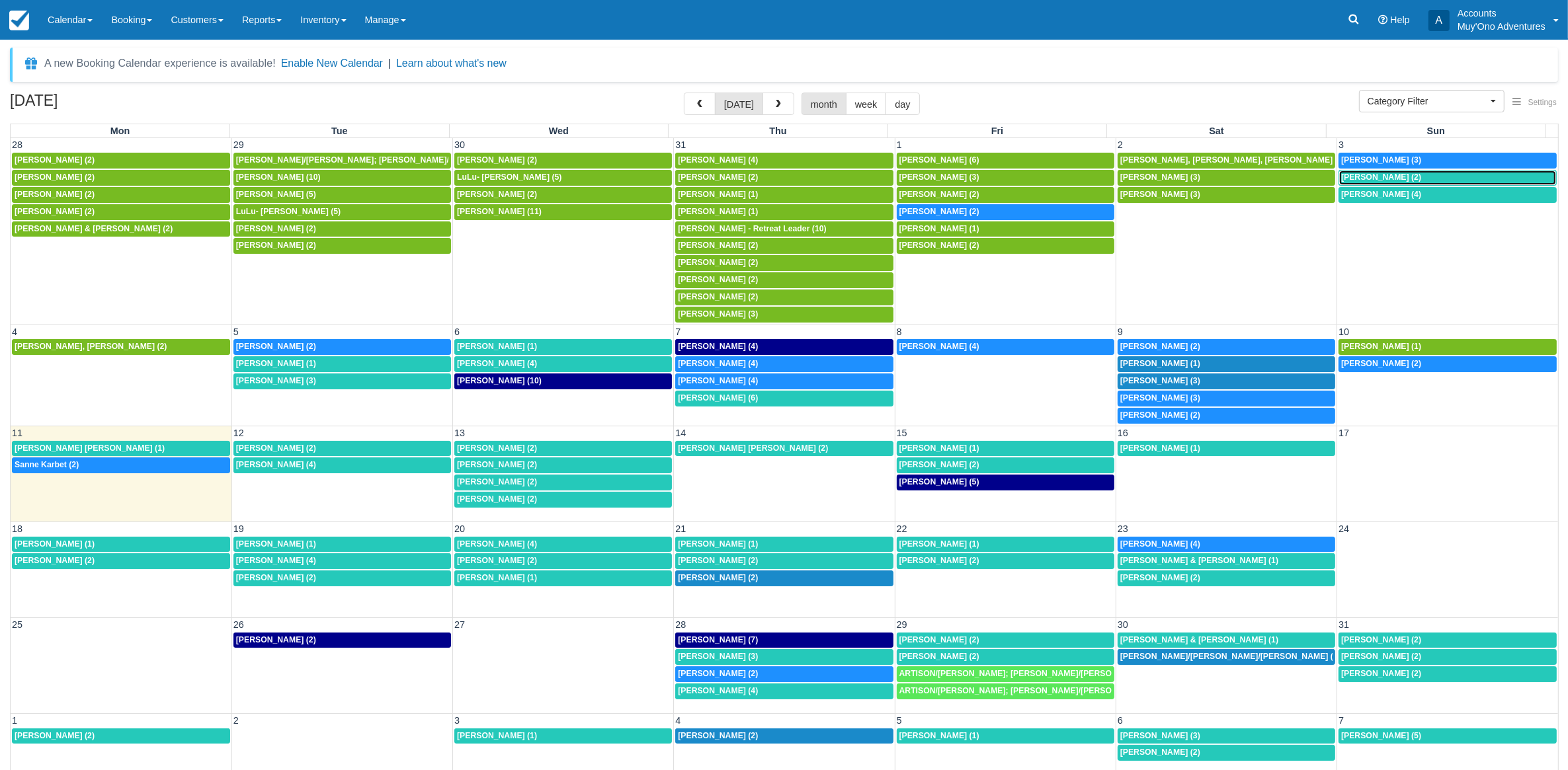
click at [1415, 181] on div "8a [PERSON_NAME] (2)" at bounding box center [1447, 178] width 213 height 11
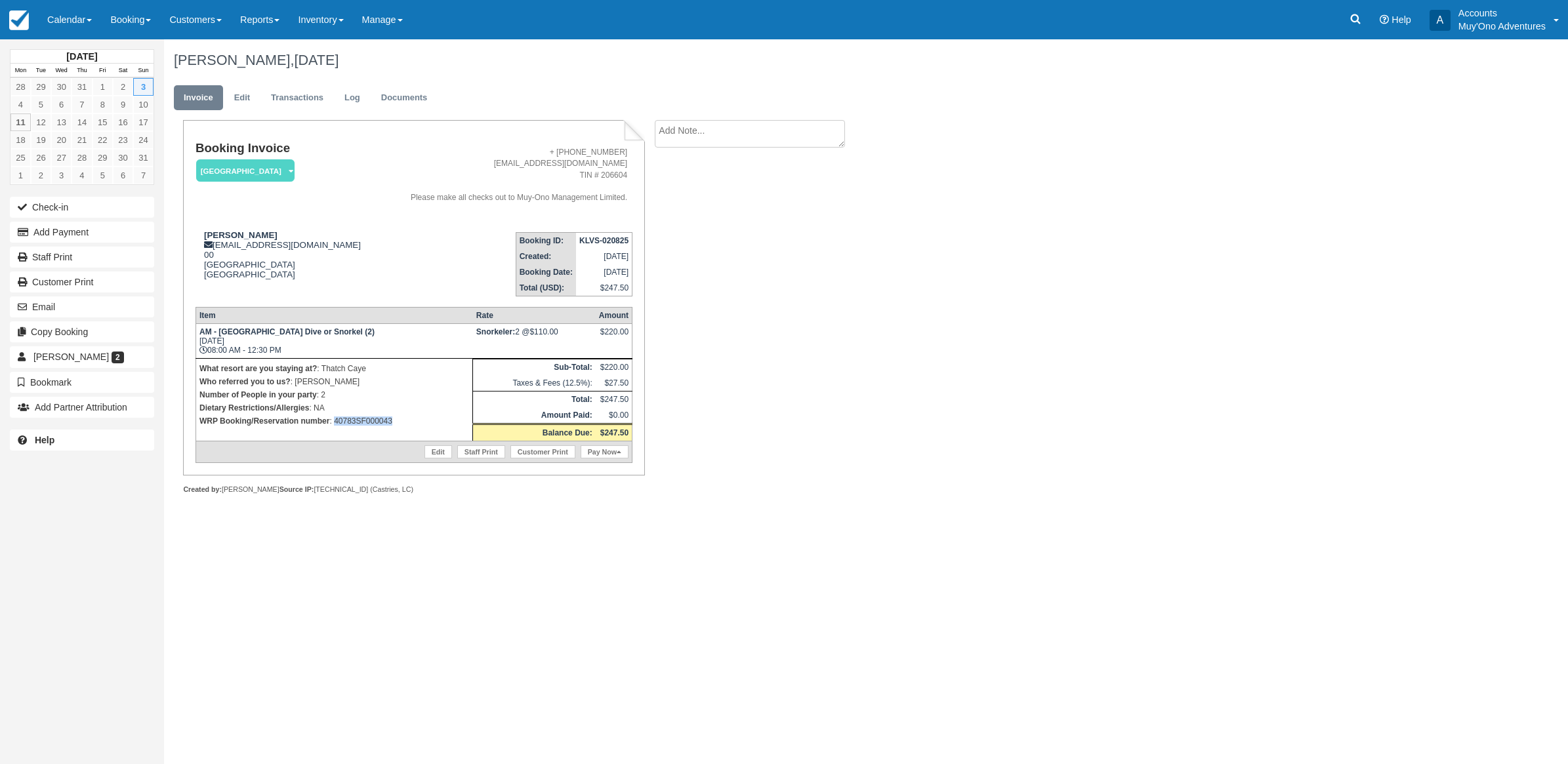
drag, startPoint x: 407, startPoint y: 426, endPoint x: 335, endPoint y: 426, distance: 72.0
click at [335, 426] on td "What resort are you staying at? : Thatch Caye Who referred you to us? : [PERSON…" at bounding box center [334, 399] width 276 height 82
copy p "40783SF000043"
click at [106, 224] on button "Add Payment" at bounding box center [82, 232] width 144 height 21
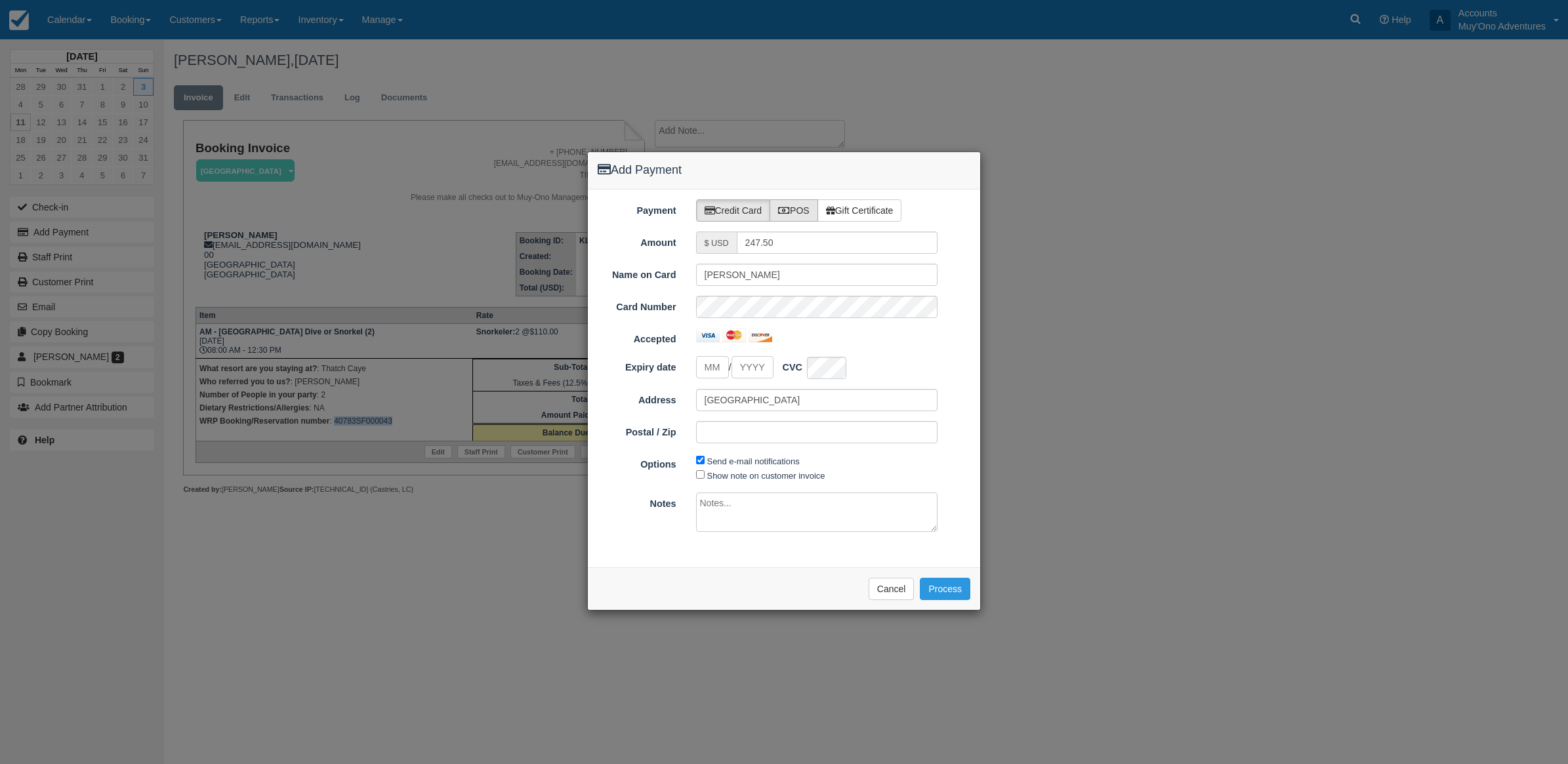
click at [812, 207] on label "POS" at bounding box center [794, 210] width 49 height 23
radio input "true"
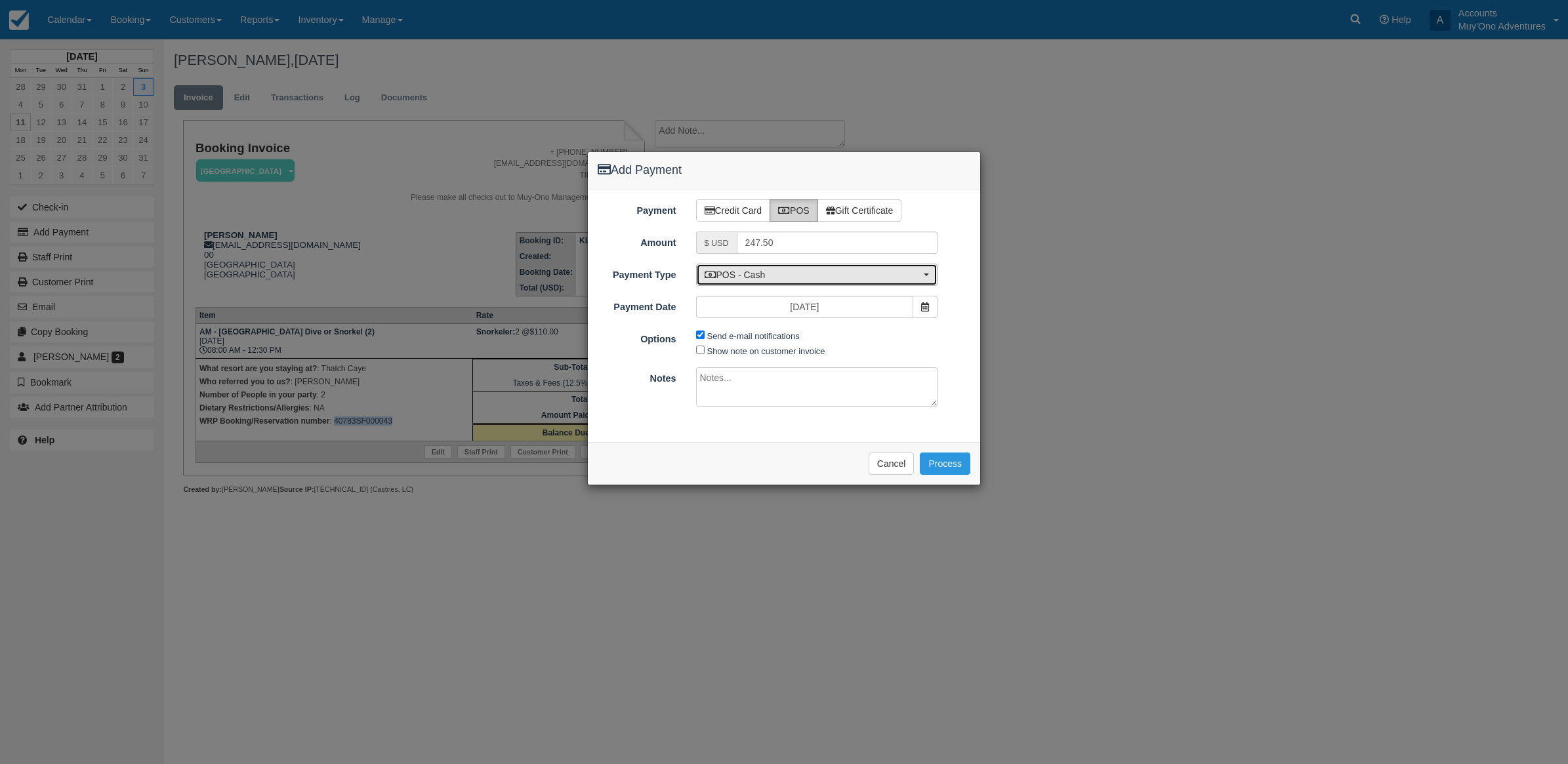
click at [812, 271] on span "POS - Cash" at bounding box center [812, 274] width 217 height 13
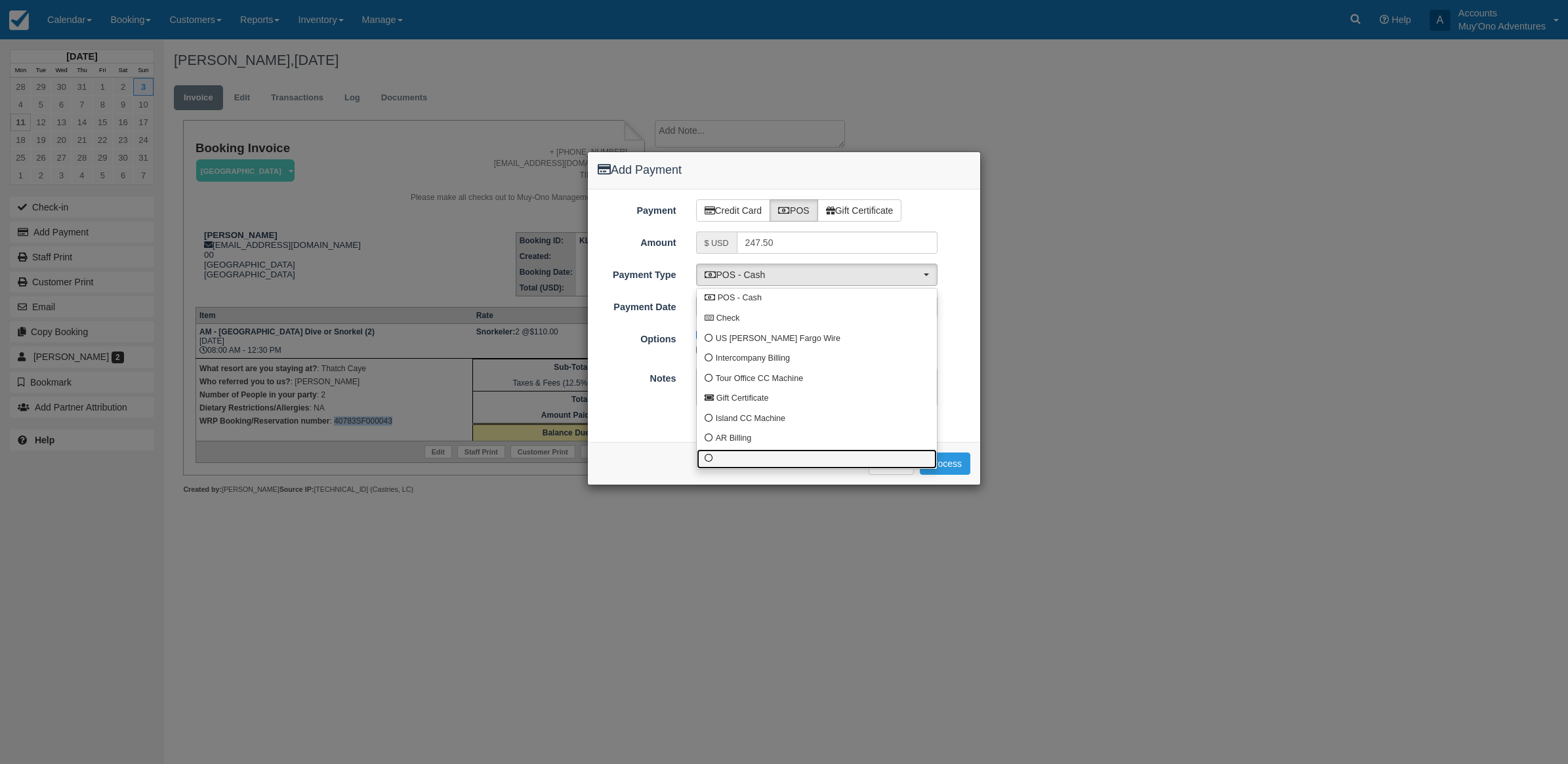
click at [740, 457] on link at bounding box center [816, 460] width 240 height 20
select select "custom10"
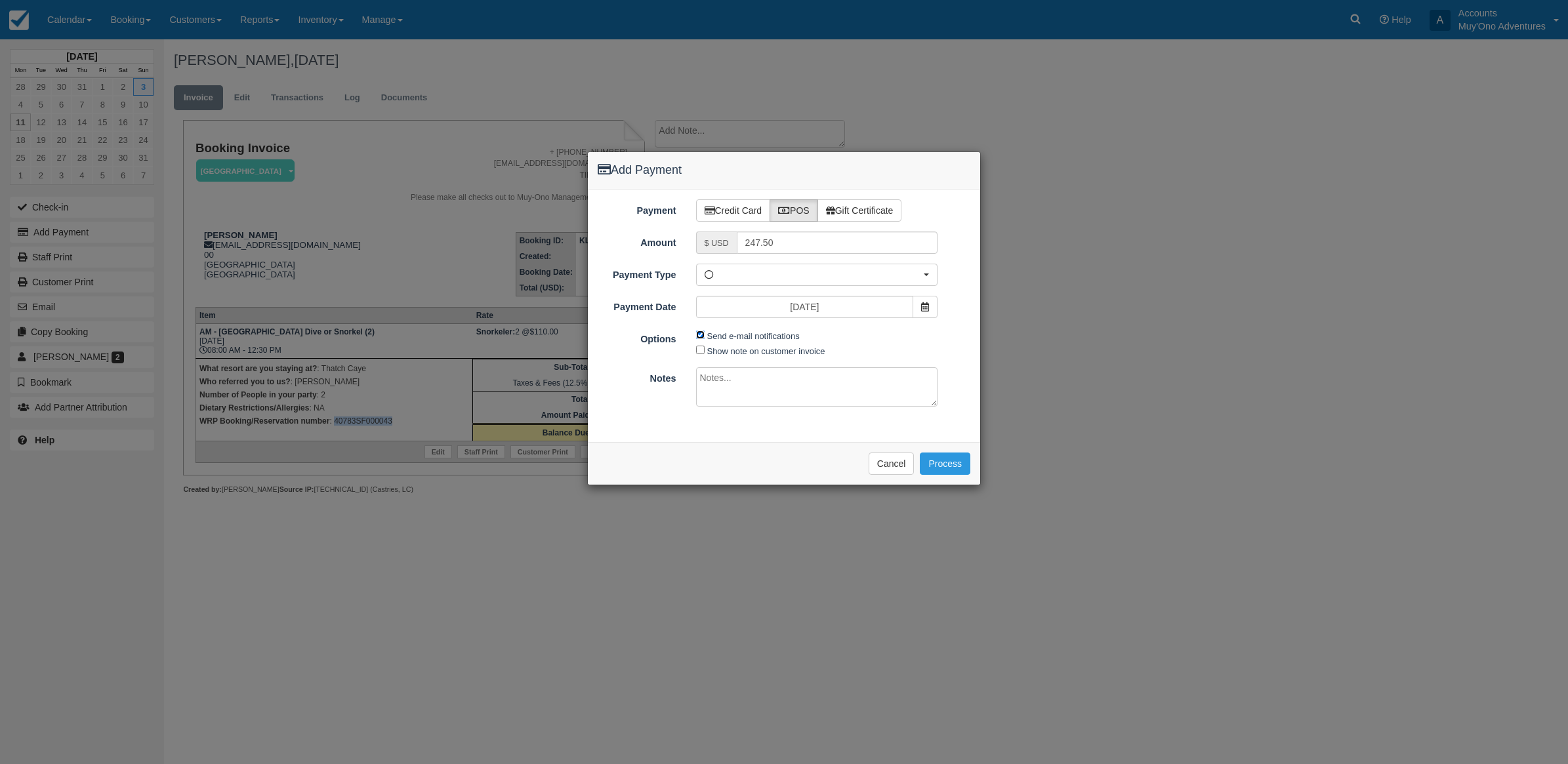
click at [699, 335] on input "Send e-mail notifications" at bounding box center [700, 335] width 9 height 9
checkbox input "false"
click at [732, 373] on textarea at bounding box center [817, 387] width 242 height 40
type textarea "I"
type textarea "p"
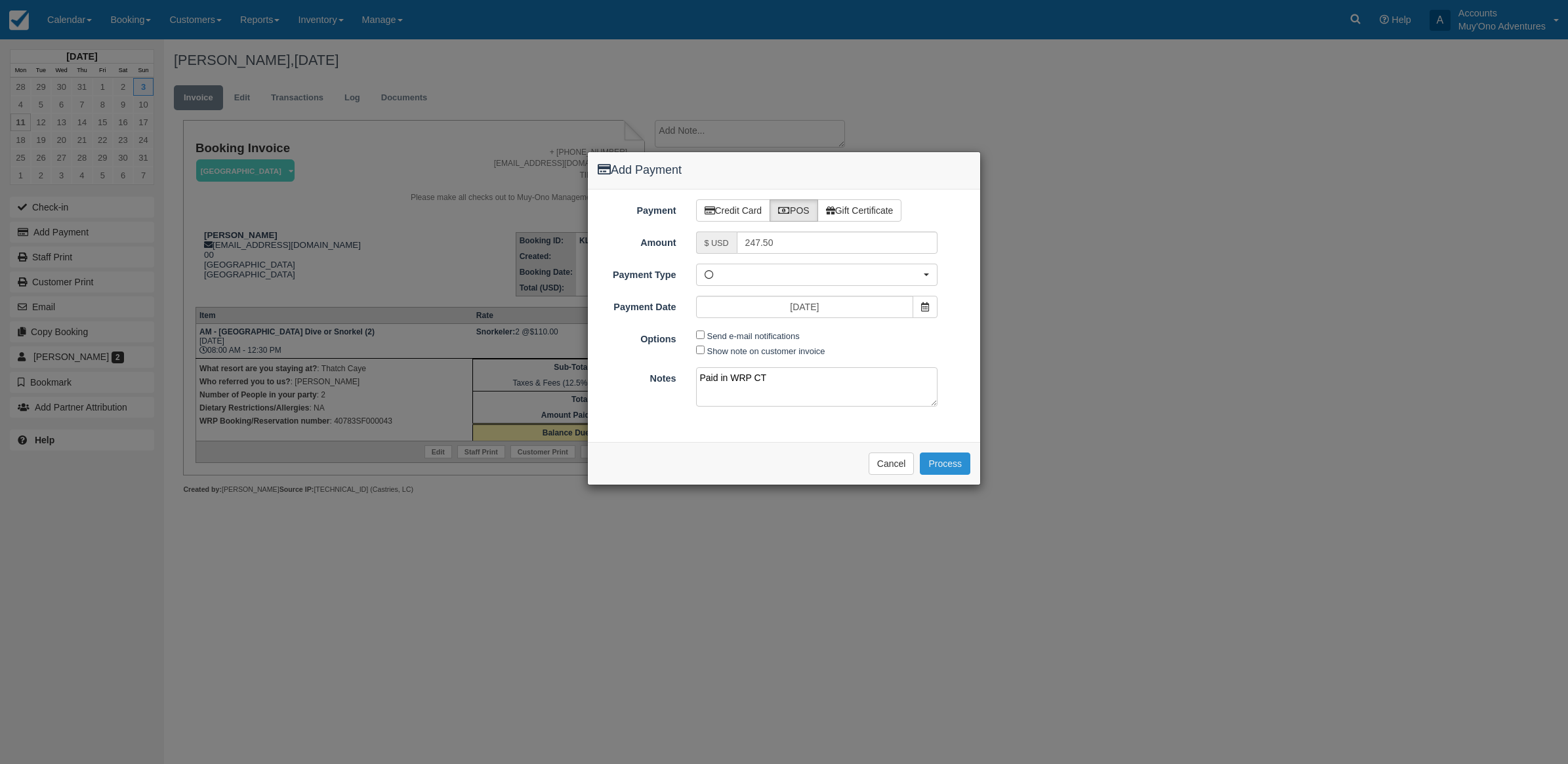
type textarea "Paid in WRP CT"
drag, startPoint x: 942, startPoint y: 461, endPoint x: 942, endPoint y: 454, distance: 7.0
click at [942, 460] on button "Process" at bounding box center [944, 464] width 50 height 23
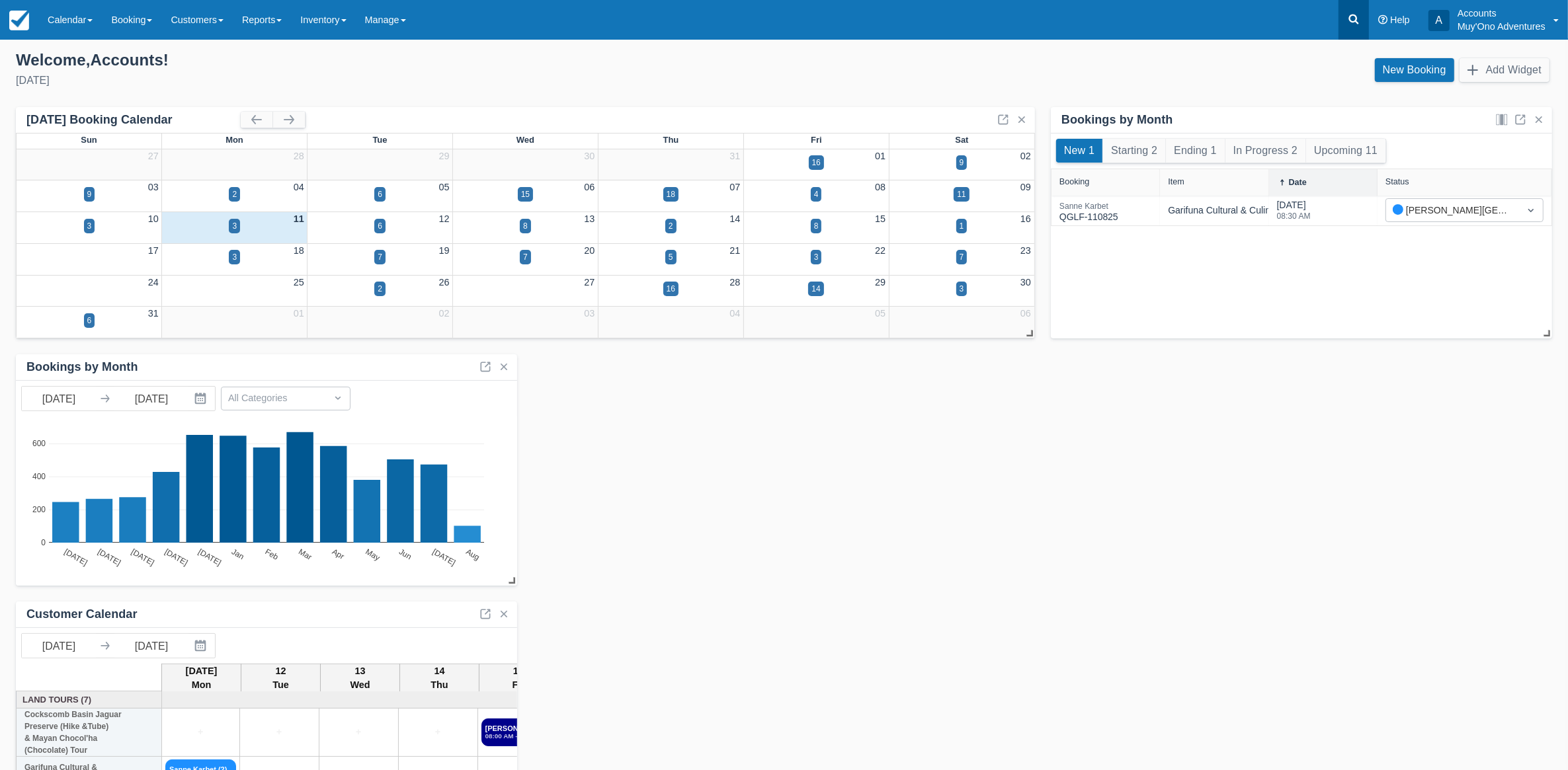
click at [1354, 28] on link at bounding box center [1354, 20] width 31 height 40
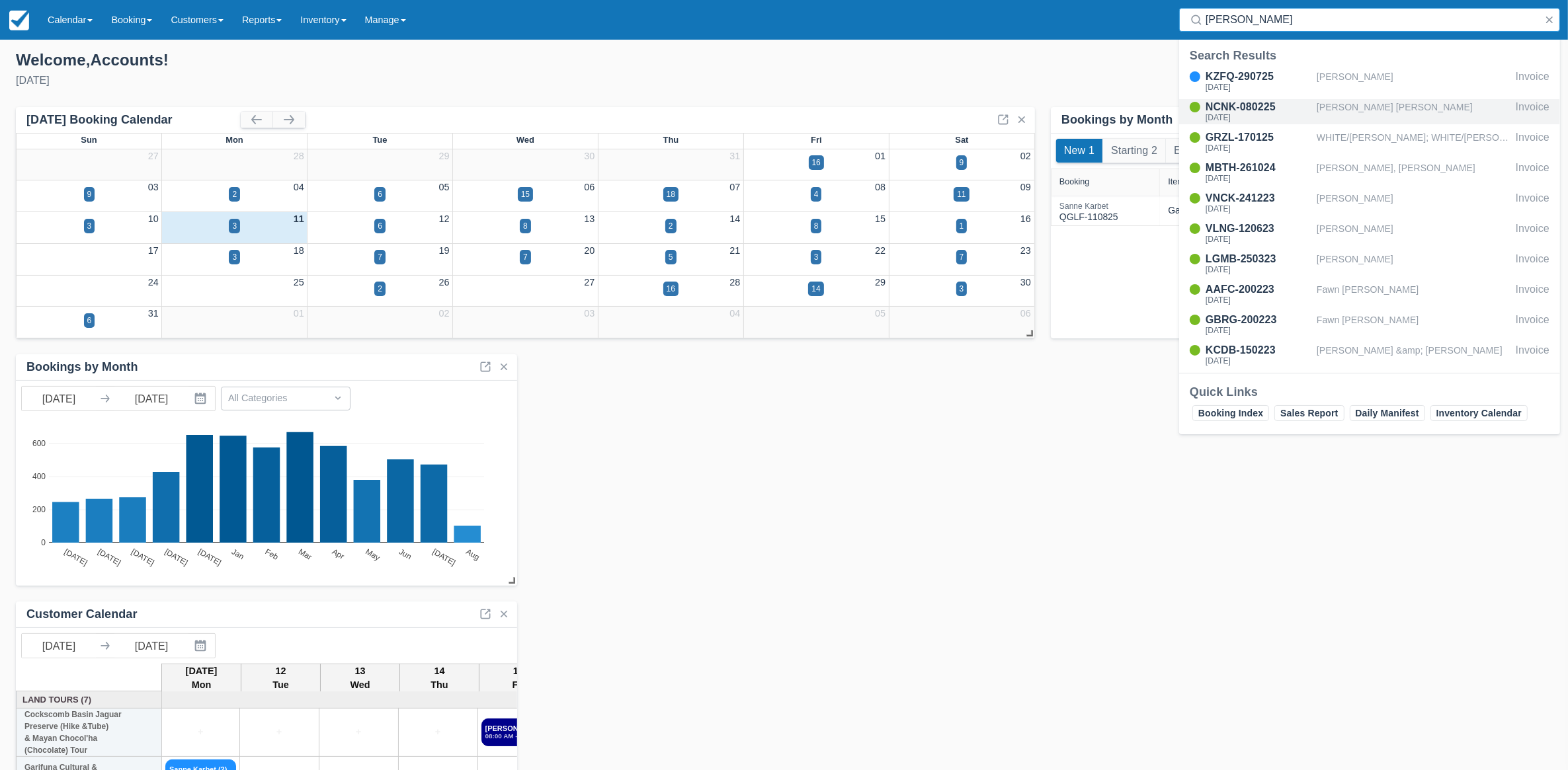
type input "[PERSON_NAME]"
click at [1386, 104] on div "[PERSON_NAME] [PERSON_NAME]" at bounding box center [1414, 112] width 194 height 25
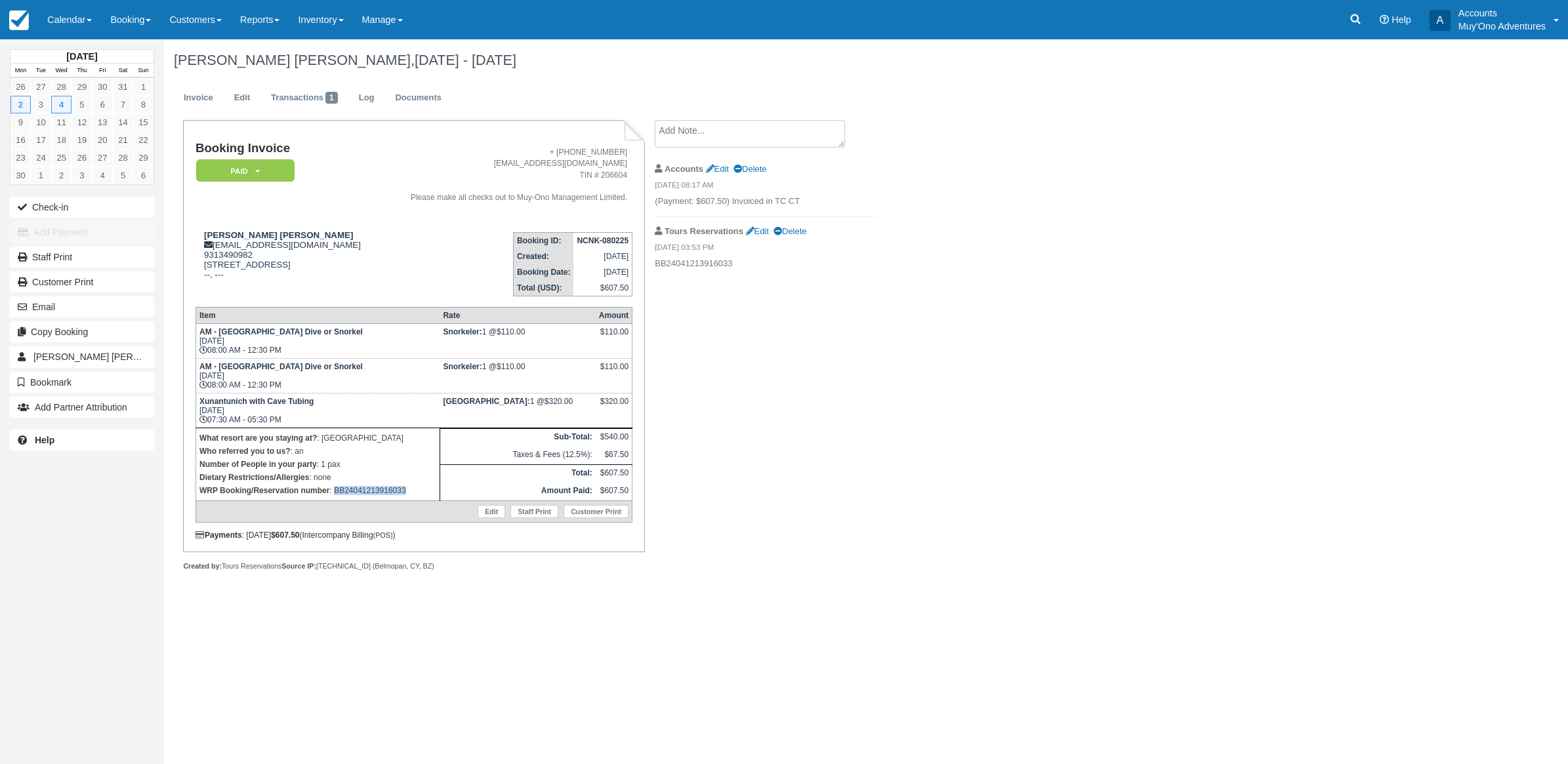
drag, startPoint x: 429, startPoint y: 507, endPoint x: 335, endPoint y: 517, distance: 94.5
click at [335, 501] on td "What resort are you staying at? : Thatch Caye Resort Who referred you to us? : …" at bounding box center [318, 465] width 244 height 73
copy p "BB24041213916033"
click at [76, 18] on link "Calendar" at bounding box center [69, 19] width 63 height 40
click at [77, 123] on link "Month" at bounding box center [90, 123] width 103 height 27
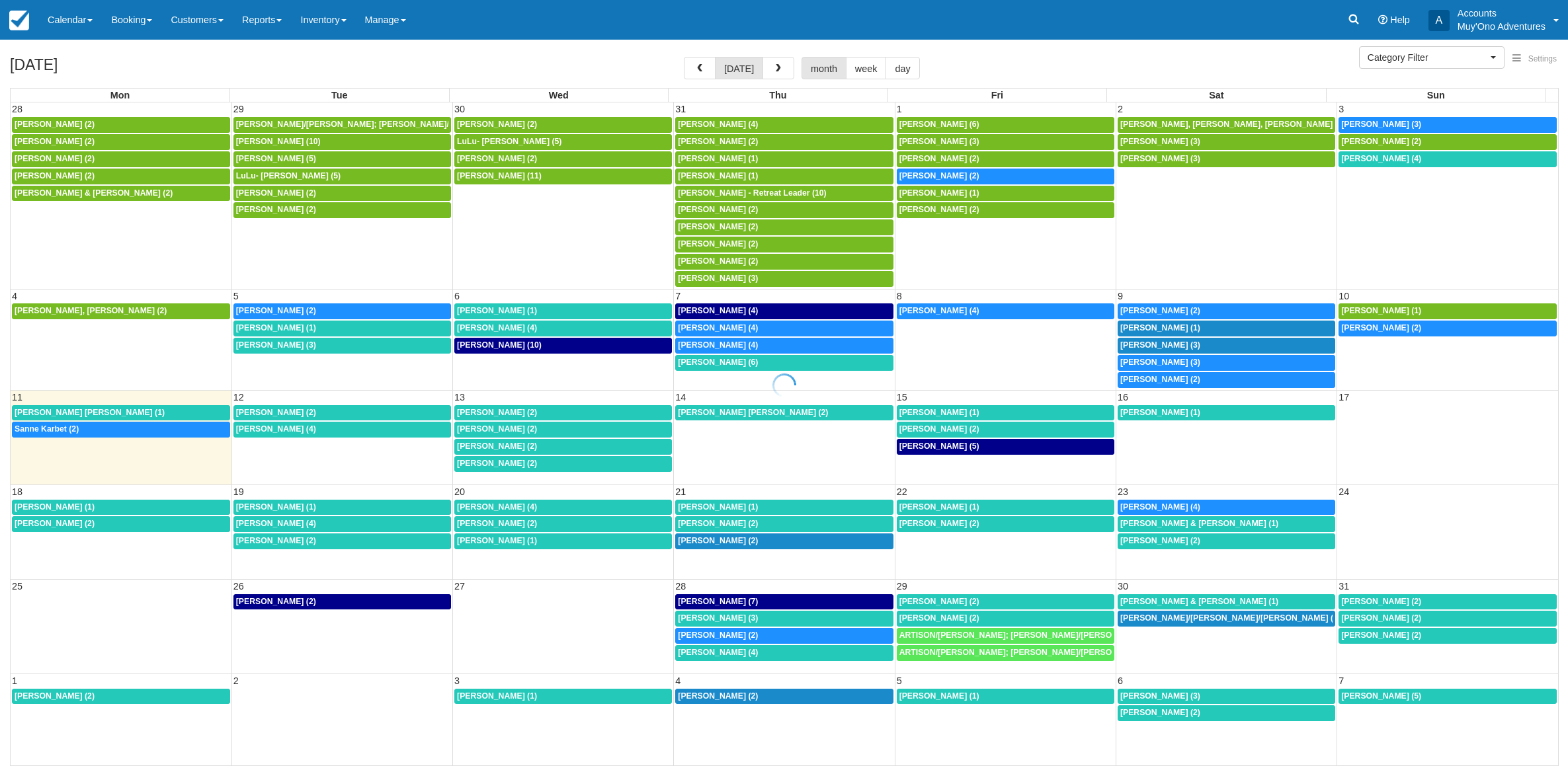
select select
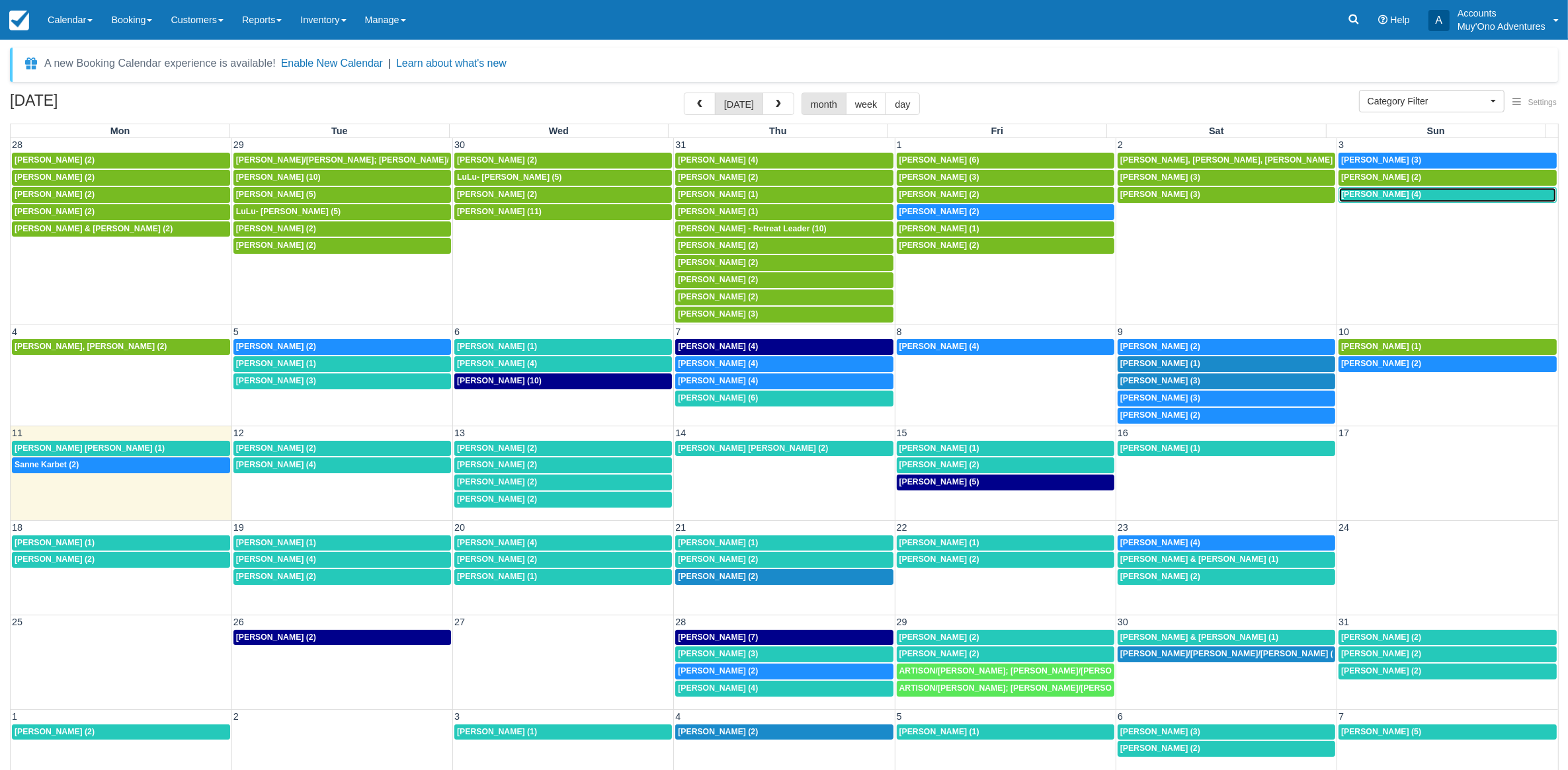
click at [1421, 197] on span "Paul Keith Deffenbaugh (4)" at bounding box center [1381, 194] width 80 height 9
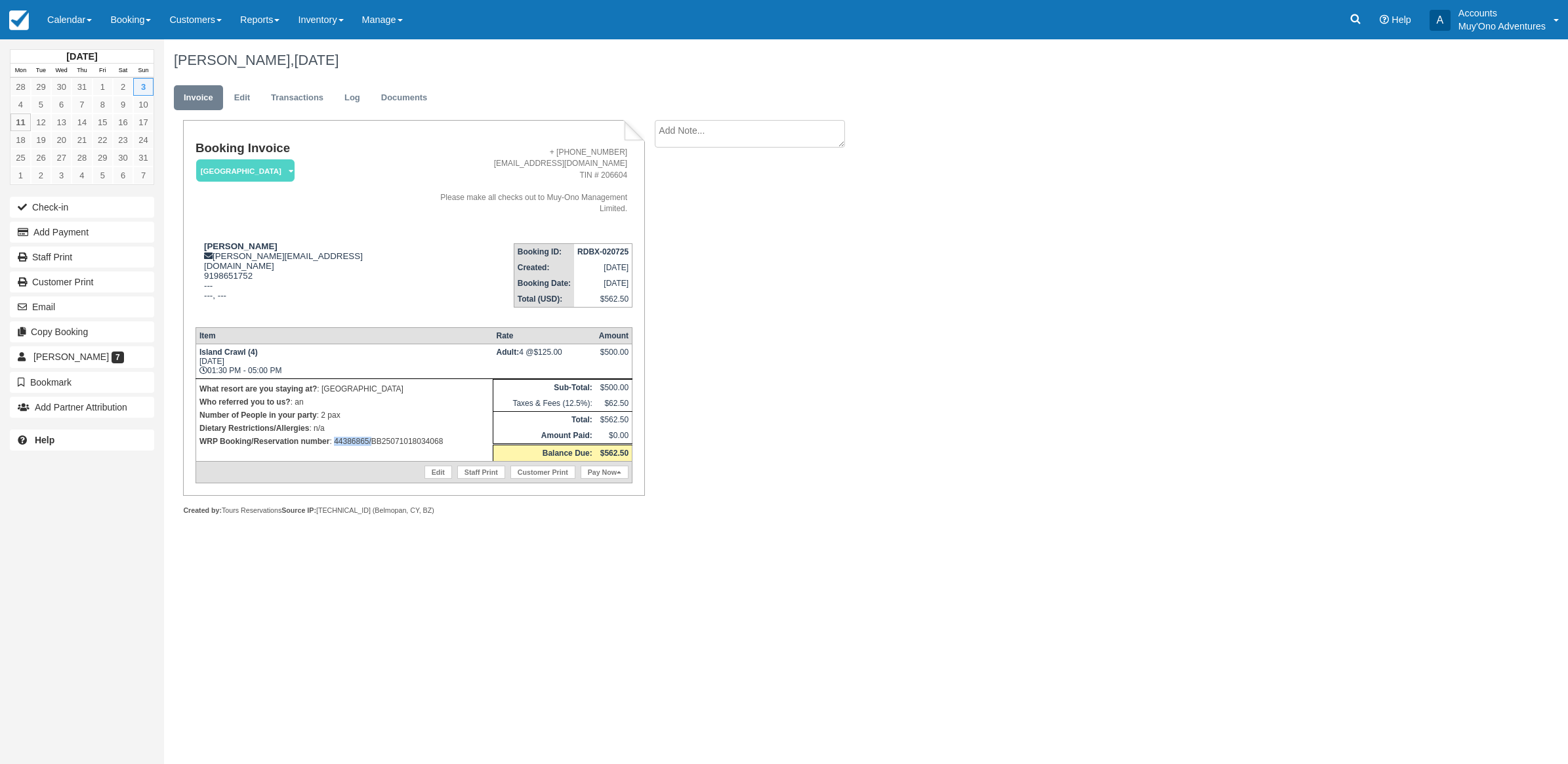
drag, startPoint x: 370, startPoint y: 420, endPoint x: 333, endPoint y: 426, distance: 37.5
click at [333, 426] on td "What resort are you staying at? : Thatch Caye Resort Who referred you to us? : …" at bounding box center [344, 420] width 297 height 82
copy p "44386865/"
click at [1355, 28] on link at bounding box center [1355, 19] width 30 height 40
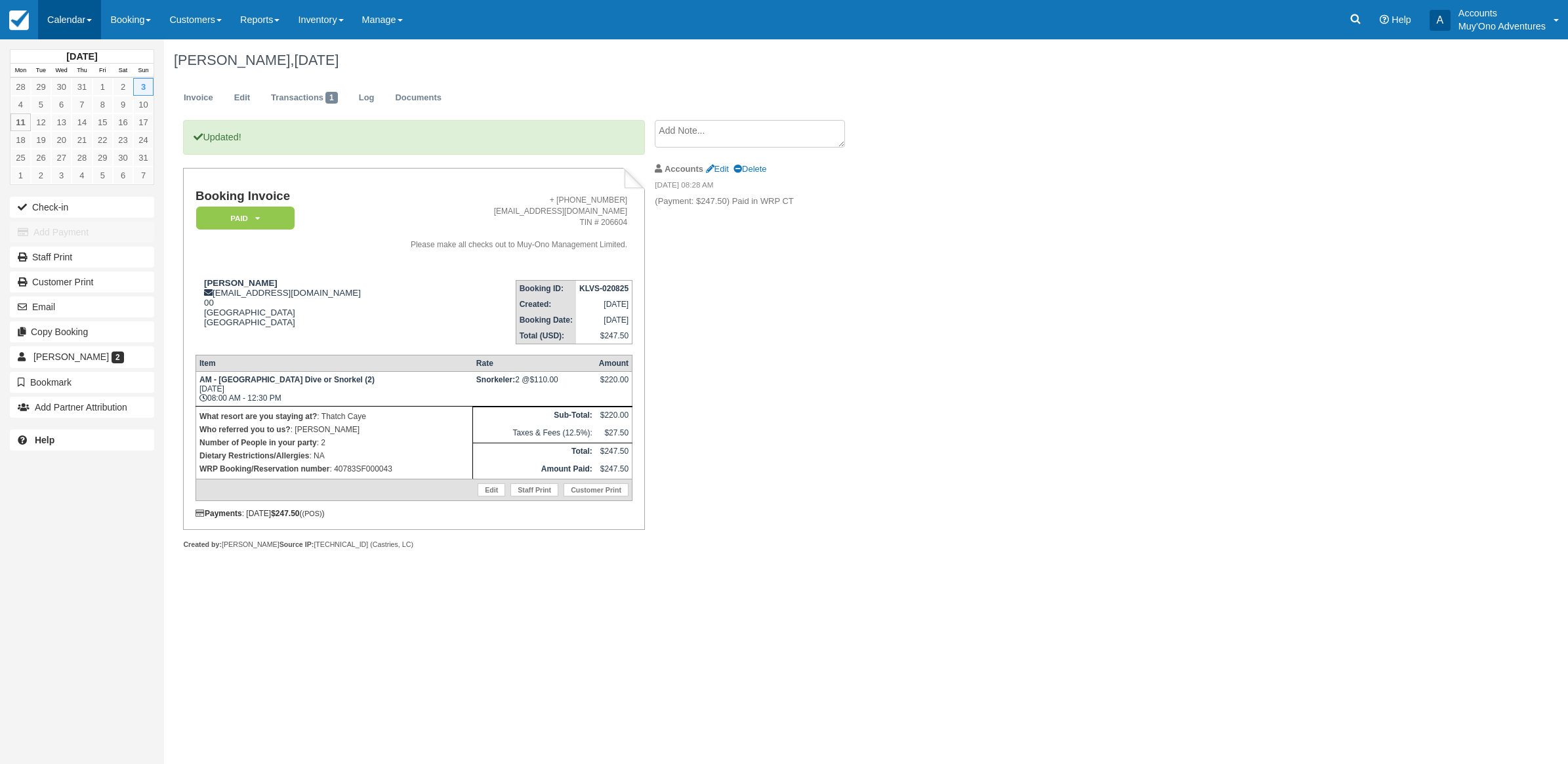
click at [69, 20] on link "Calendar" at bounding box center [69, 19] width 63 height 40
click at [97, 123] on link "Month" at bounding box center [90, 123] width 103 height 27
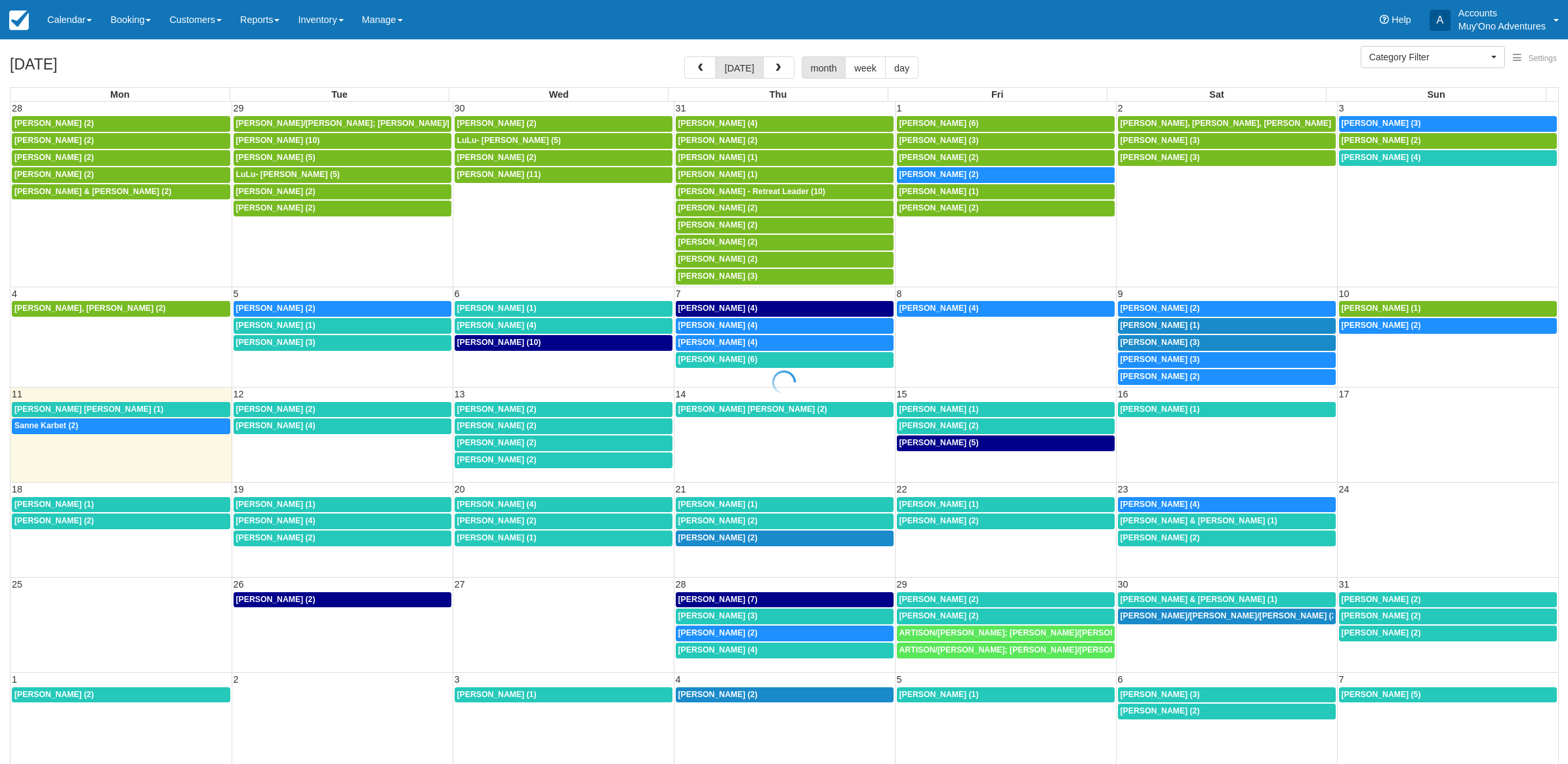
select select
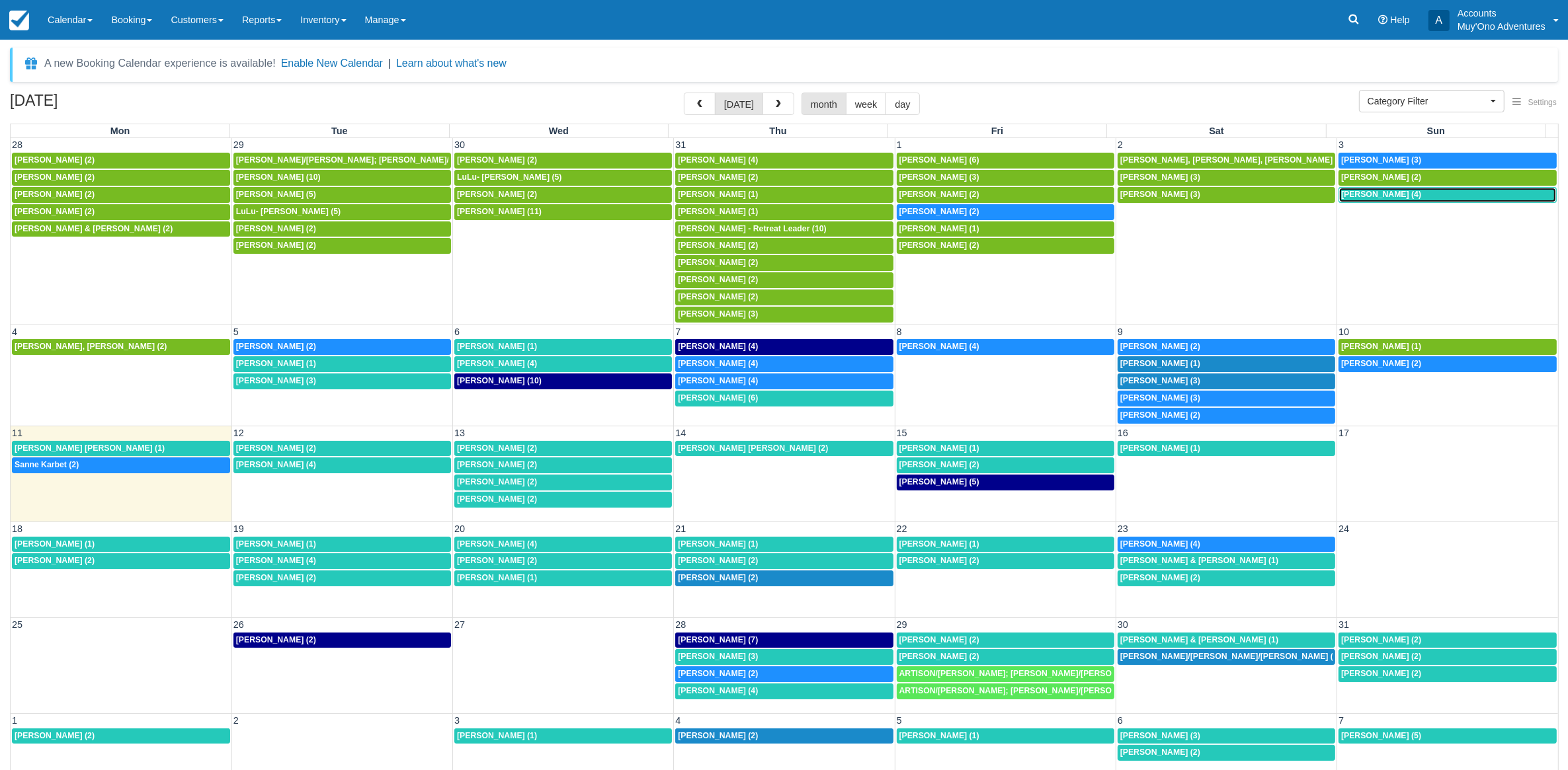
click at [1399, 190] on span "Paul Keith Deffenbaugh (4)" at bounding box center [1381, 194] width 80 height 9
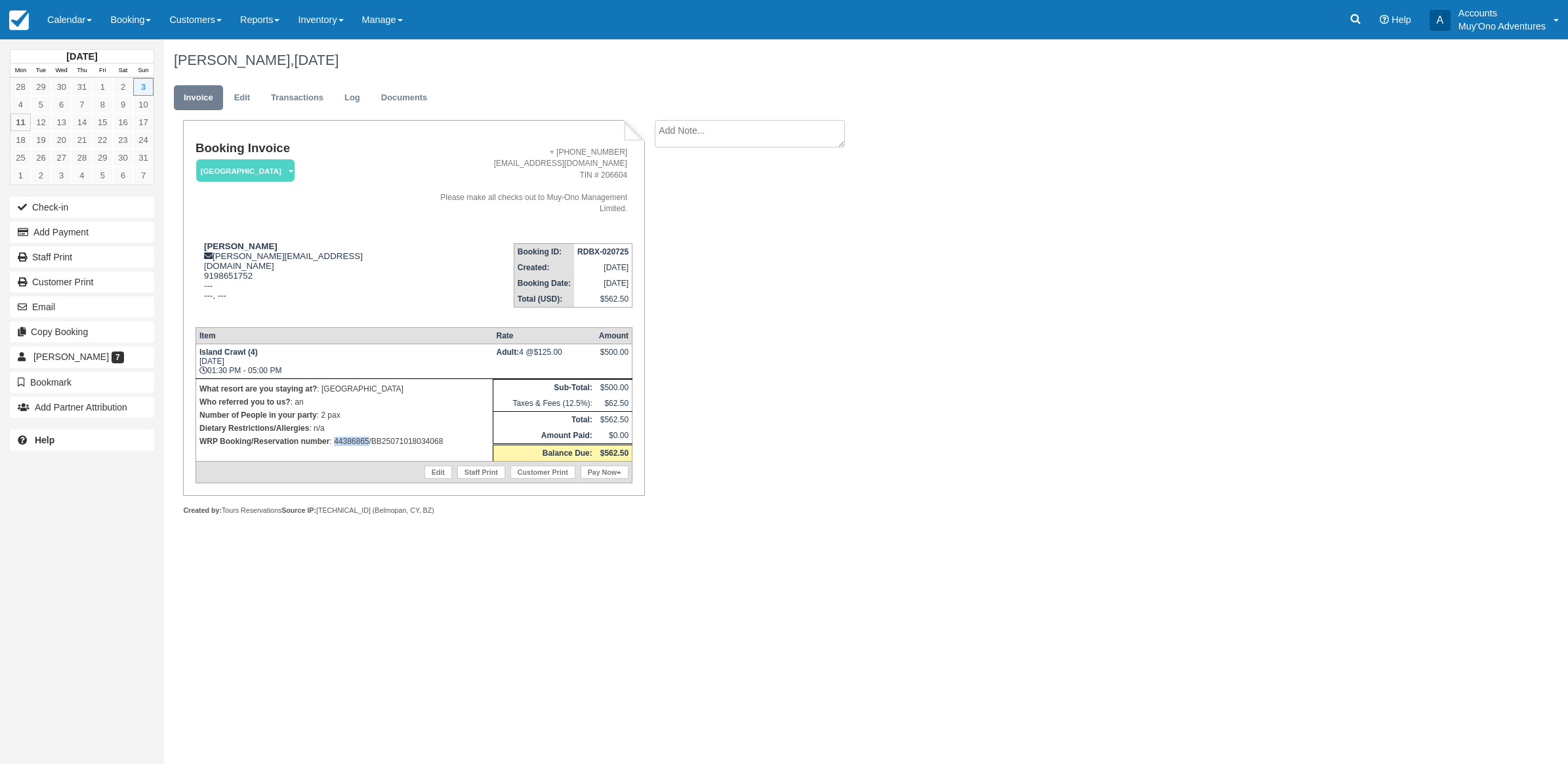
drag, startPoint x: 369, startPoint y: 422, endPoint x: 336, endPoint y: 432, distance: 34.5
click at [336, 432] on td "What resort are you staying at? : Thatch Caye Resort Who referred you to us? : …" at bounding box center [344, 420] width 297 height 82
copy p "44386865"
drag, startPoint x: 444, startPoint y: 420, endPoint x: 373, endPoint y: 424, distance: 71.1
click at [373, 435] on p "WRP Booking/Reservation number : 44386865/BB25071018034068" at bounding box center [344, 441] width 290 height 13
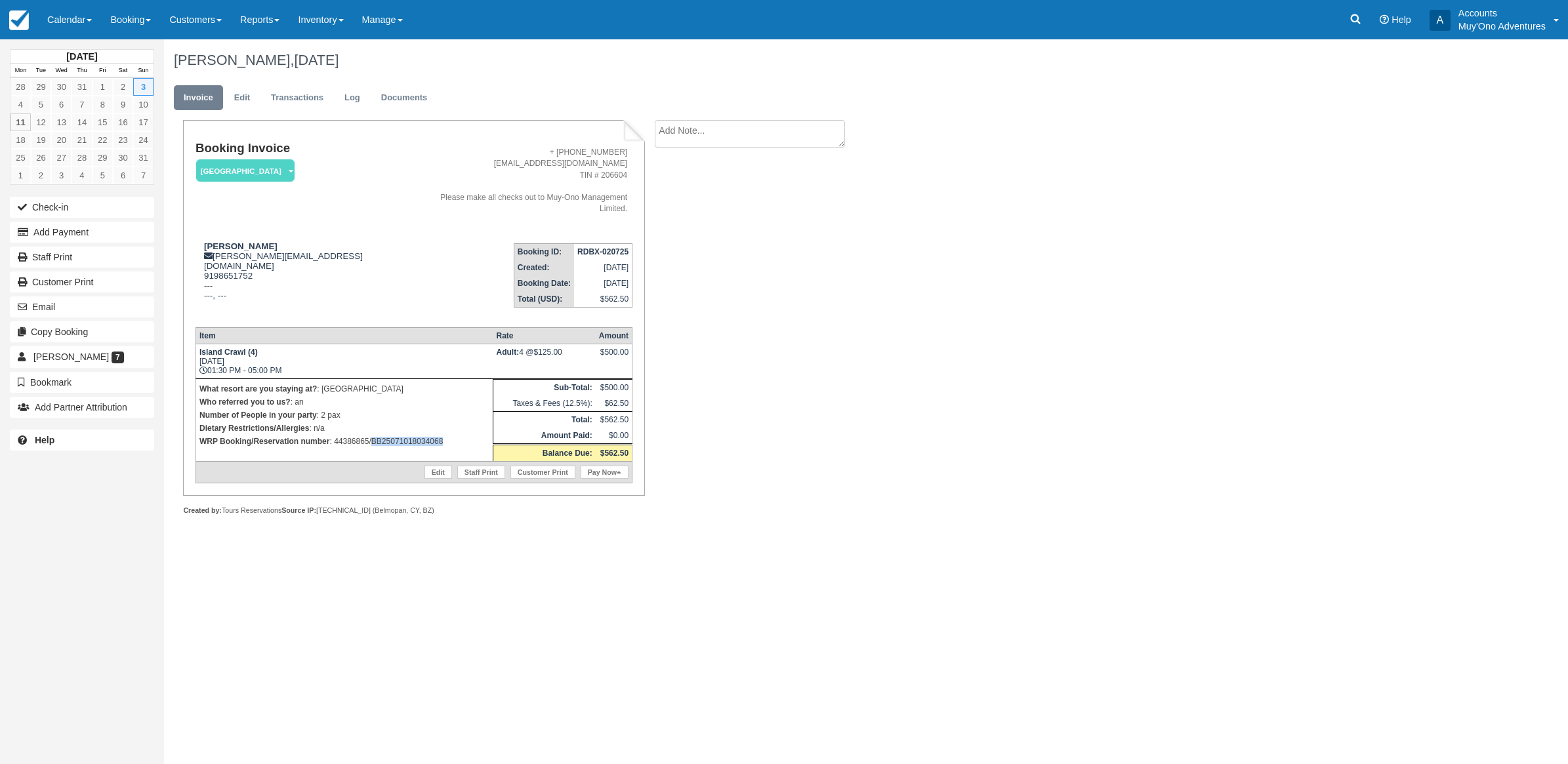
copy p "BB25071018034068"
drag, startPoint x: 1047, startPoint y: 306, endPoint x: 450, endPoint y: 302, distance: 597.0
click at [1032, 305] on div "Paul Keith Deffenbaugh, August 03 2025 Invoice Edit Transactions Log Documents …" at bounding box center [752, 292] width 1177 height 505
click at [72, 239] on button "Add Payment" at bounding box center [82, 232] width 144 height 21
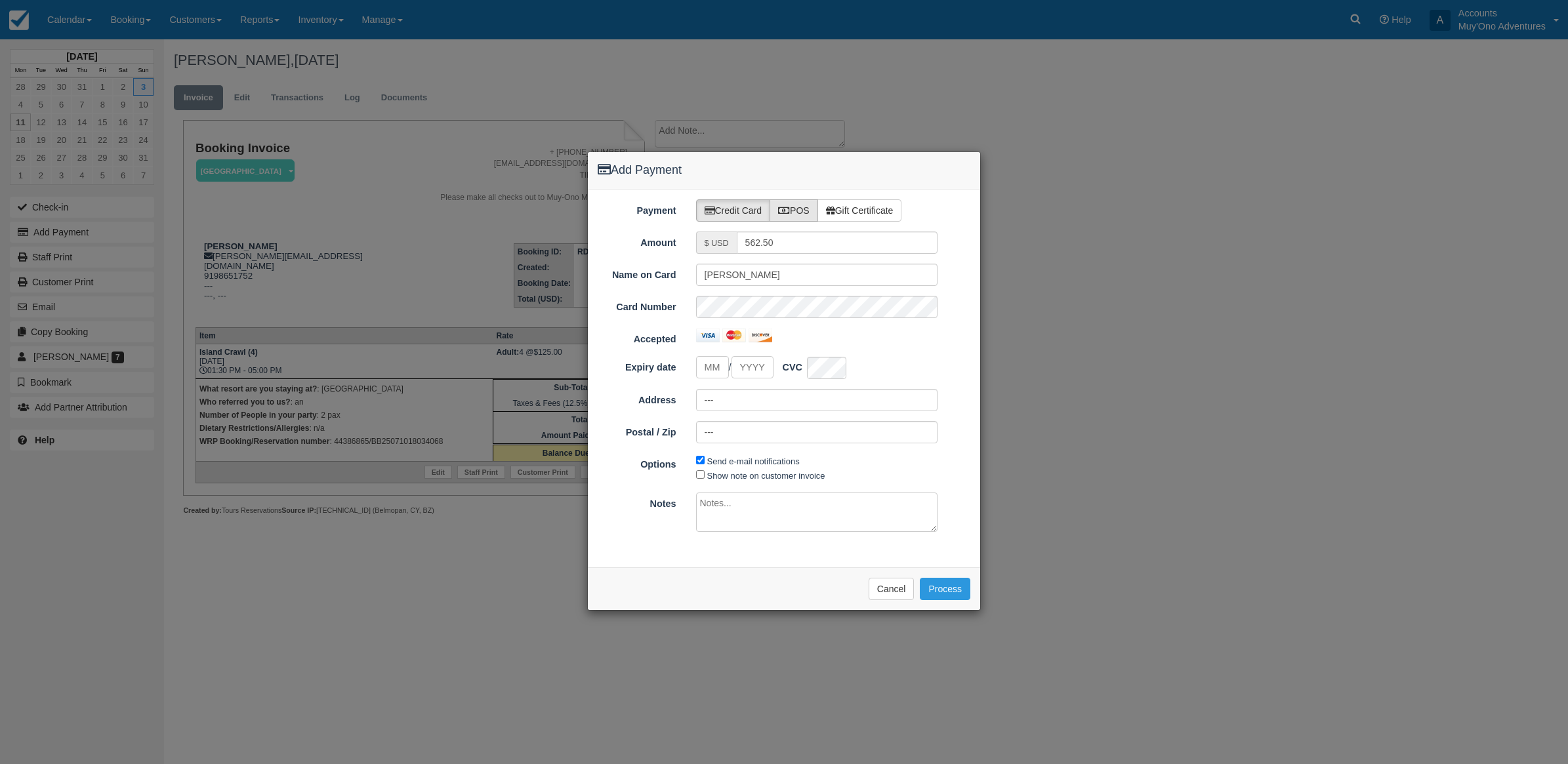
click at [799, 212] on label "POS" at bounding box center [794, 210] width 49 height 23
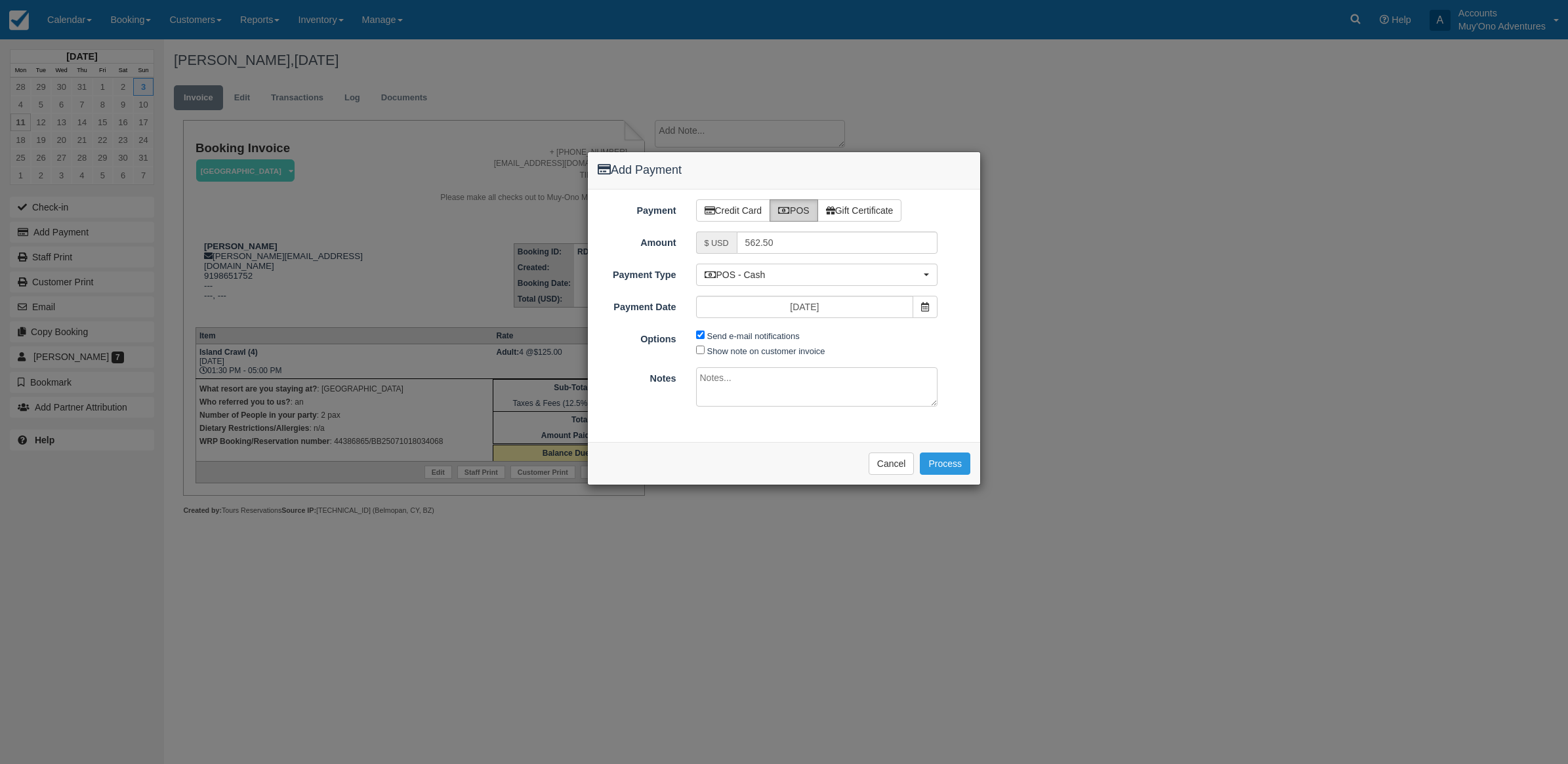
radio input "true"
click at [833, 276] on span "POS - Cash" at bounding box center [812, 274] width 217 height 13
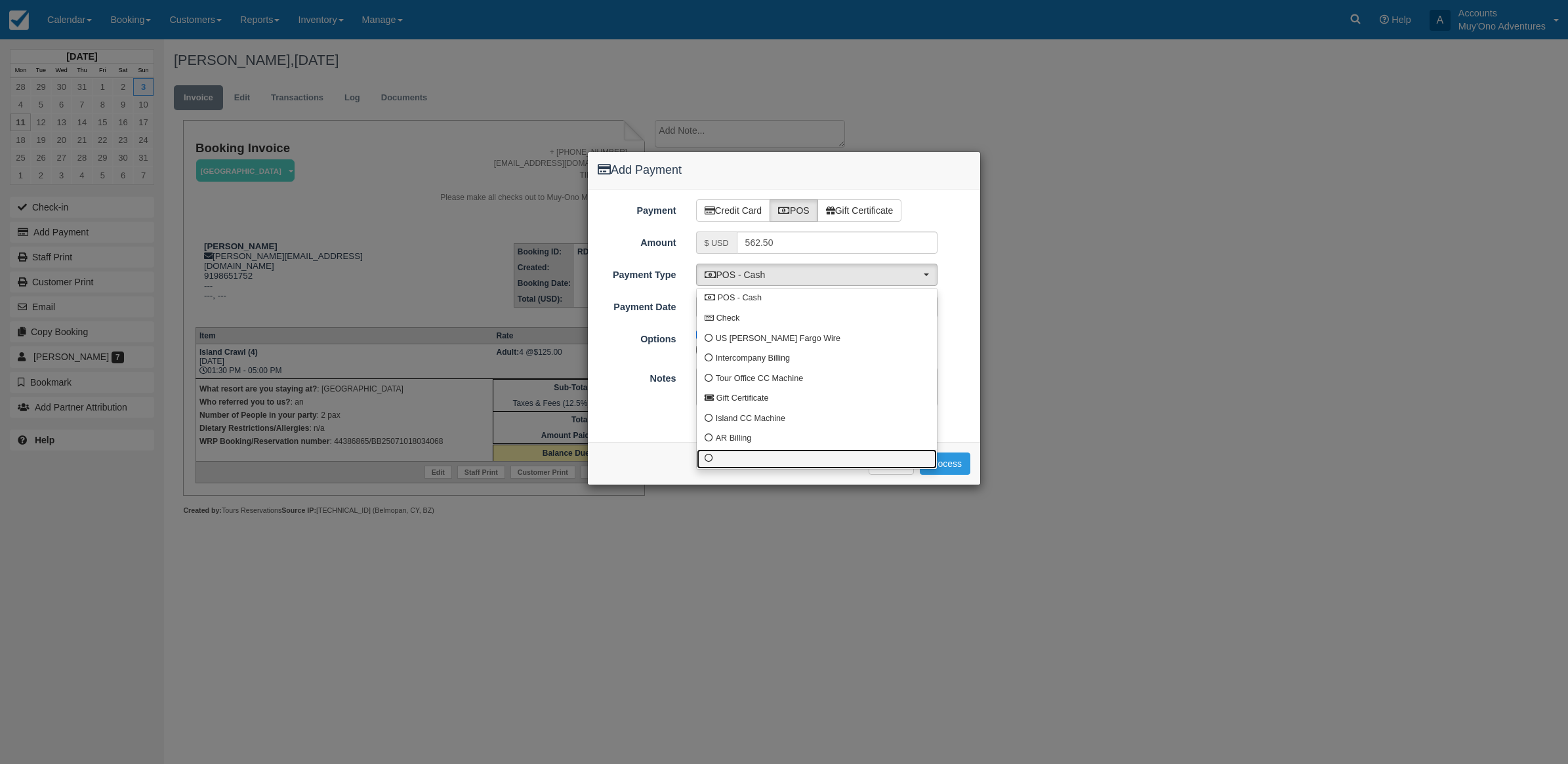
click at [754, 451] on link at bounding box center [816, 460] width 240 height 20
select select "custom10"
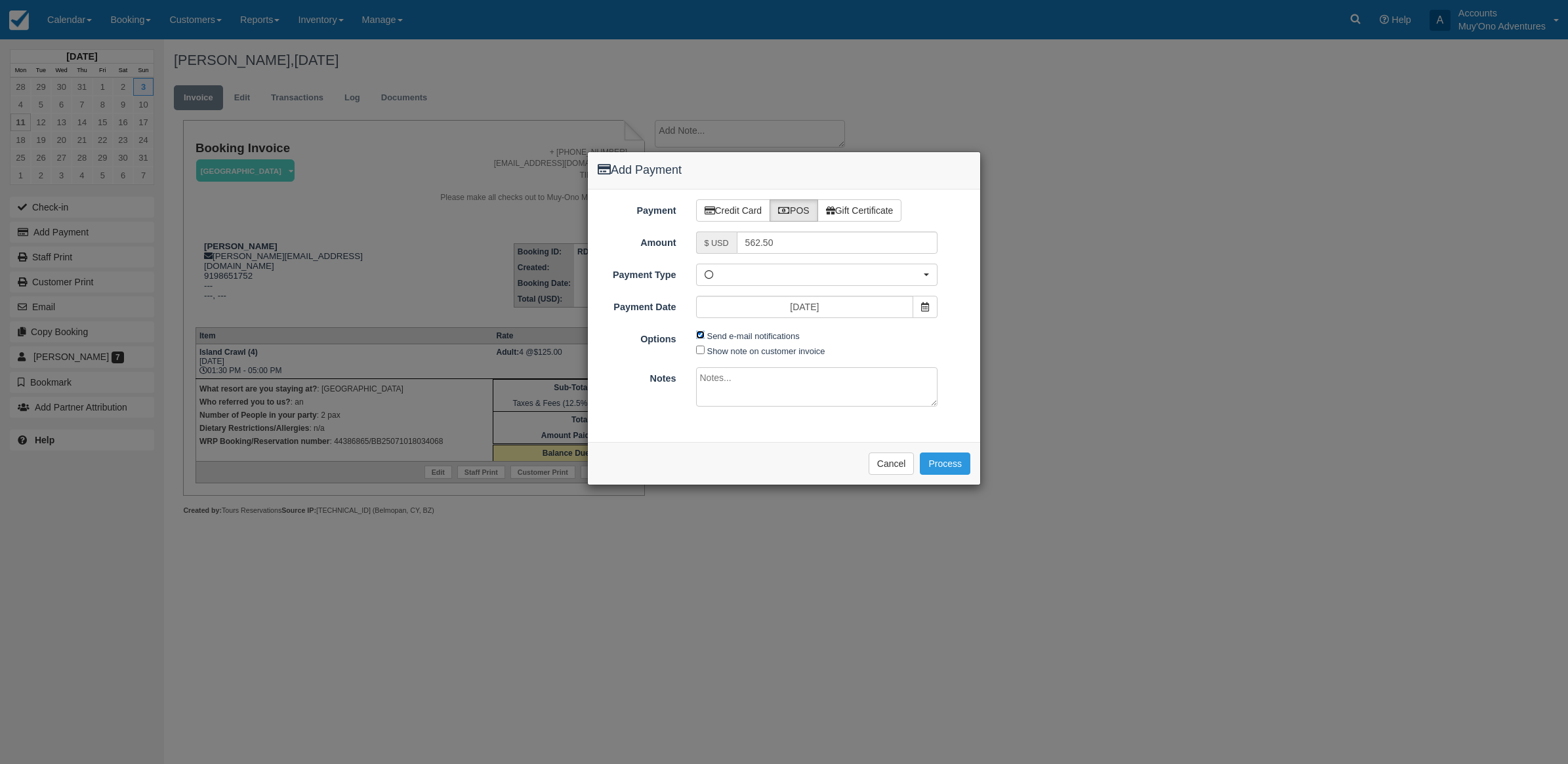
click at [696, 335] on input "Send e-mail notifications" at bounding box center [700, 335] width 9 height 9
checkbox input "false"
click at [733, 387] on textarea at bounding box center [817, 387] width 242 height 40
type textarea "I"
drag, startPoint x: 743, startPoint y: 376, endPoint x: 729, endPoint y: 370, distance: 15.2
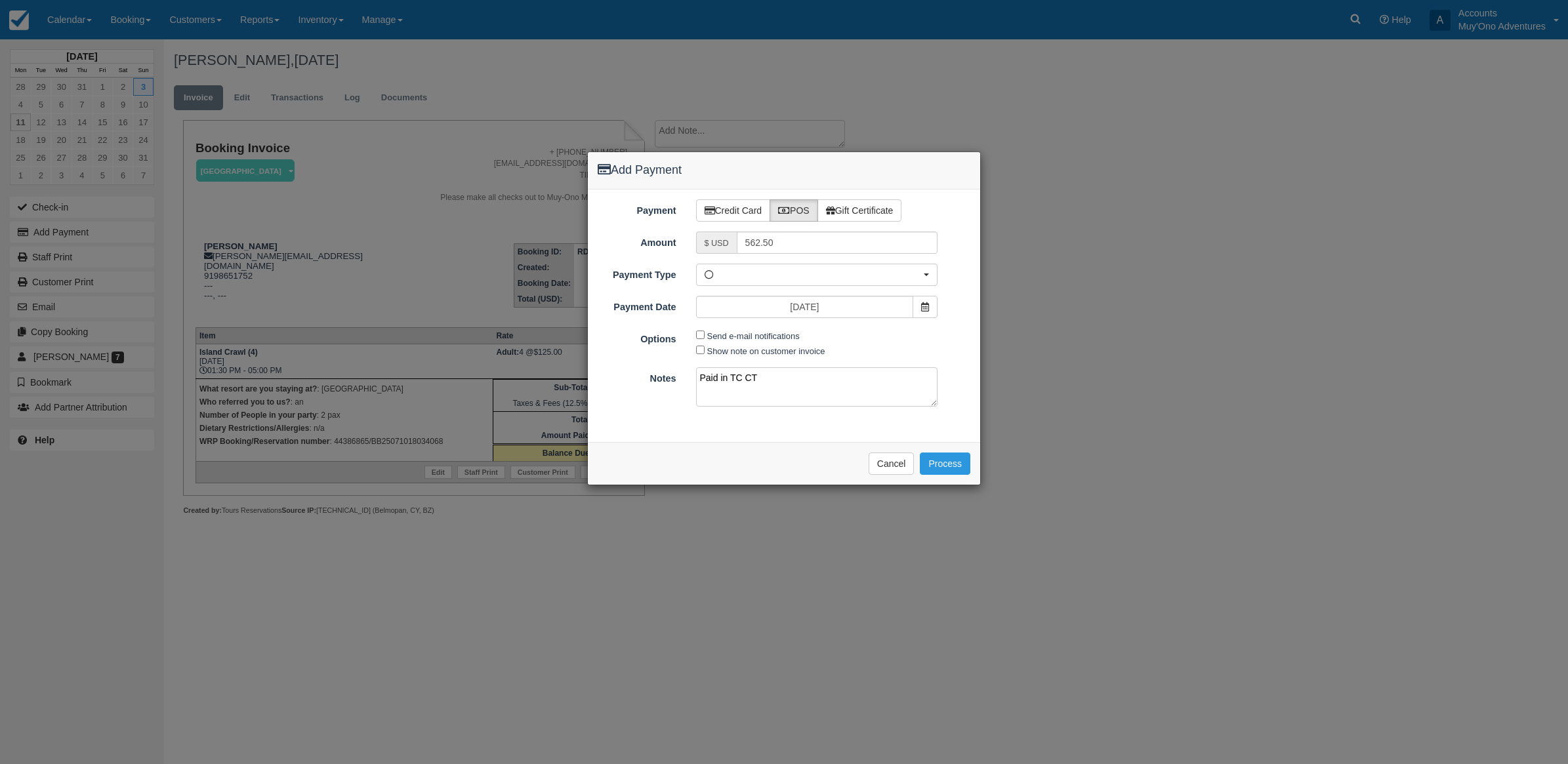
click at [729, 370] on textarea "Paid in TC CT" at bounding box center [817, 387] width 242 height 40
type textarea "Paid in WRP CT"
click at [950, 460] on button "Process" at bounding box center [944, 464] width 50 height 23
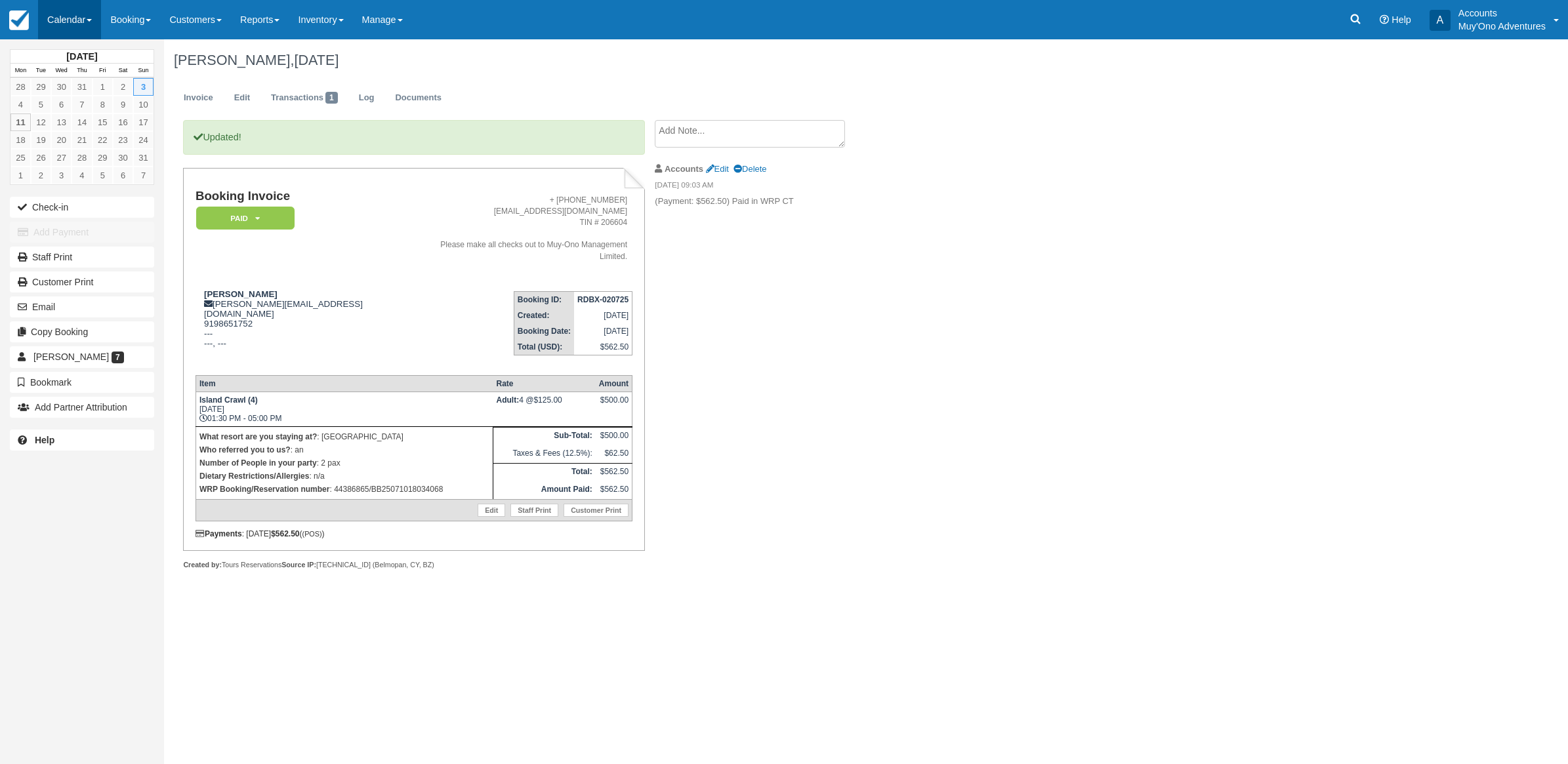
click at [57, 11] on link "Calendar" at bounding box center [69, 19] width 63 height 40
click at [74, 133] on link "Month" at bounding box center [90, 123] width 103 height 27
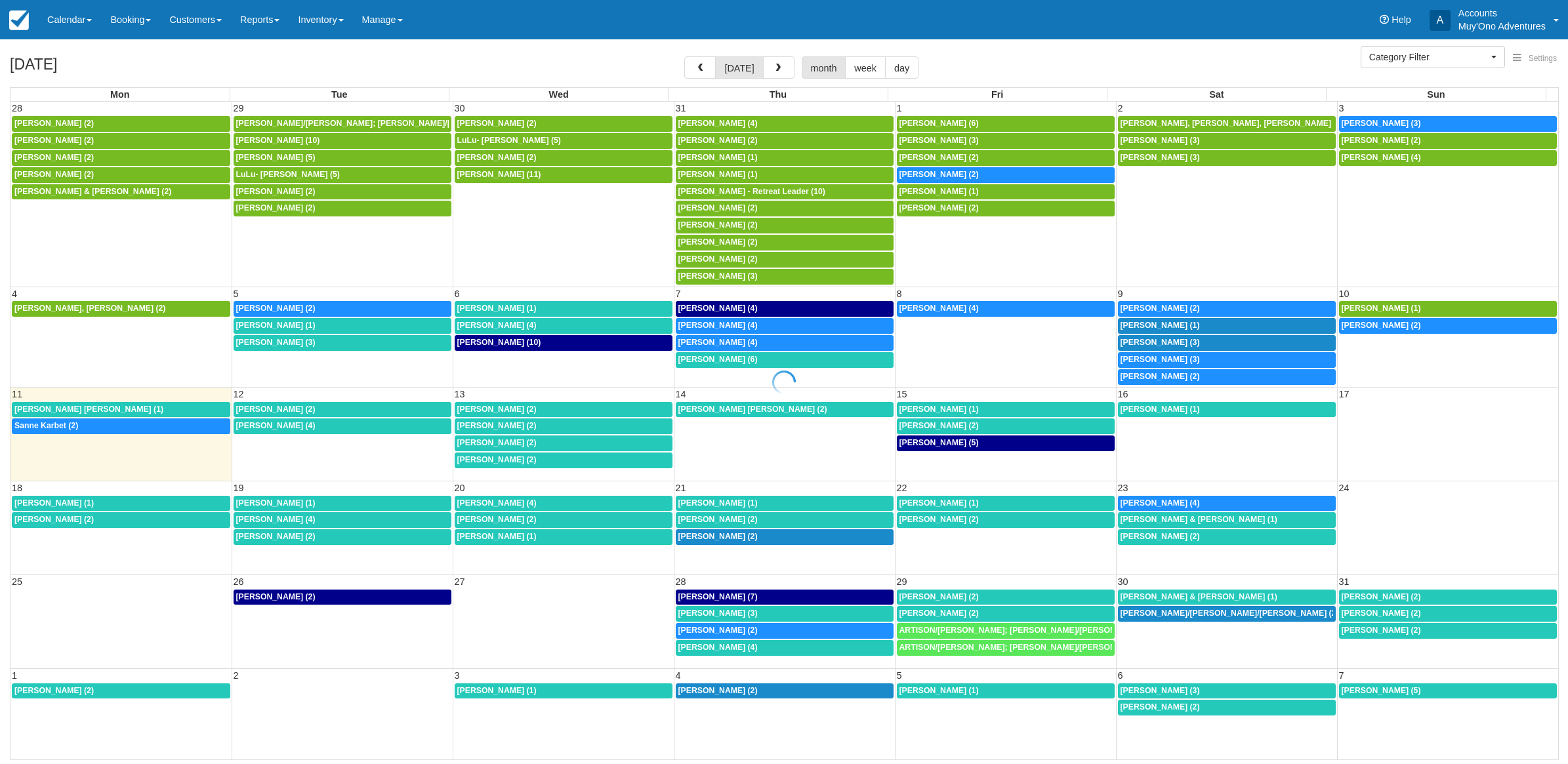
select select
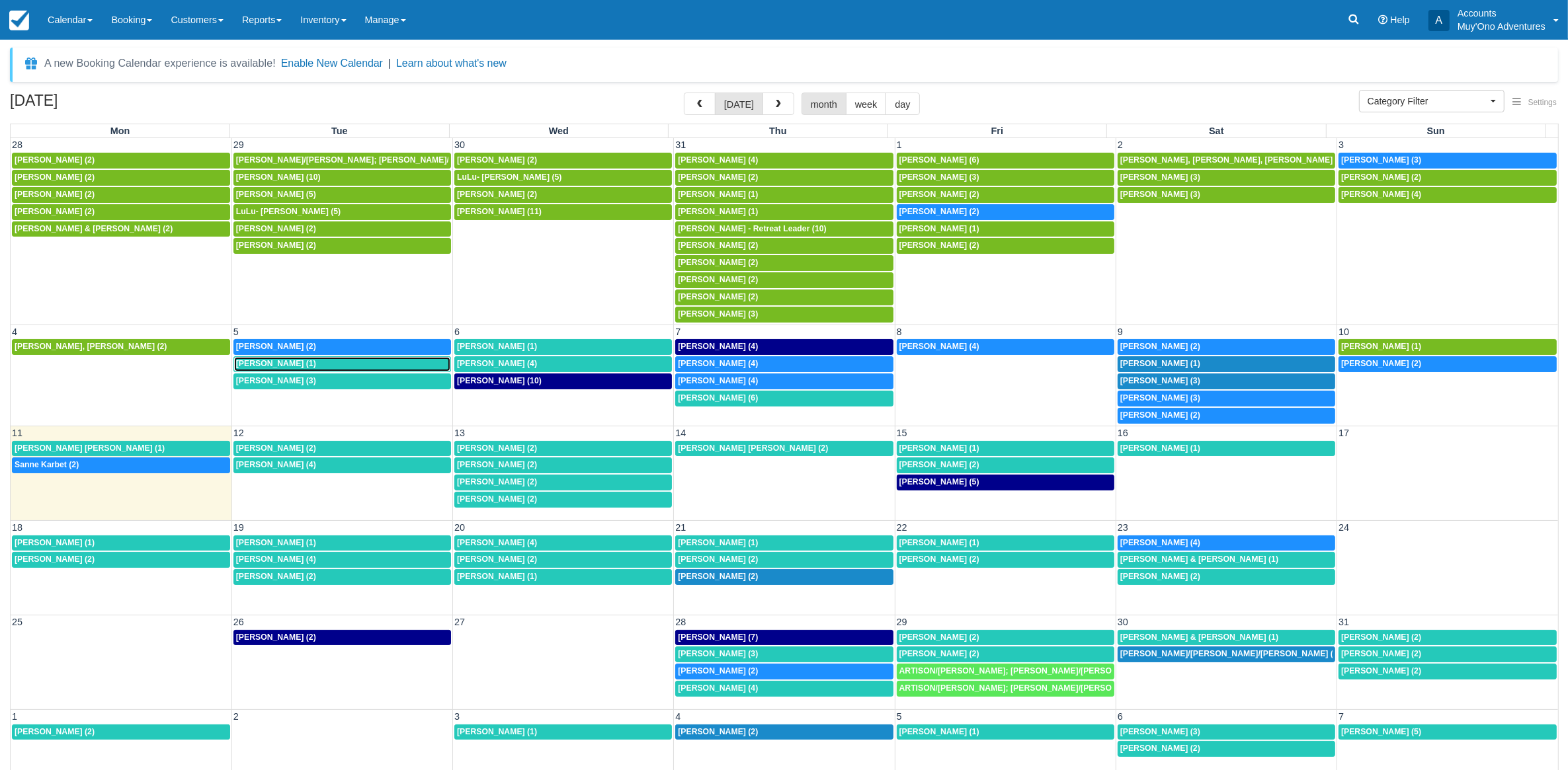
click at [279, 364] on span "[PERSON_NAME] (1)" at bounding box center [276, 364] width 80 height 9
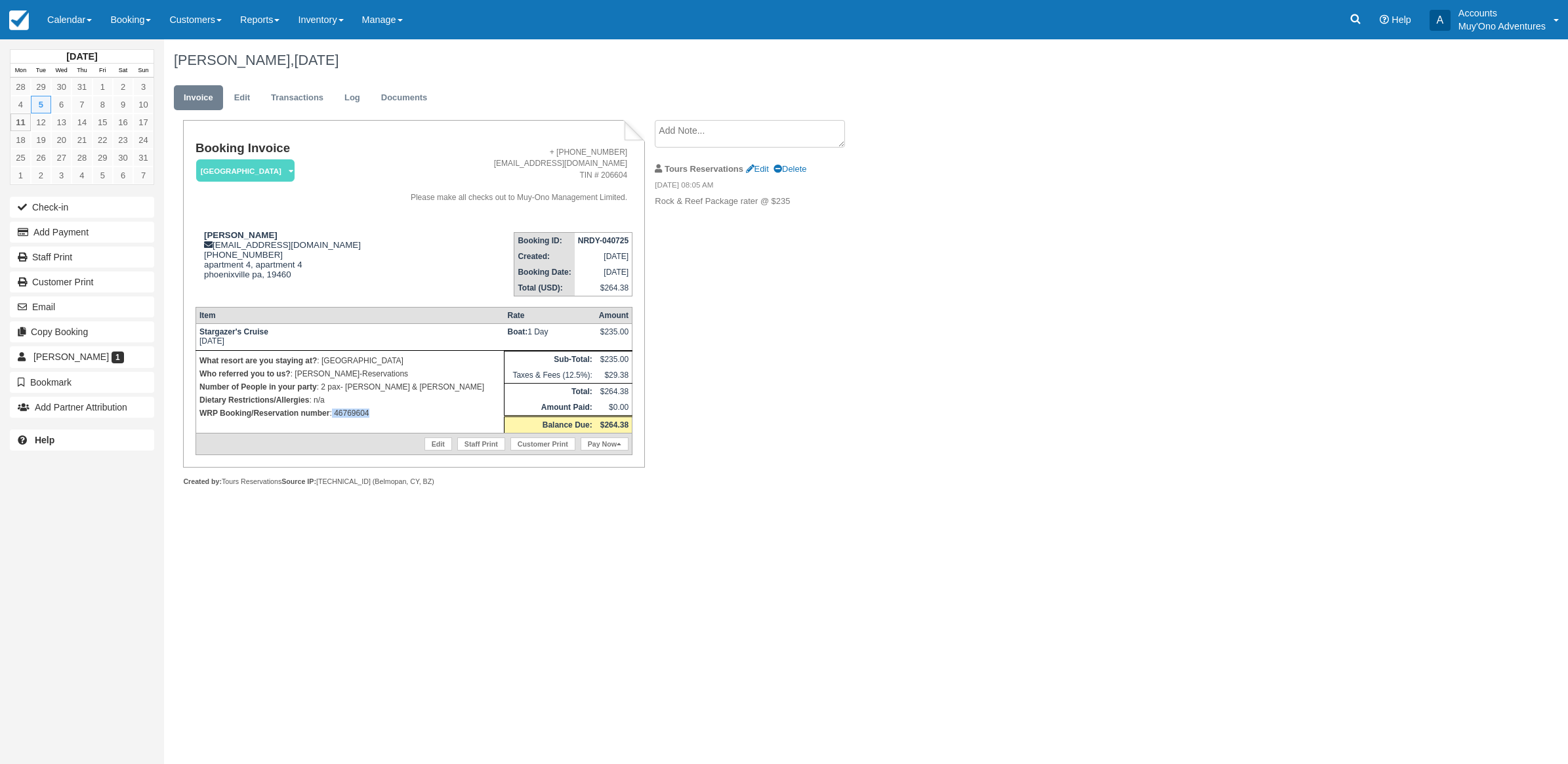
drag, startPoint x: 377, startPoint y: 423, endPoint x: 332, endPoint y: 424, distance: 45.0
click at [332, 424] on td "What resort are you staying at? : Thatch Caye Resort Who referred you to us? : …" at bounding box center [349, 391] width 308 height 82
copy p "46769604"
click at [76, 234] on button "Add Payment" at bounding box center [82, 232] width 144 height 21
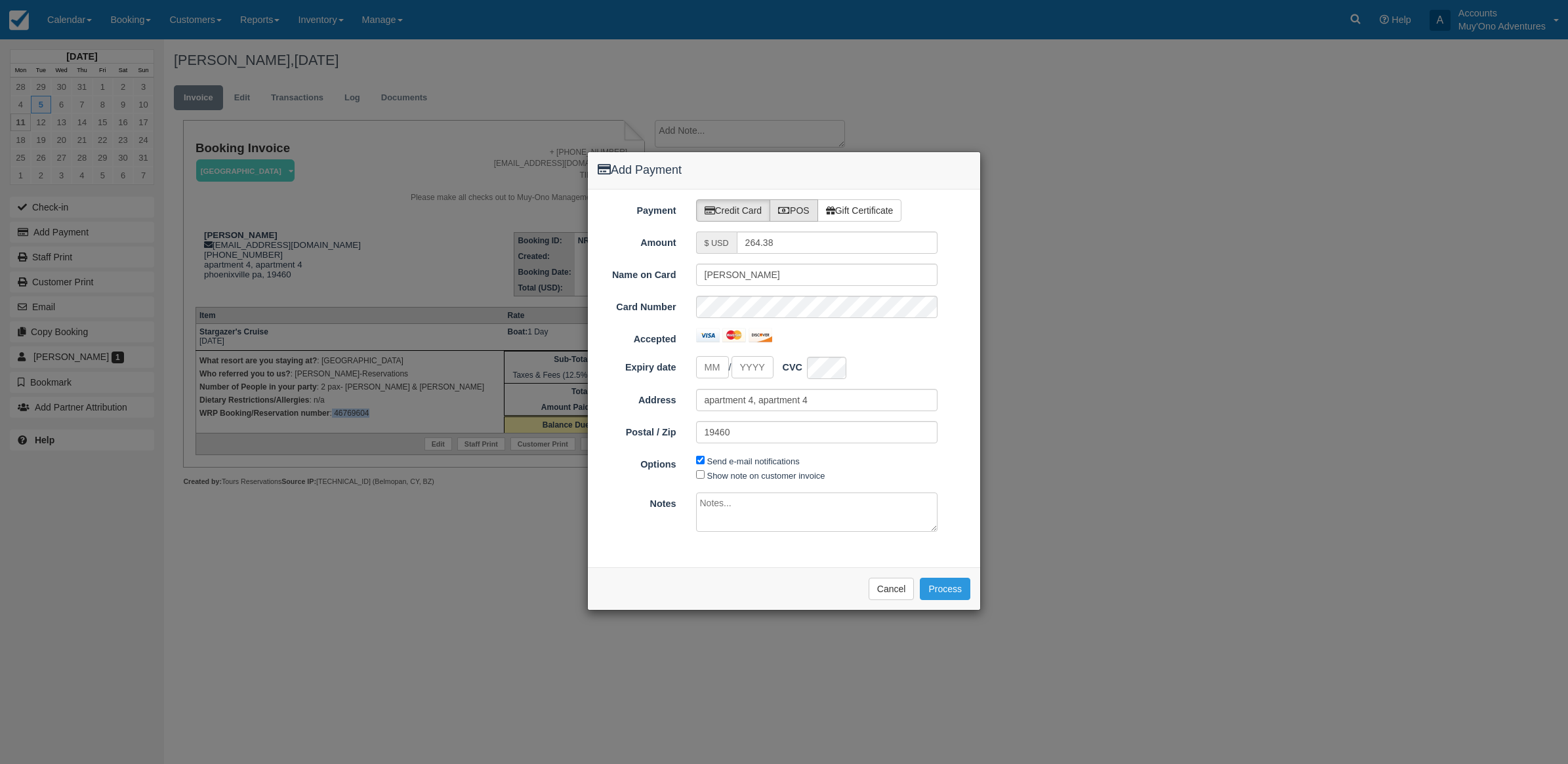
click at [796, 207] on label "POS" at bounding box center [794, 210] width 49 height 23
radio input "true"
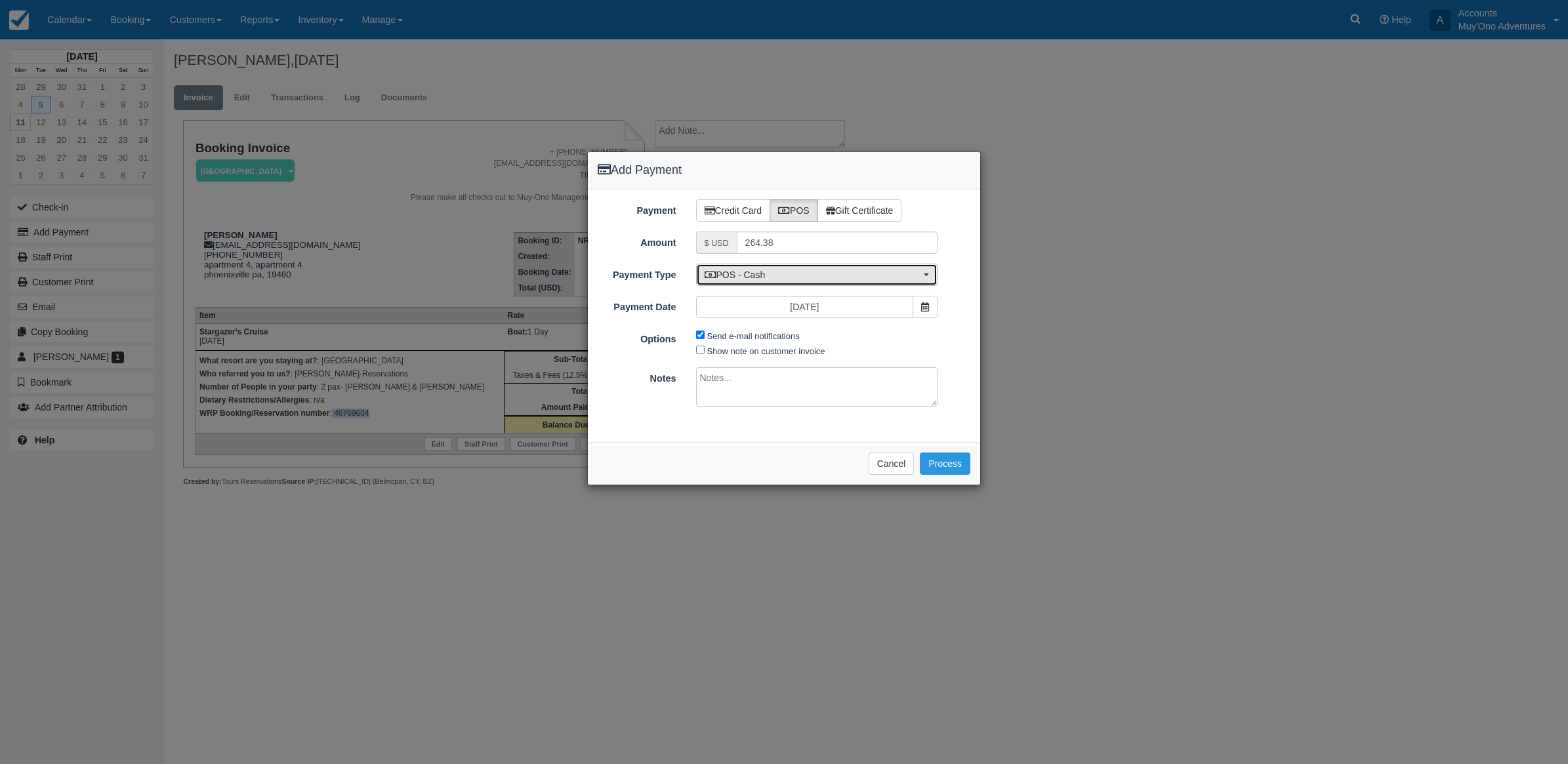
drag, startPoint x: 781, startPoint y: 273, endPoint x: 746, endPoint y: 276, distance: 35.1
click at [776, 273] on span "POS - Cash" at bounding box center [812, 274] width 217 height 13
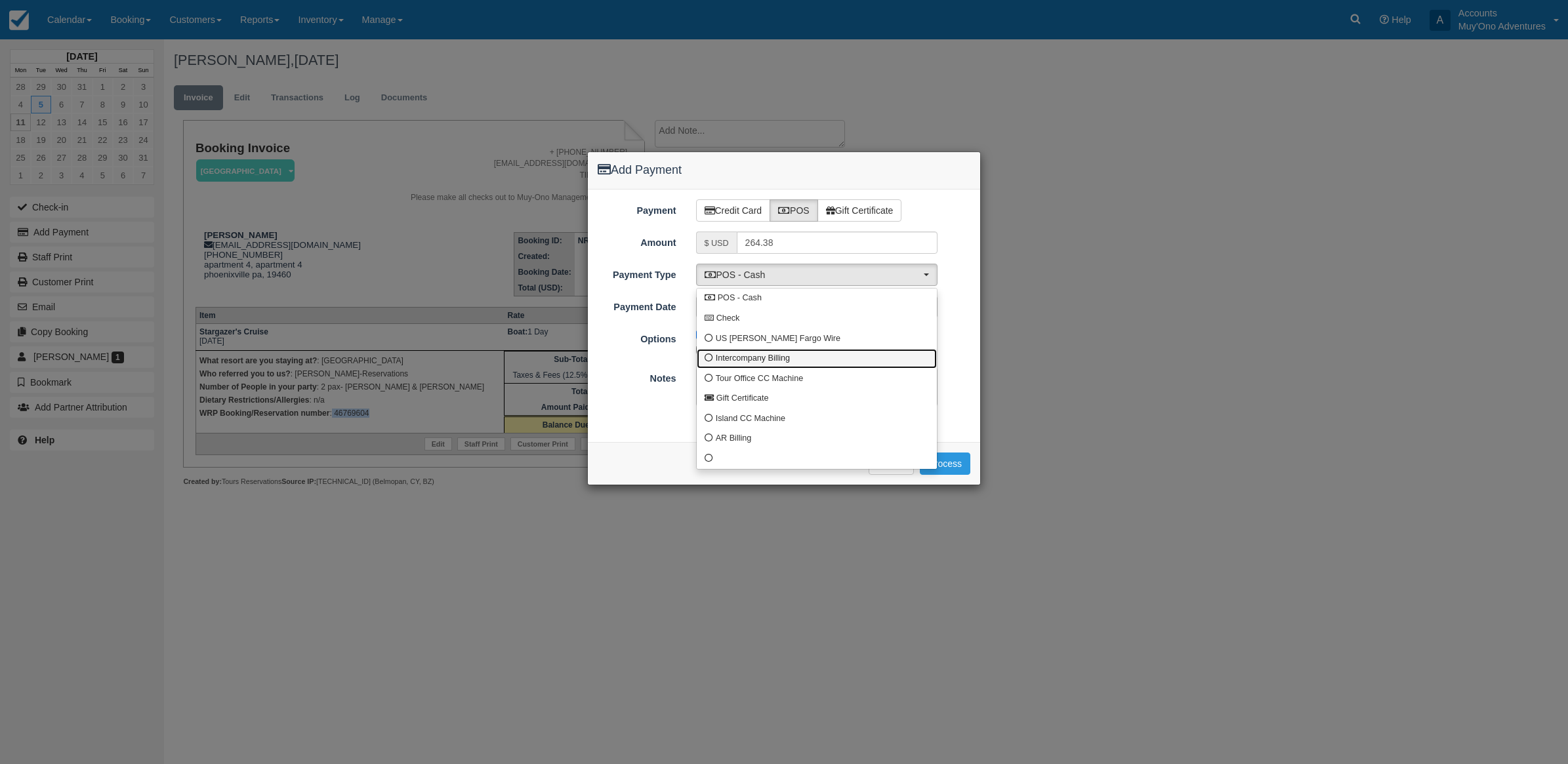
click at [737, 363] on span "Intercompany Billing" at bounding box center [753, 358] width 74 height 12
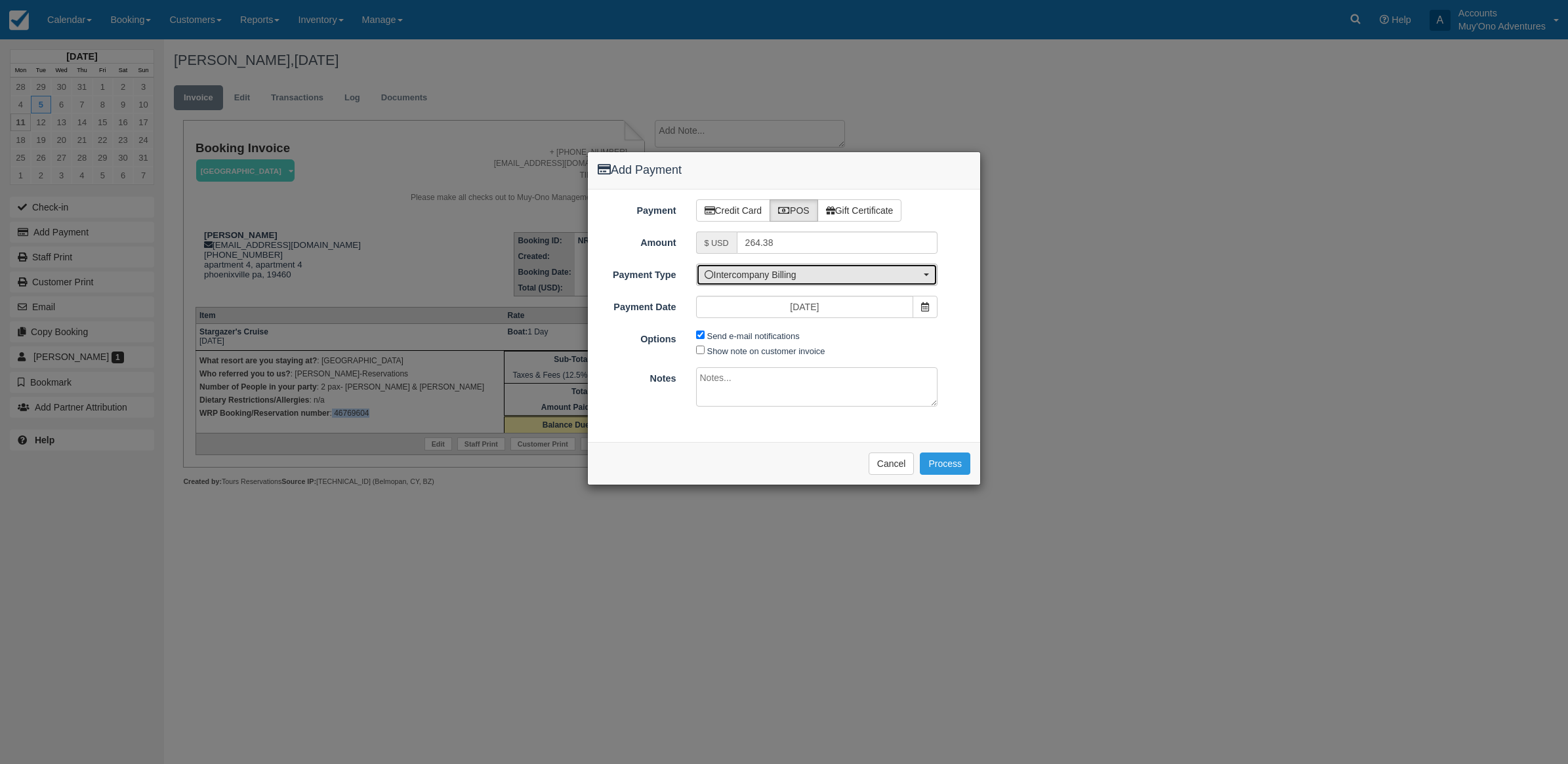
click at [733, 280] on span "Intercompany Billing" at bounding box center [812, 274] width 217 height 13
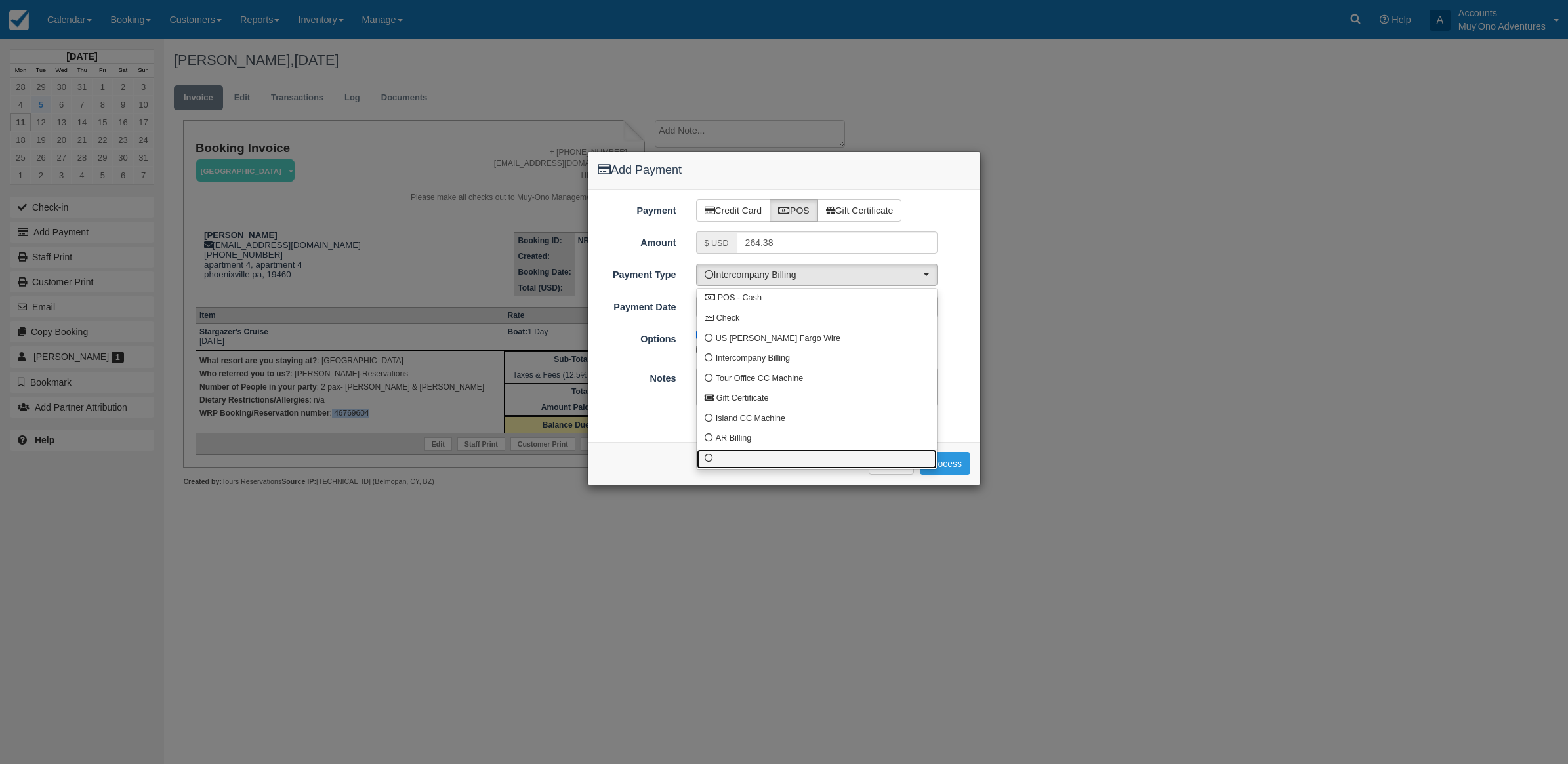
click at [720, 463] on link at bounding box center [816, 460] width 240 height 20
select select "custom10"
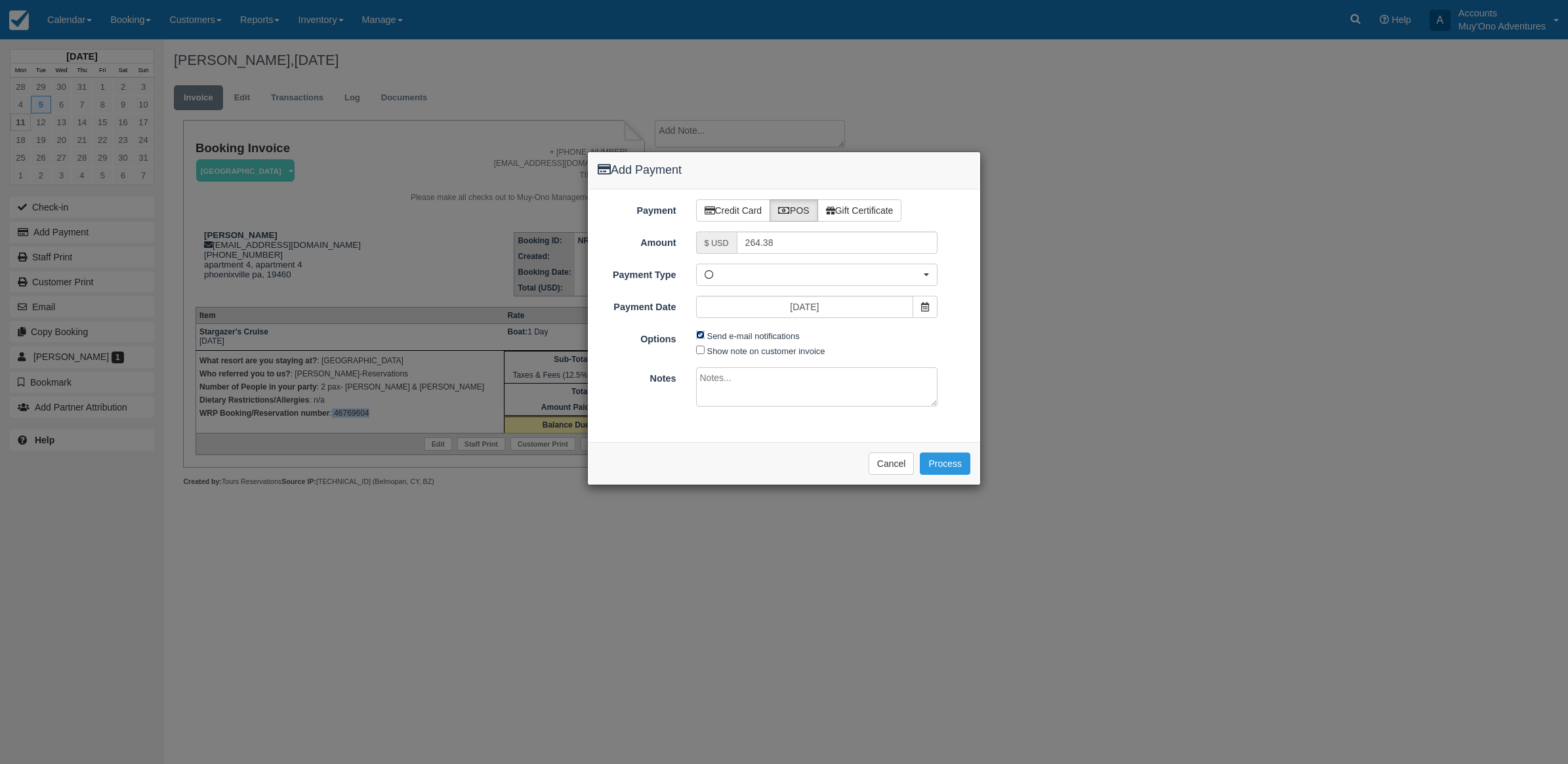
click at [699, 336] on input "Send e-mail notifications" at bounding box center [700, 335] width 9 height 9
checkbox input "false"
click at [711, 388] on textarea at bounding box center [817, 387] width 242 height 40
type textarea "Paid in WRP CT"
click at [932, 470] on button "Process" at bounding box center [944, 464] width 50 height 23
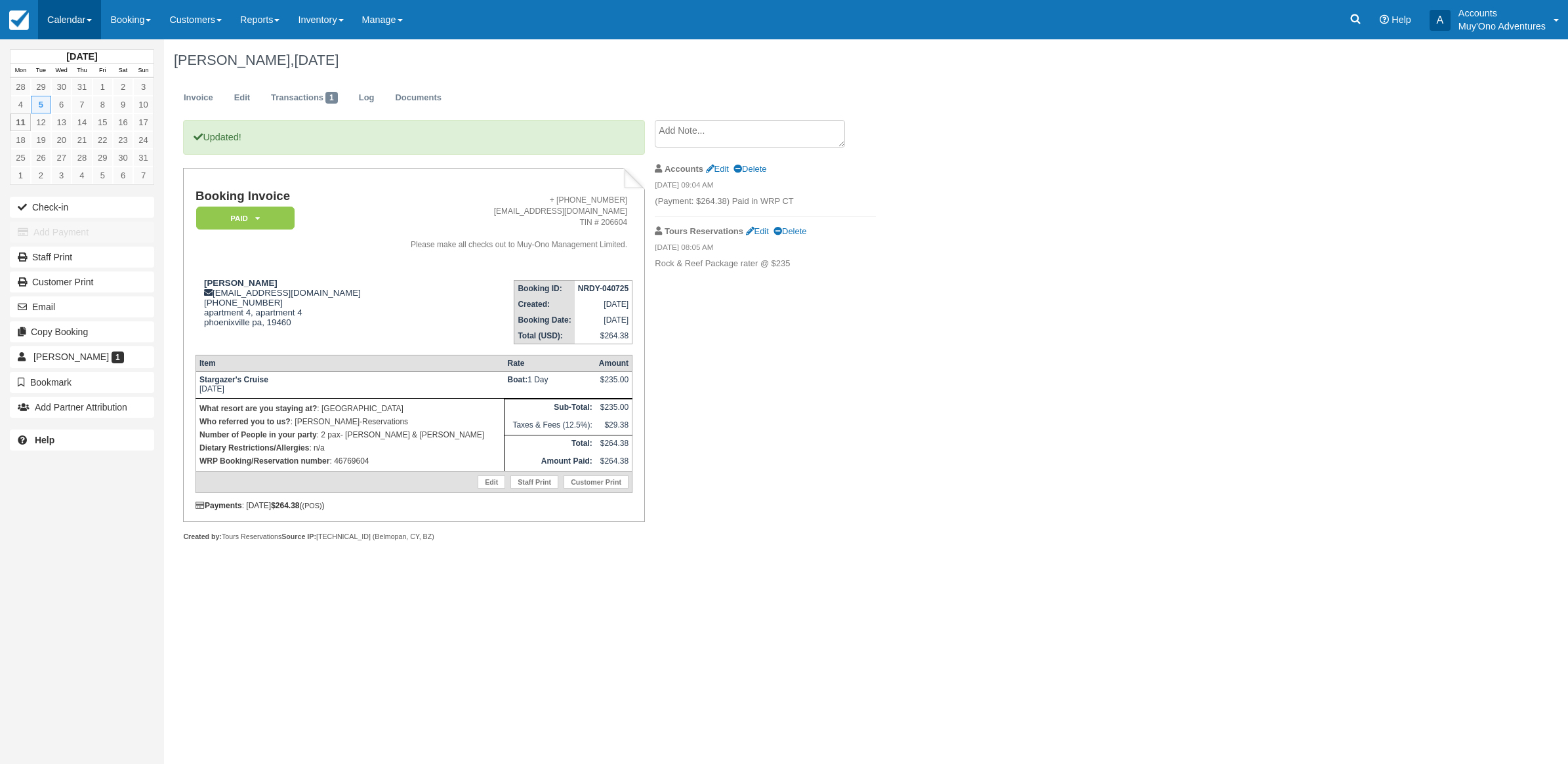
click at [47, 11] on link "Calendar" at bounding box center [69, 19] width 63 height 40
drag, startPoint x: 76, startPoint y: 121, endPoint x: 86, endPoint y: 120, distance: 10.0
click at [77, 121] on link "Month" at bounding box center [90, 123] width 103 height 27
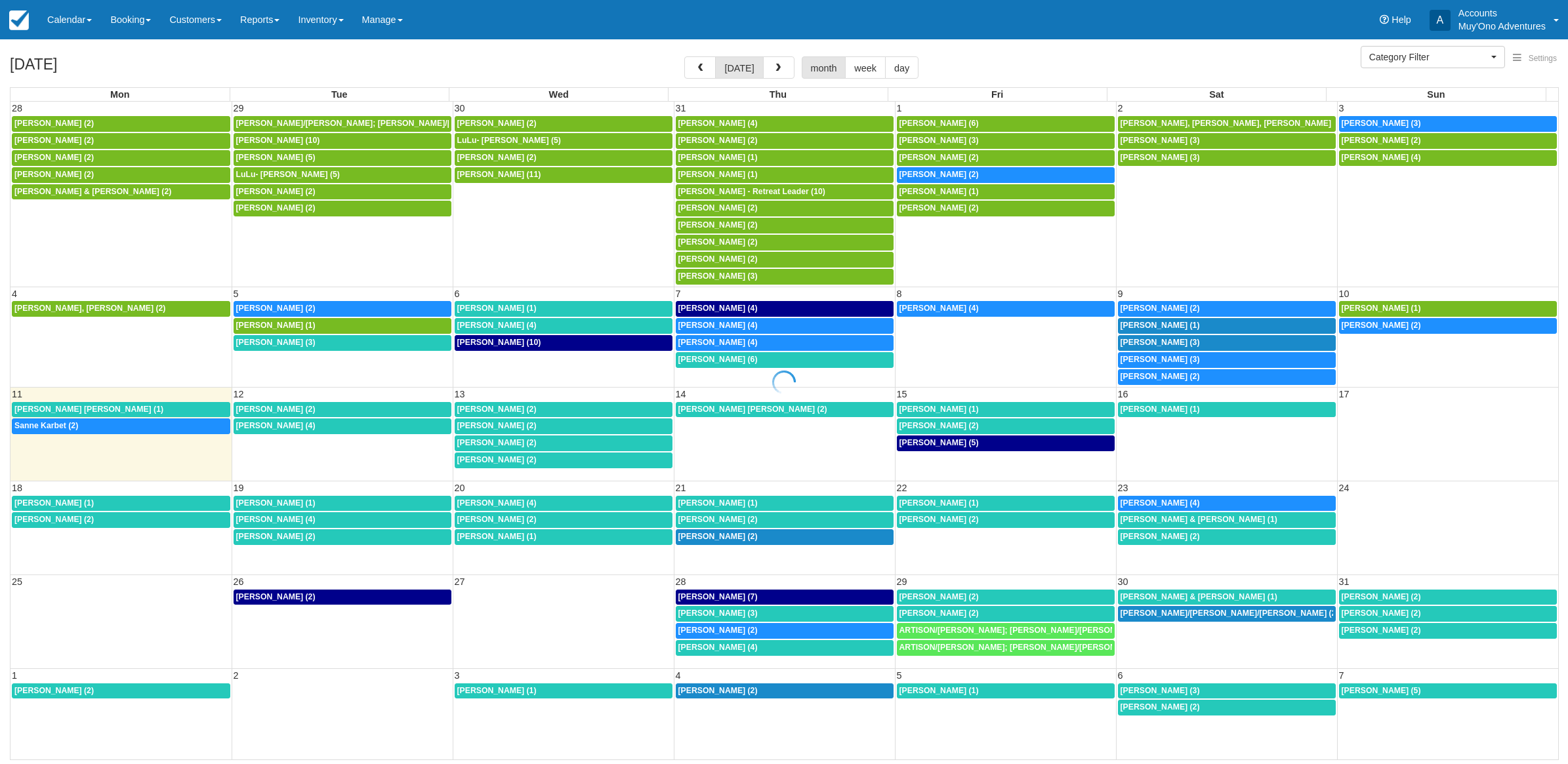
select select
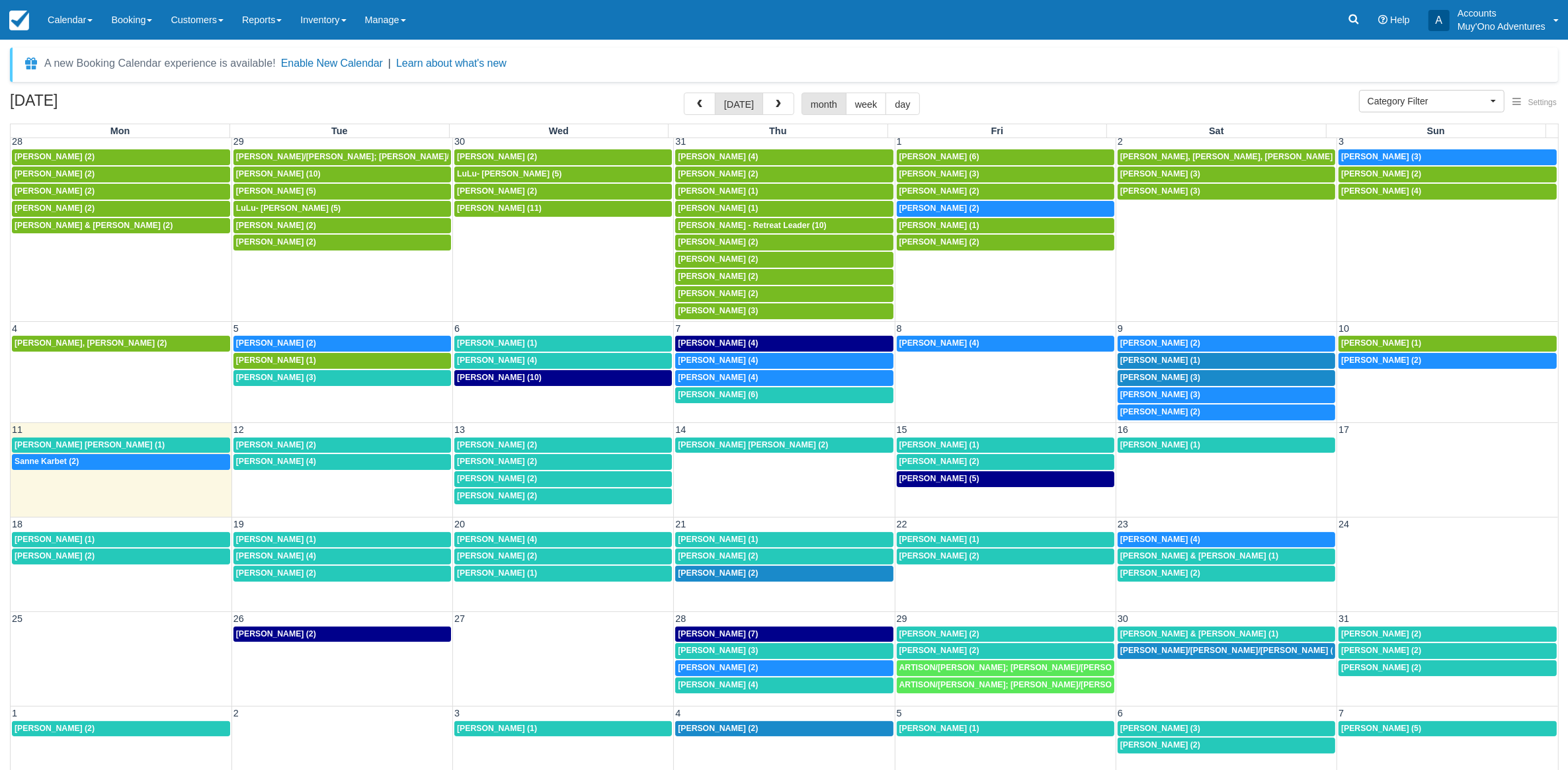
scroll to position [8, 0]
click at [297, 383] on link "[PERSON_NAME] (3)" at bounding box center [342, 378] width 218 height 16
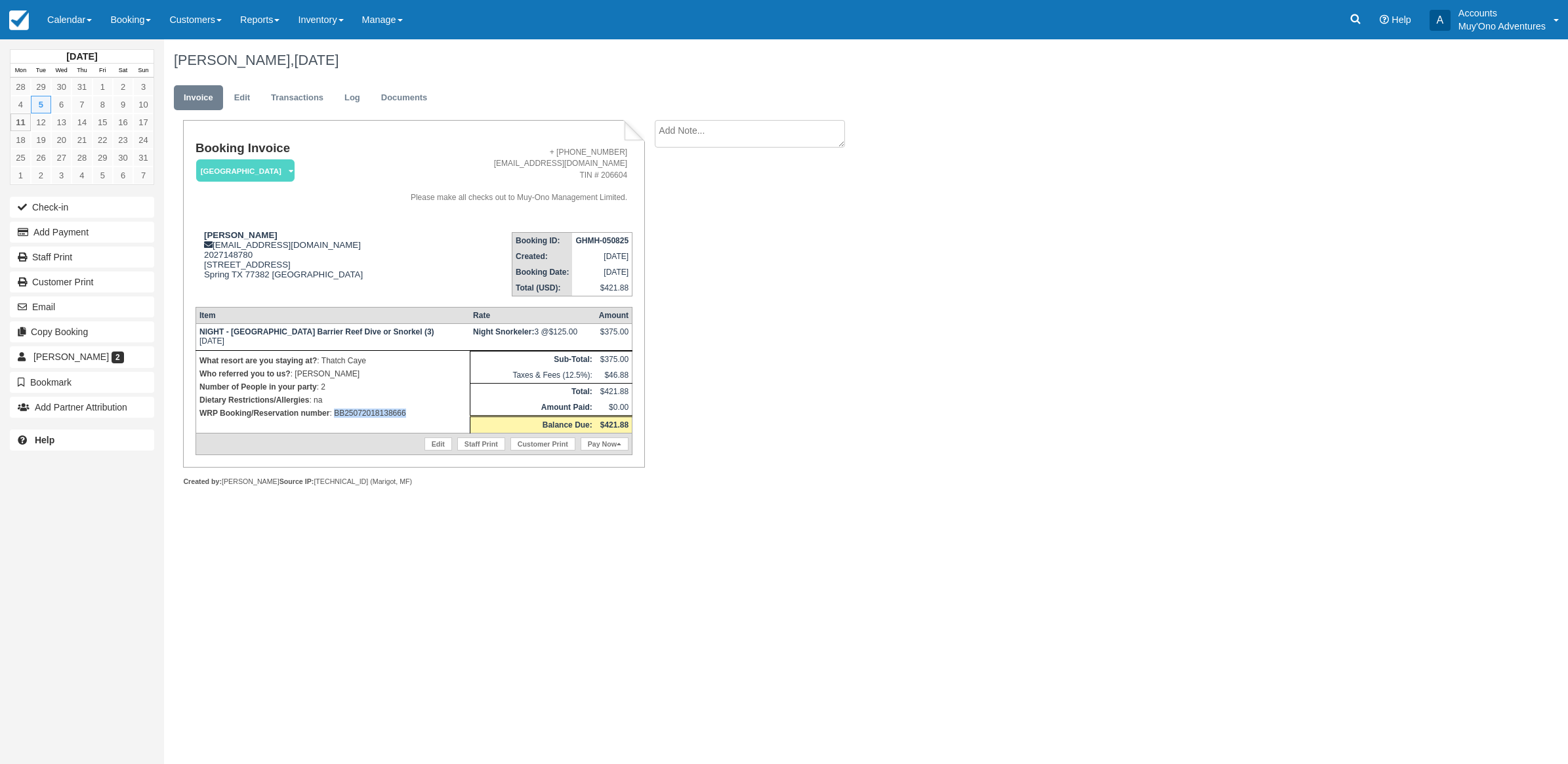
drag, startPoint x: 422, startPoint y: 411, endPoint x: 335, endPoint y: 424, distance: 88.0
click at [335, 424] on td "What resort are you staying at? : Thatch Caye Who referred you to us? : [PERSON…" at bounding box center [332, 391] width 274 height 82
copy p "BB25072018138666"
click at [919, 355] on div "Victoria Vega-Gilliam, August 05 2025 Invoice Edit Transactions Log Documents B…" at bounding box center [752, 277] width 1177 height 476
click at [51, 17] on link "Calendar" at bounding box center [69, 19] width 63 height 40
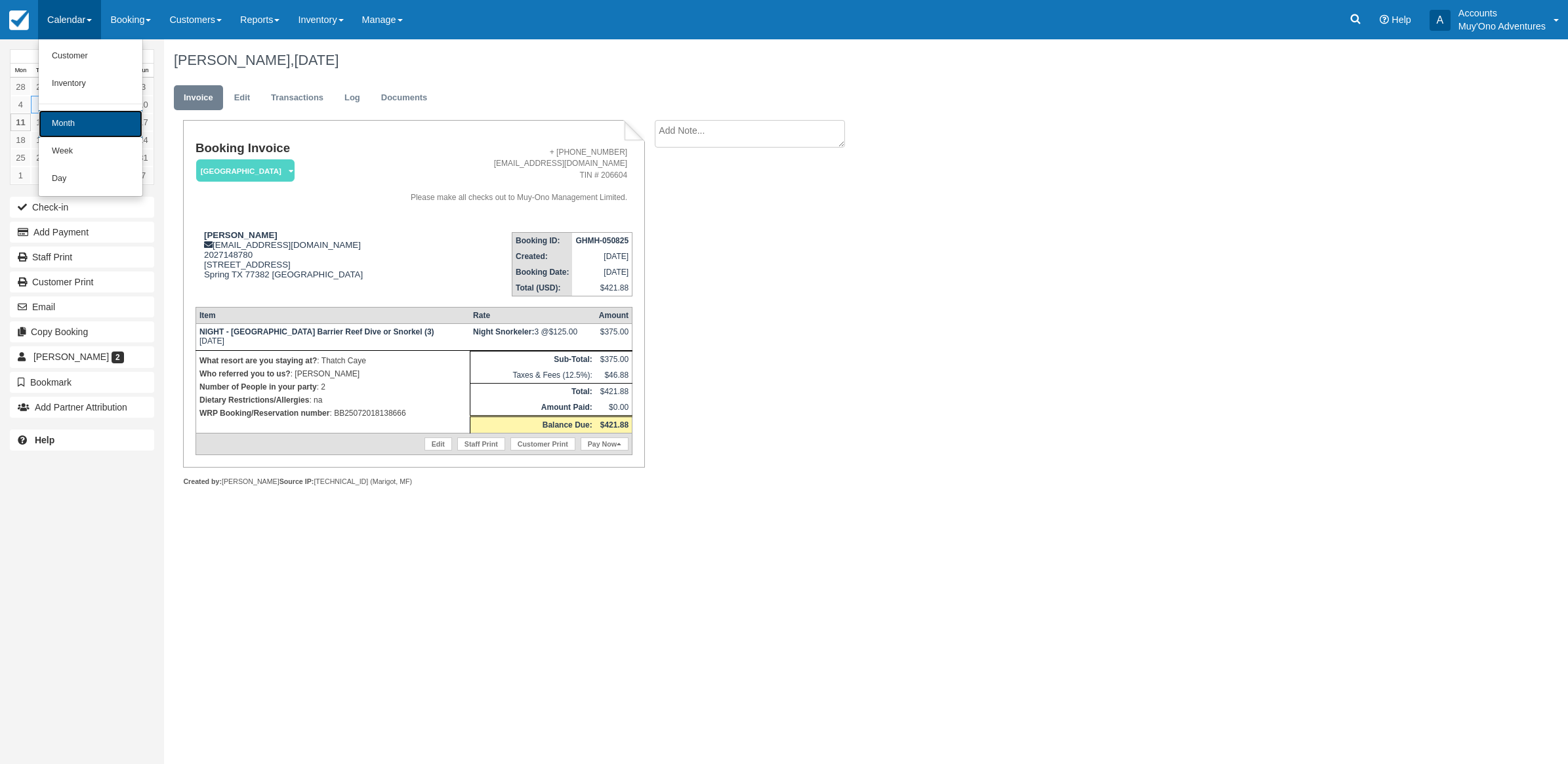
click at [82, 130] on link "Month" at bounding box center [90, 123] width 103 height 27
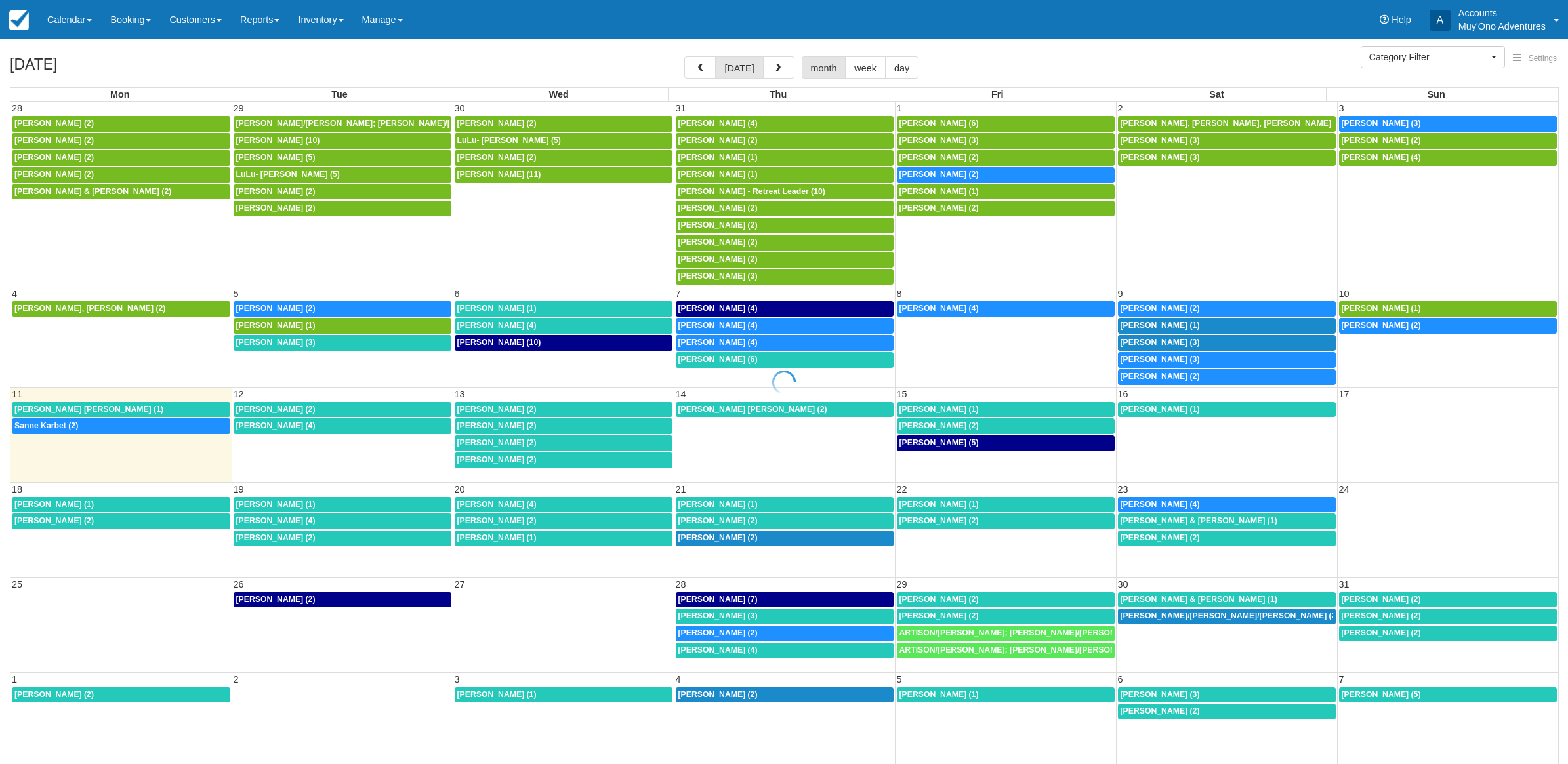
select select
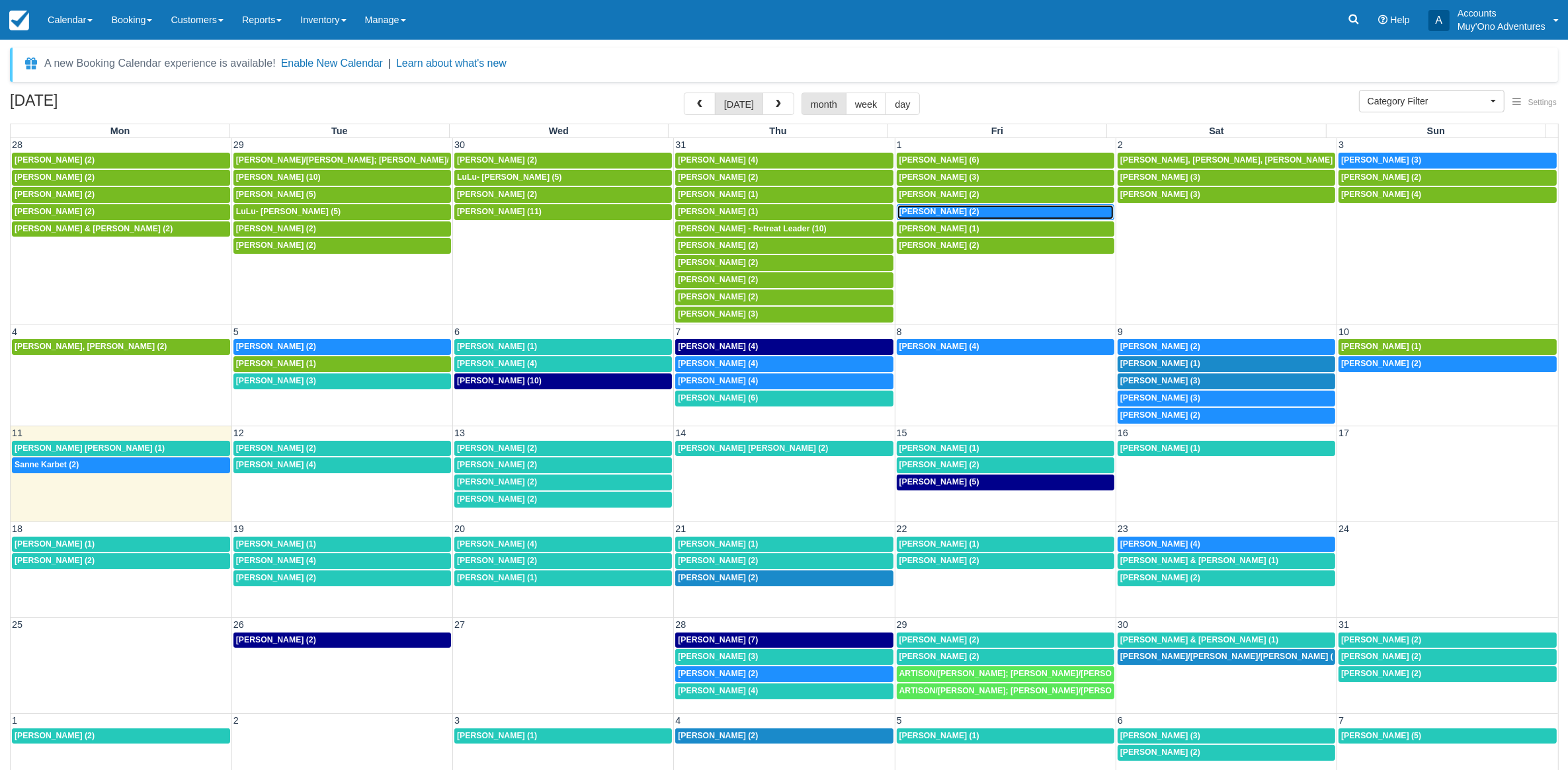
click at [1018, 217] on div "7:30a [PERSON_NAME] (2)" at bounding box center [1005, 212] width 212 height 11
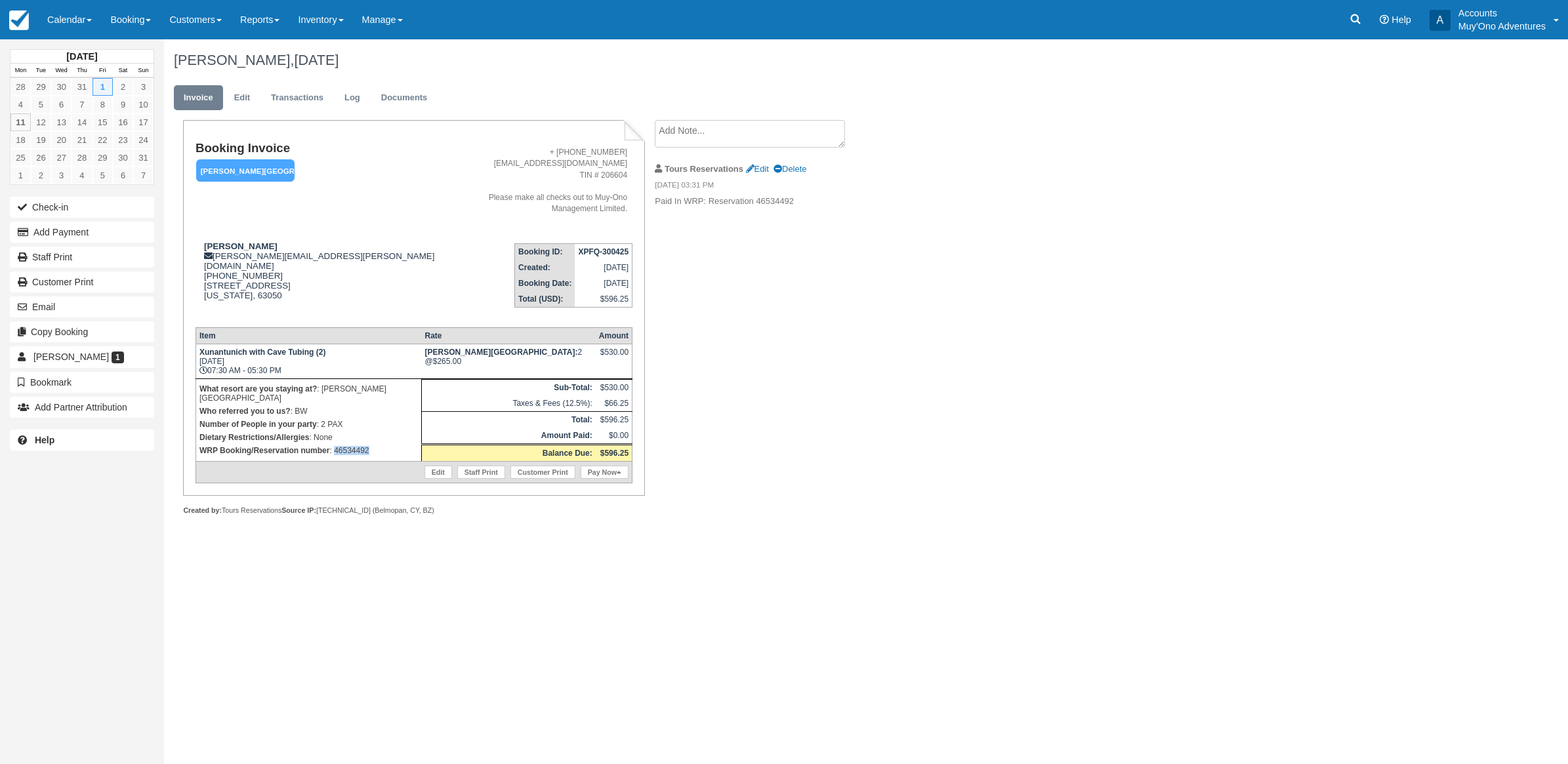
drag, startPoint x: 382, startPoint y: 418, endPoint x: 333, endPoint y: 418, distance: 49.0
click at [333, 444] on p "WRP Booking/Reservation number : 46534492" at bounding box center [308, 450] width 218 height 13
copy p "46534492"
